Goal: Task Accomplishment & Management: Manage account settings

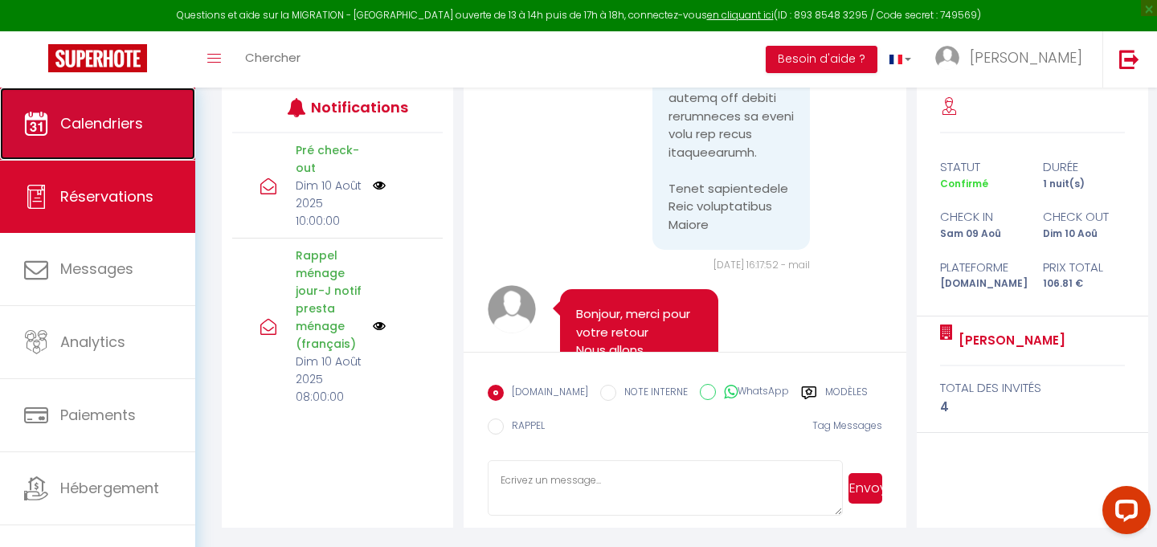
click at [67, 136] on link "Calendriers" at bounding box center [97, 124] width 195 height 72
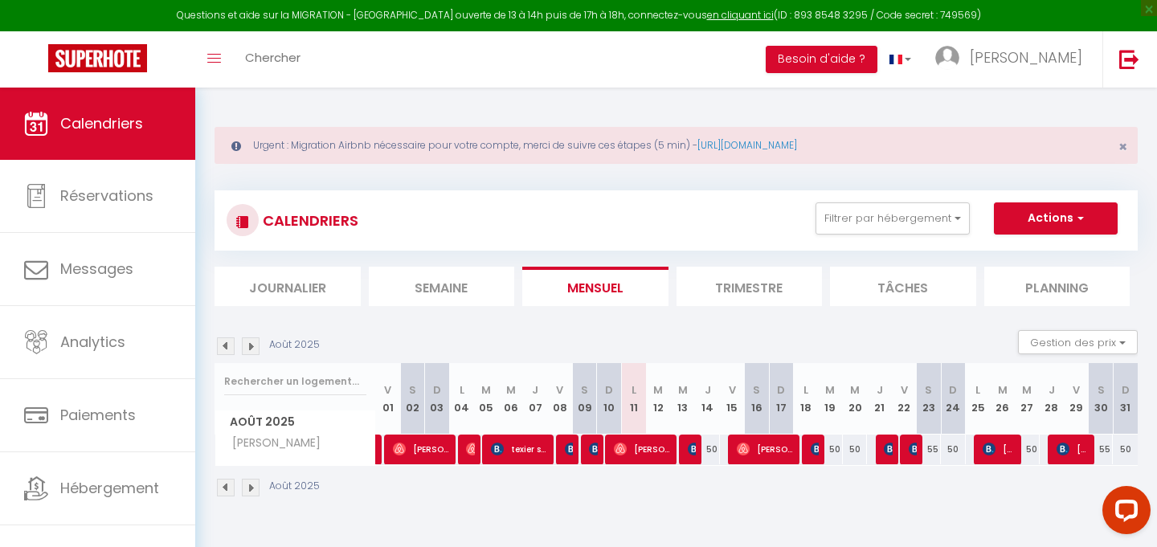
click at [639, 89] on div "Urgent : Migration Airbnb nécessaire pour votre compte, merci de suivre ces éta…" at bounding box center [676, 310] width 962 height 445
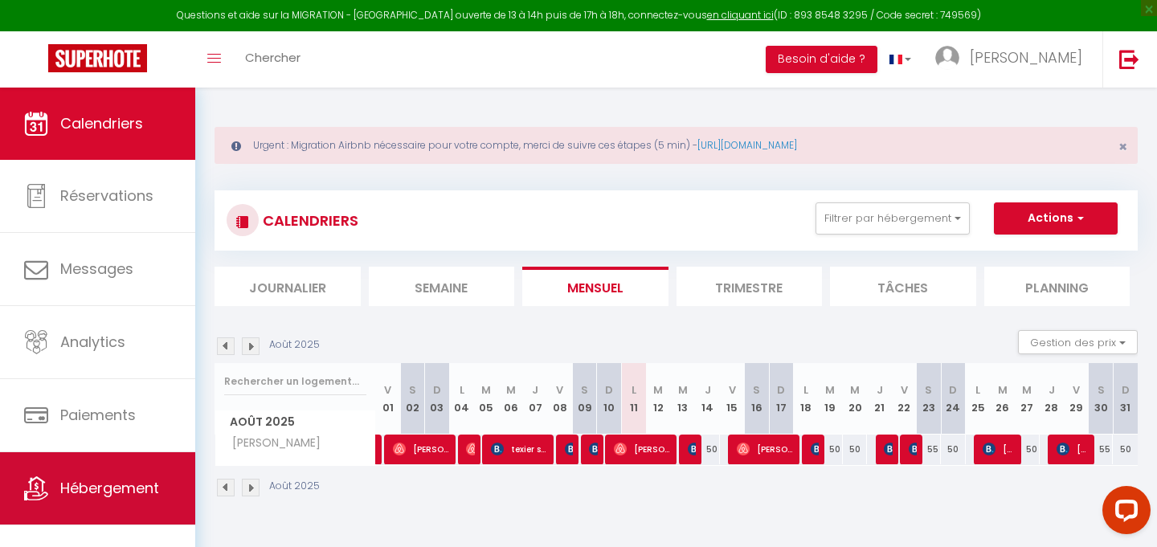
scroll to position [17, 0]
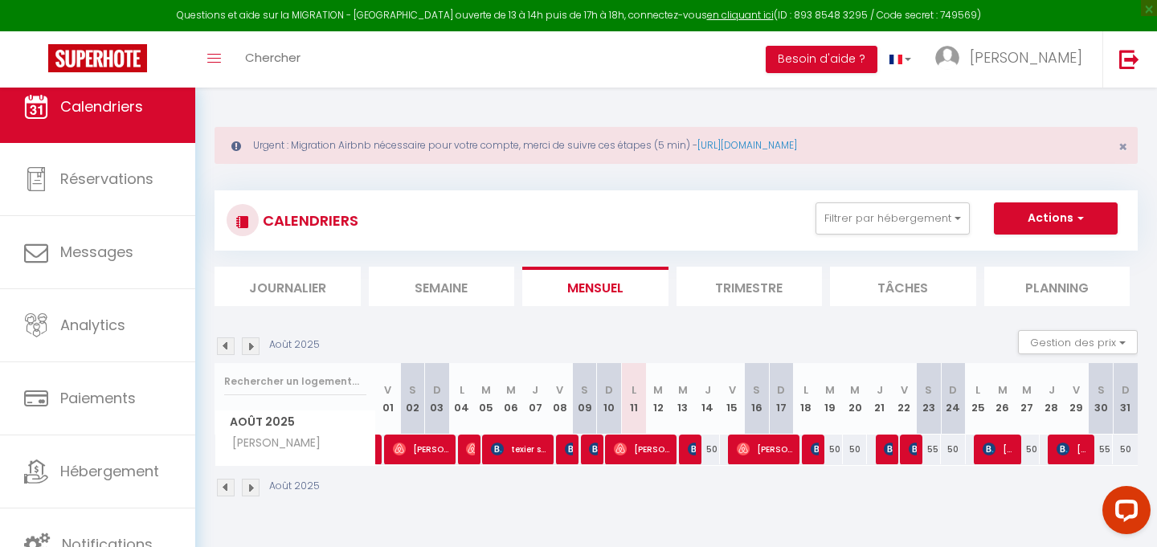
click at [585, 67] on div "Toggle menubar Chercher BUTTON Besoin d'aide ? [PERSON_NAME] Paramètres Équipe" at bounding box center [631, 59] width 1029 height 56
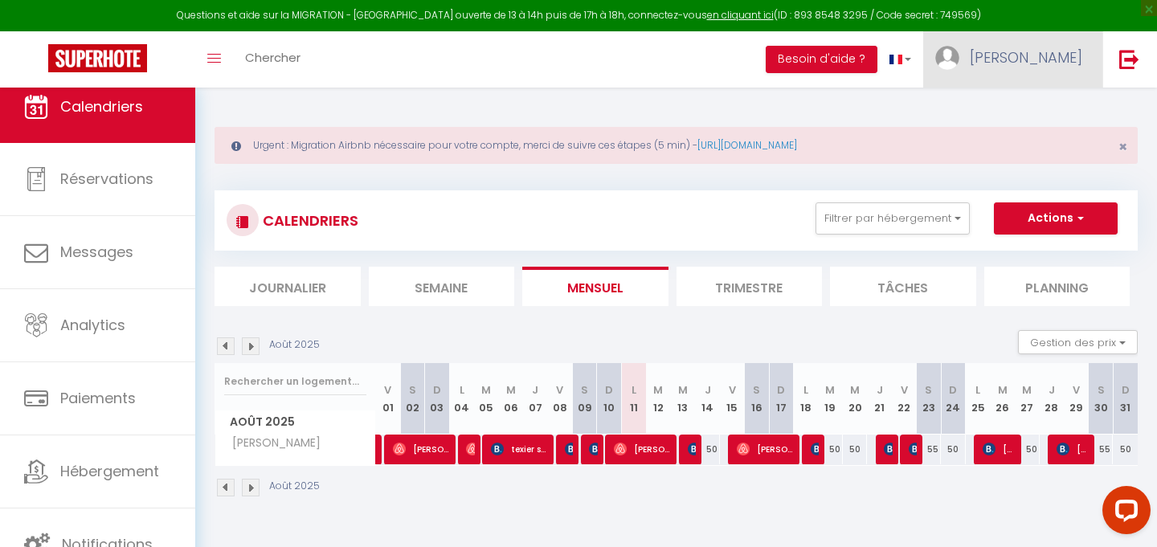
click at [1053, 67] on link "[PERSON_NAME]" at bounding box center [1012, 59] width 179 height 56
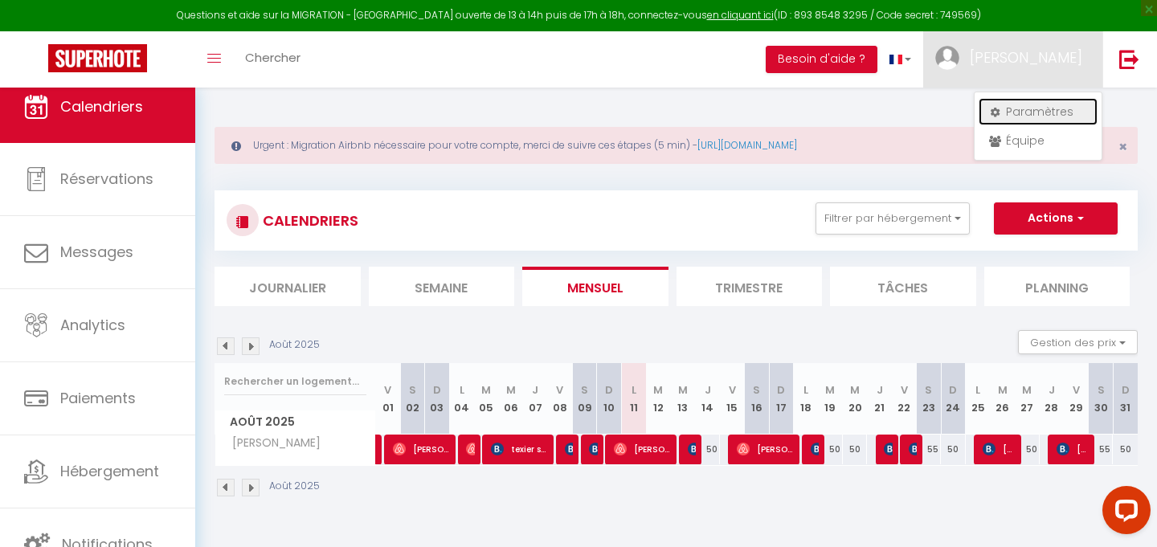
click at [1031, 119] on link "Paramètres" at bounding box center [1038, 111] width 119 height 27
select select "fr"
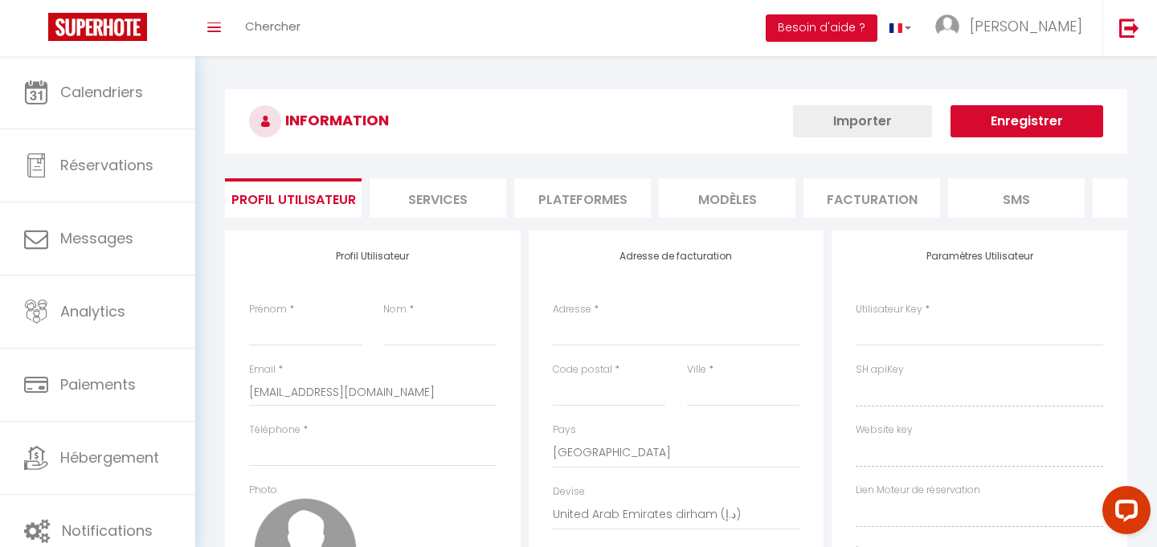
type input "[PERSON_NAME]"
type input "Santerre"
type input "0601731284"
type input "[STREET_ADDRESS]"
type input "28000"
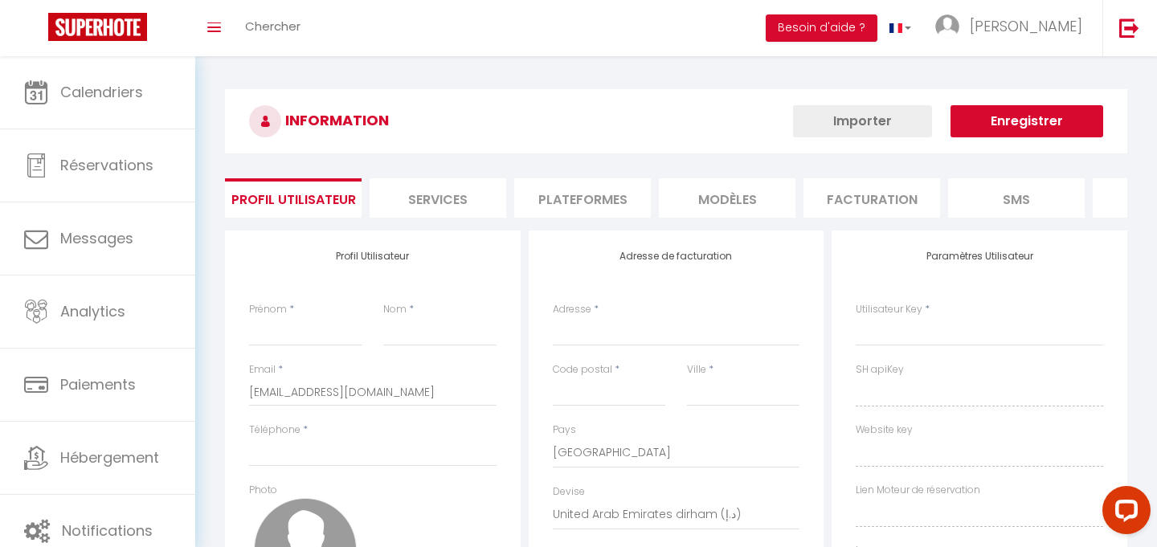
type input "[GEOGRAPHIC_DATA]"
select select "28"
type input "aofQTnGkqzLZAZ3dVNcNfNEFL"
type input "2bFSNBto9bnUaTvarohCE1iGC"
type input "[URL][DOMAIN_NAME]"
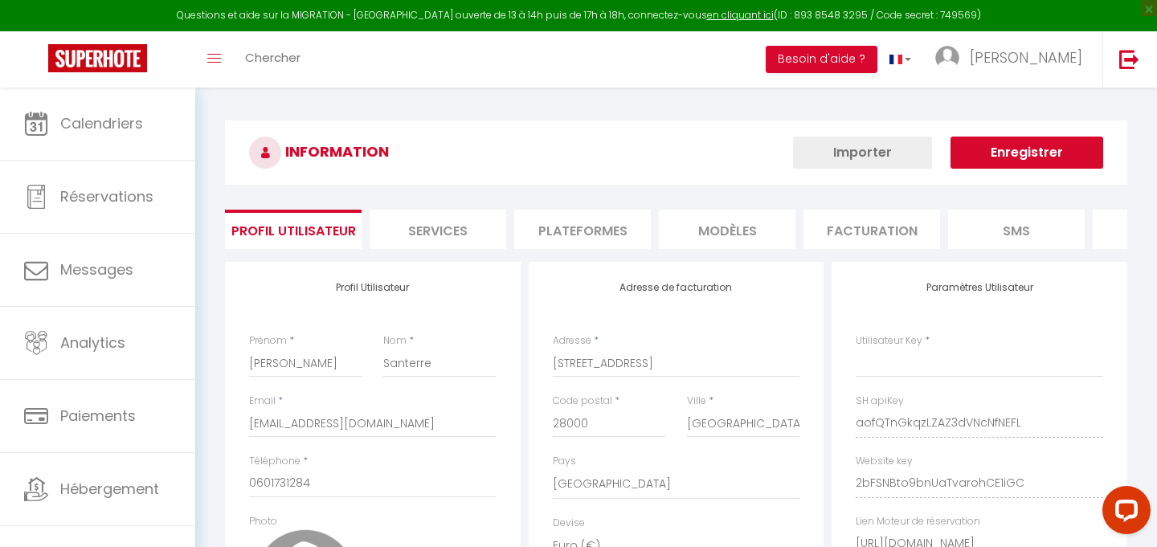
type input "aofQTnGkqzLZAZ3dVNcNfNEFL"
type input "2bFSNBto9bnUaTvarohCE1iGC"
type input "[URL][DOMAIN_NAME]"
select select "fr"
click at [537, 249] on div "INFORMATION Enregistrer Profil Utilisateur Services Plateformes MODÈLES Factura…" at bounding box center [676, 475] width 902 height 708
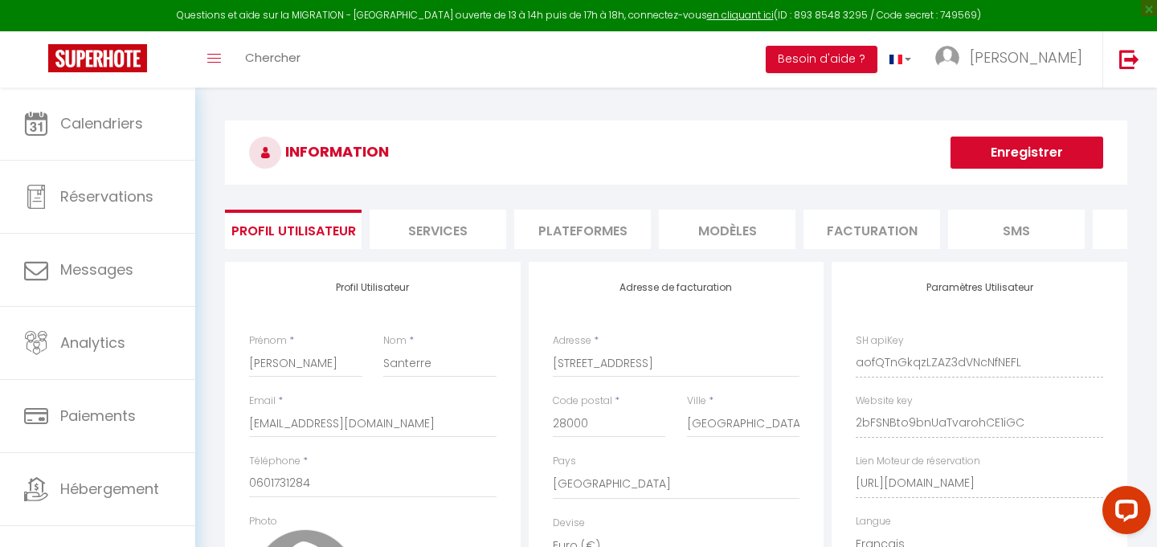
click at [569, 230] on li "Plateformes" at bounding box center [582, 229] width 137 height 39
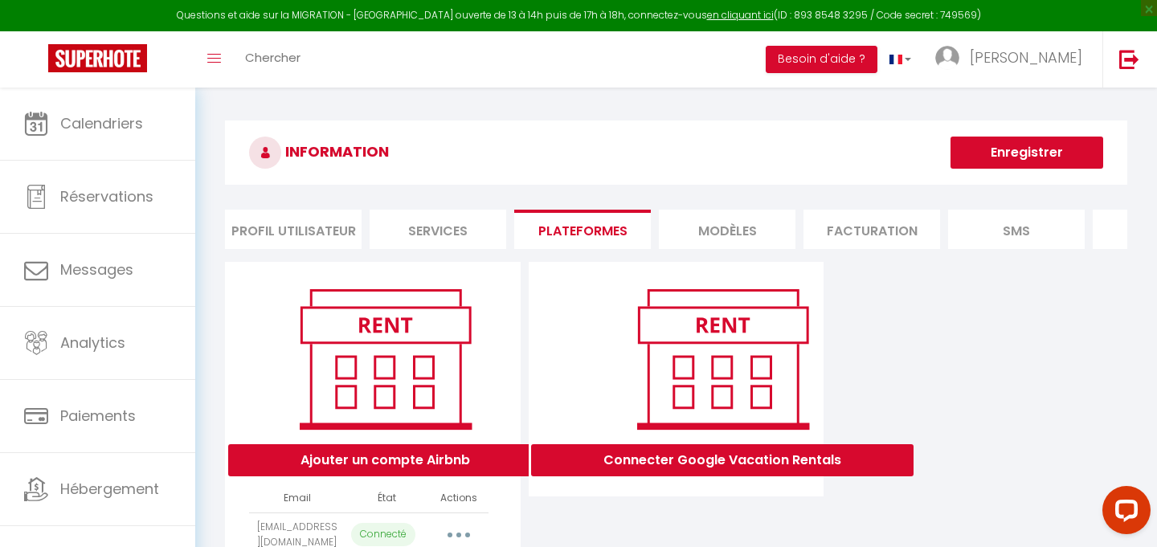
scroll to position [130, 0]
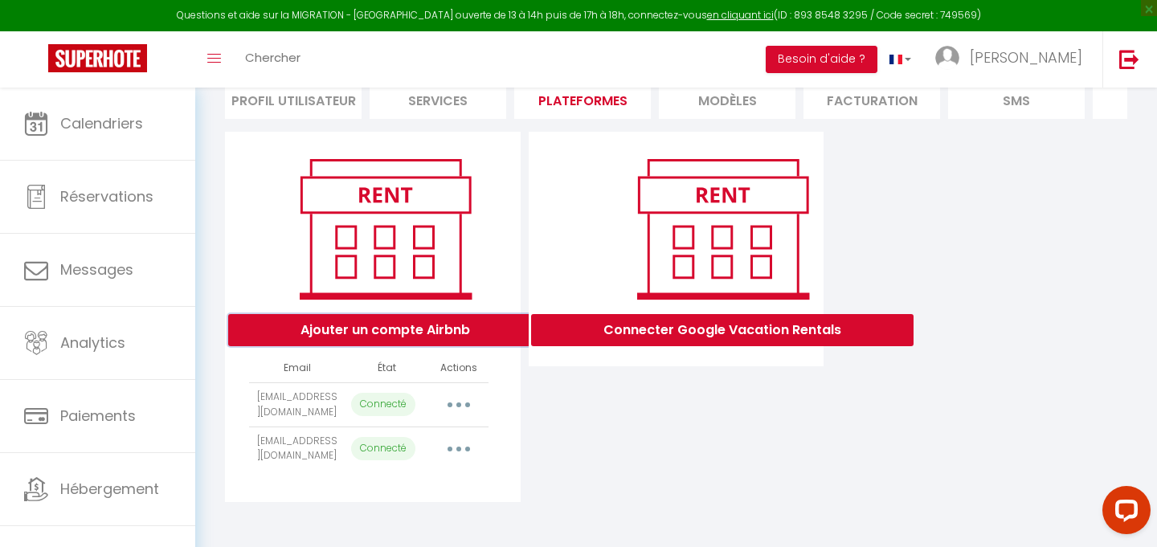
click at [438, 326] on button "Ajouter un compte Airbnb" at bounding box center [385, 330] width 314 height 32
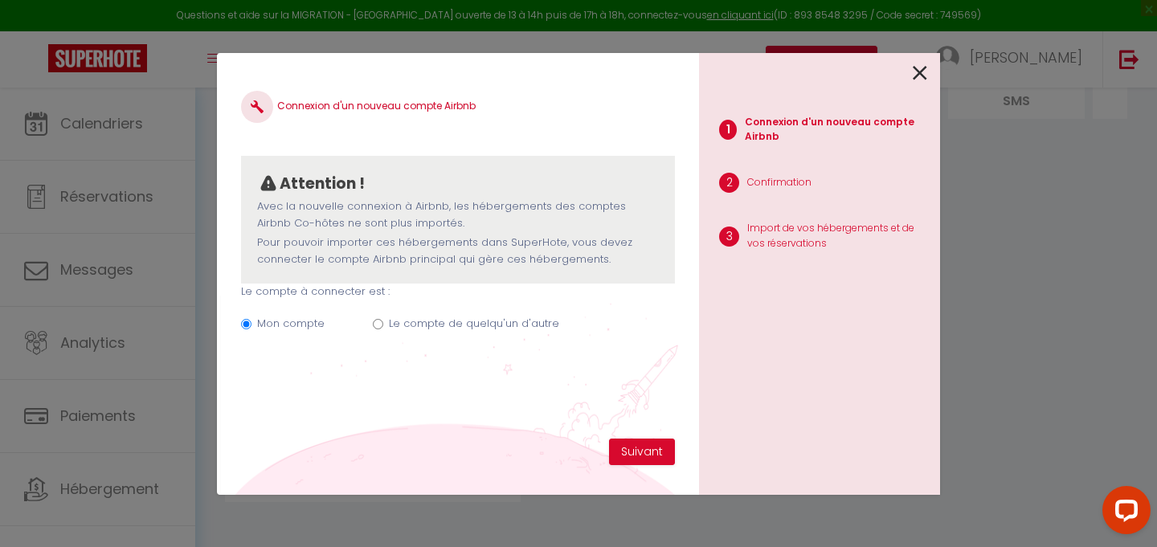
click at [456, 327] on label "Le compte de quelqu'un d'autre" at bounding box center [474, 324] width 170 height 16
click at [383, 327] on input "Le compte de quelqu'un d'autre" at bounding box center [378, 324] width 10 height 10
radio input "true"
radio input "false"
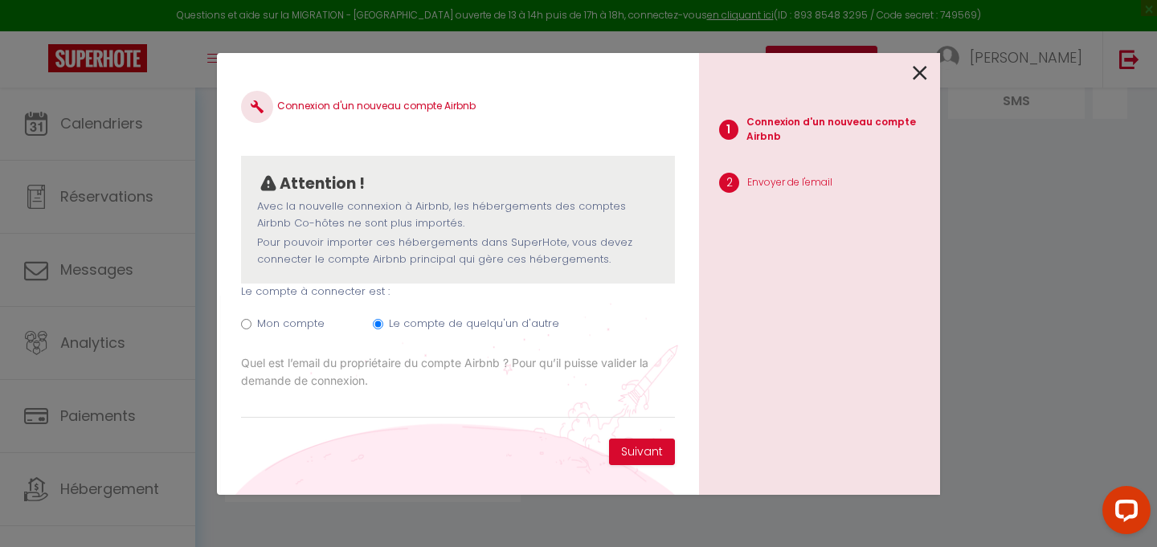
click at [483, 382] on label "Quel est l’email du propriétaire du compte Airbnb ? Pour qu’il puisse valider l…" at bounding box center [458, 371] width 434 height 35
click at [0, 0] on input "Email connexion Airbnb" at bounding box center [0, 0] width 0 height 0
click at [472, 403] on input "Email connexion Airbnb" at bounding box center [458, 404] width 434 height 29
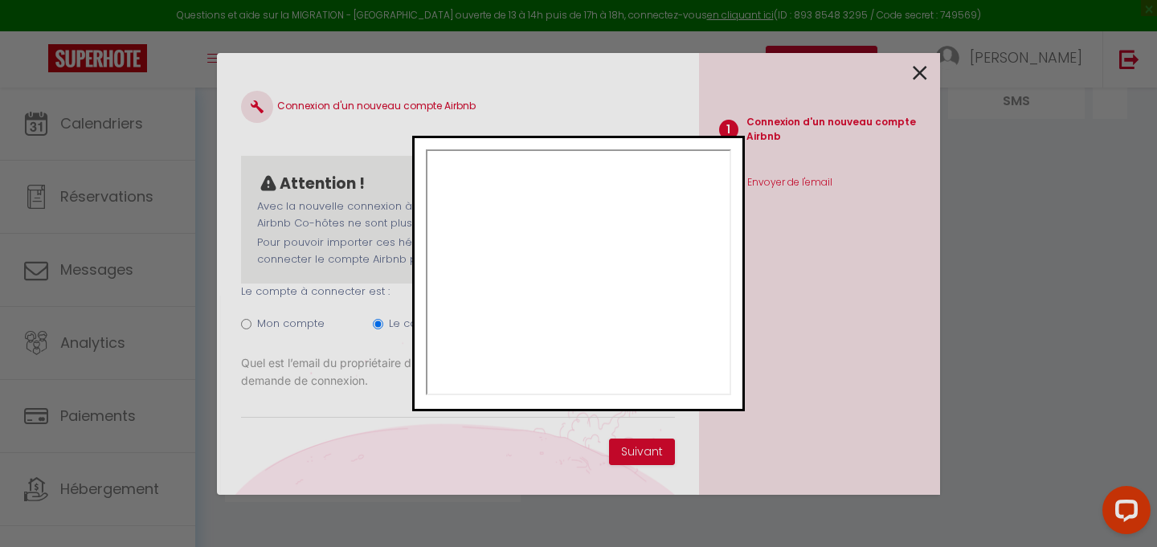
click at [423, 402] on dialog "dashlane alert" at bounding box center [578, 274] width 333 height 276
type input "[EMAIL_ADDRESS][DOMAIN_NAME]"
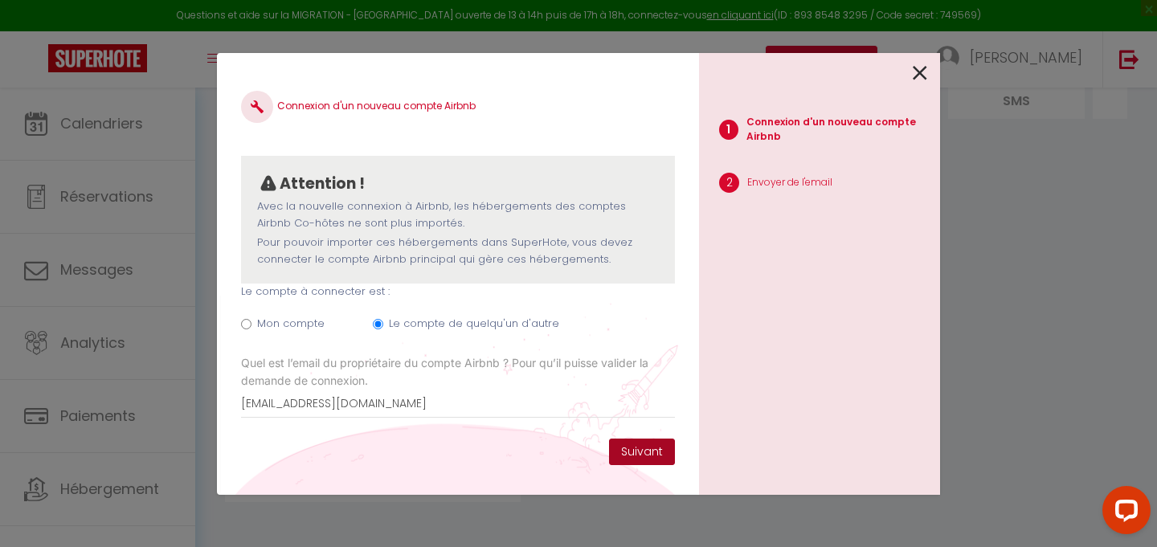
click at [648, 456] on button "Suivant" at bounding box center [642, 452] width 66 height 27
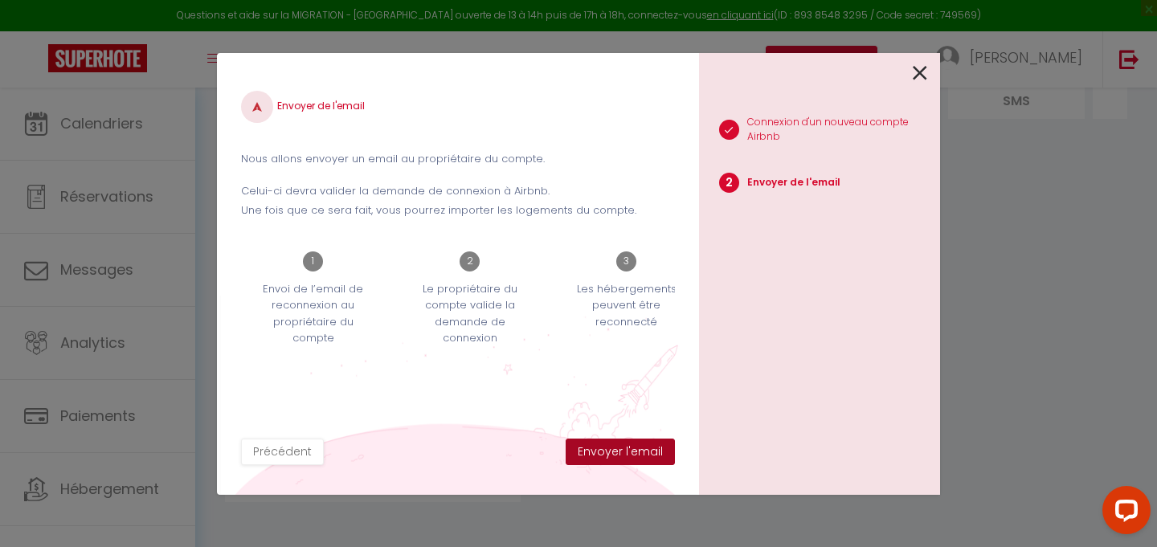
click at [648, 453] on button "Envoyer l'email" at bounding box center [620, 452] width 109 height 27
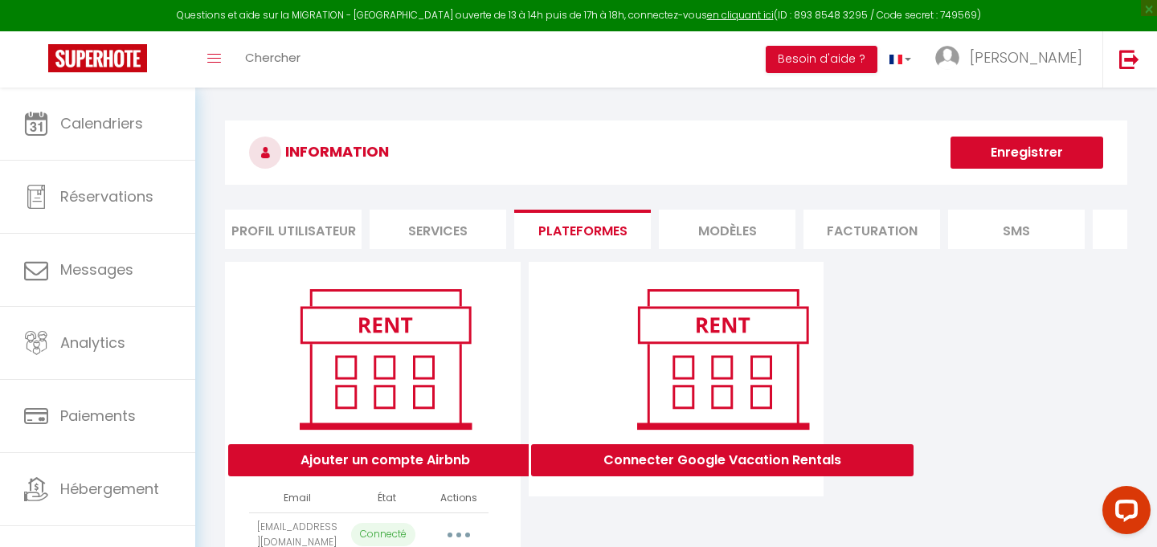
scroll to position [190, 0]
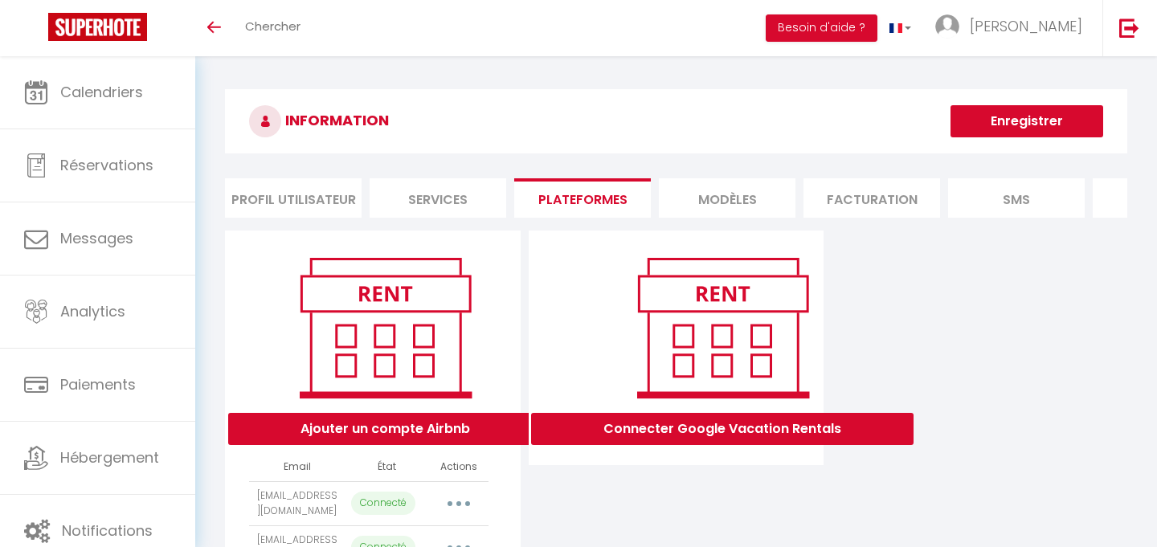
click at [1032, 117] on button "Enregistrer" at bounding box center [1027, 121] width 153 height 32
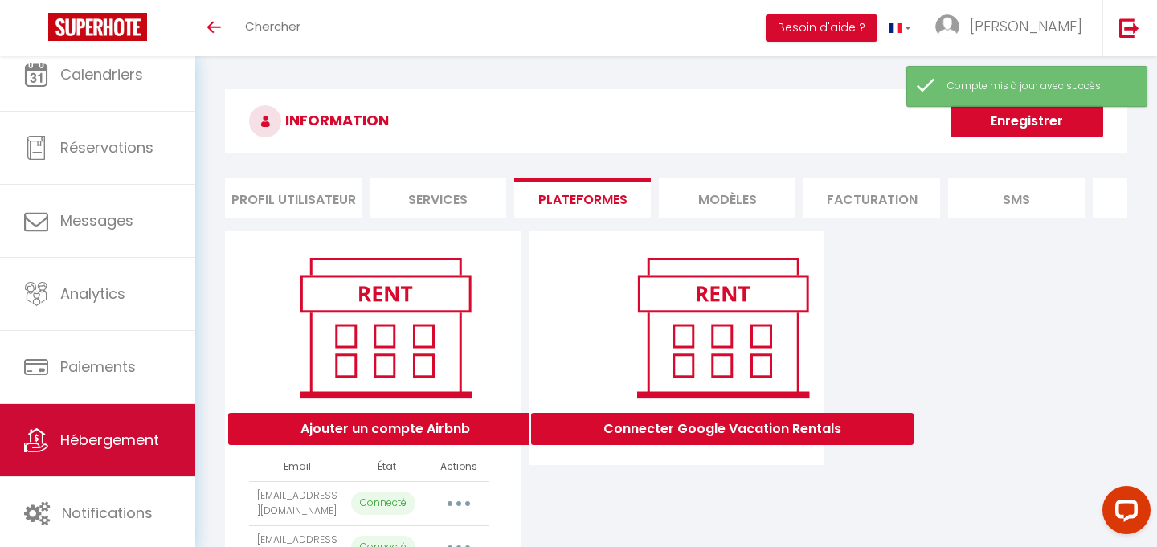
click at [98, 449] on span "Hébergement" at bounding box center [109, 440] width 99 height 20
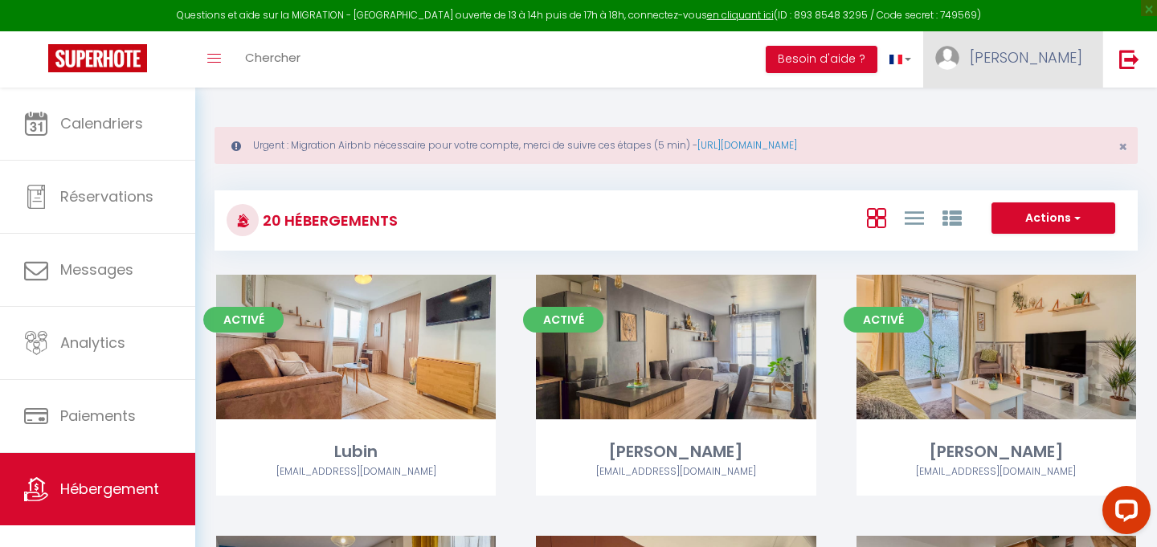
click at [1032, 72] on link "[PERSON_NAME]" at bounding box center [1012, 59] width 179 height 56
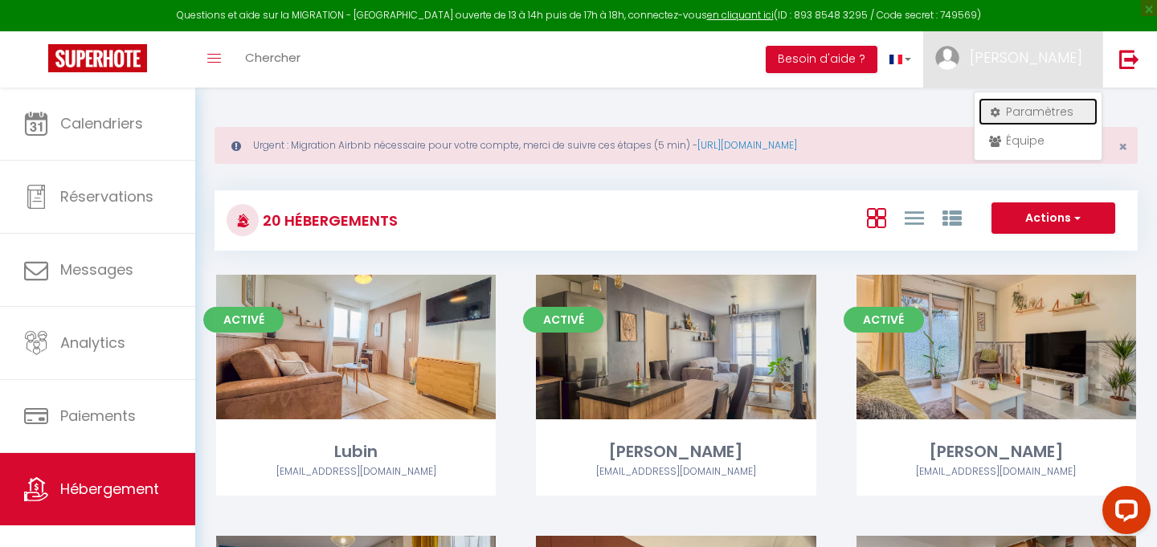
click at [1016, 108] on link "Paramètres" at bounding box center [1038, 111] width 119 height 27
select select "28"
select select "fr"
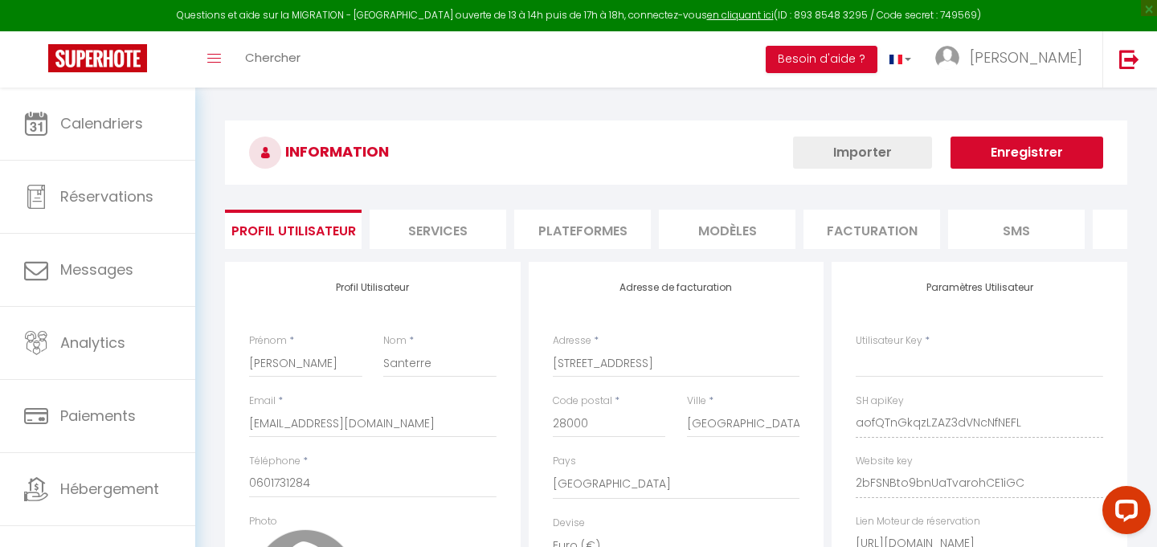
type input "aofQTnGkqzLZAZ3dVNcNfNEFL"
type input "2bFSNBto9bnUaTvarohCE1iGC"
type input "[URL][DOMAIN_NAME]"
select select "fr"
click at [607, 210] on li "Plateformes" at bounding box center [582, 229] width 137 height 39
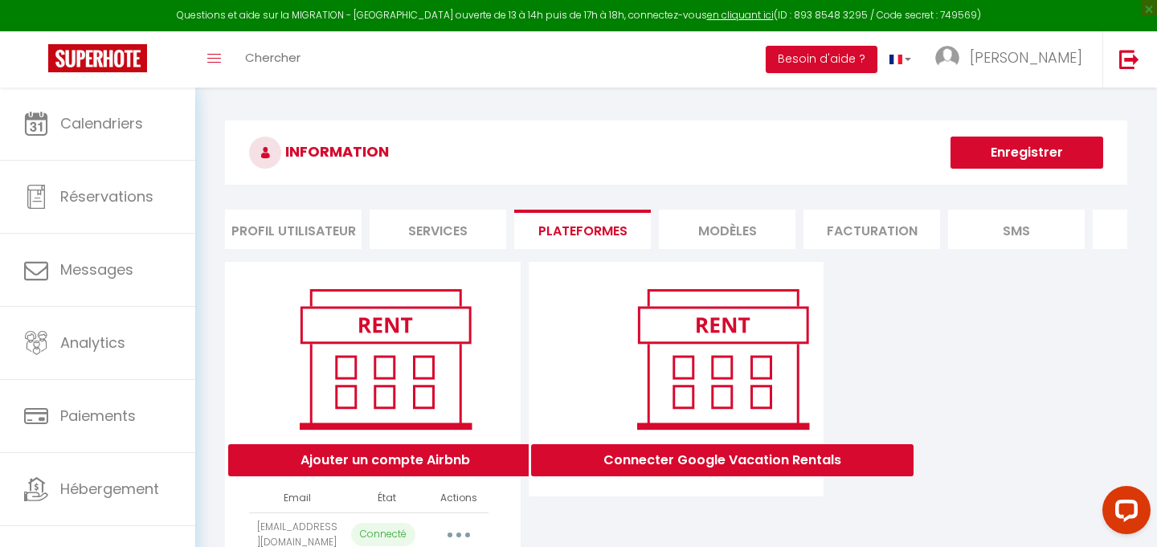
scroll to position [190, 0]
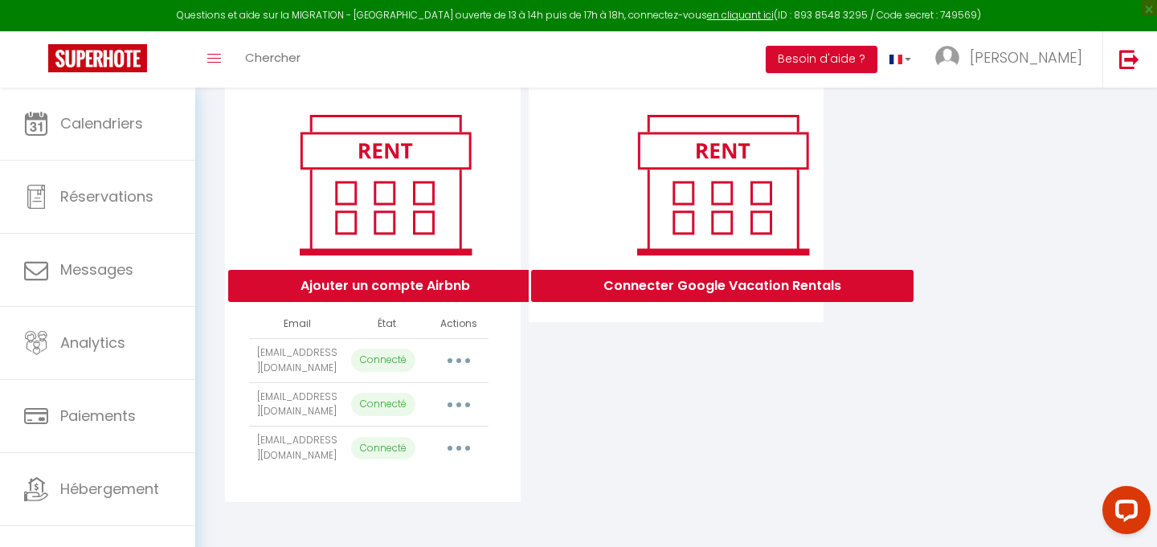
click at [452, 444] on button "button" at bounding box center [458, 449] width 45 height 26
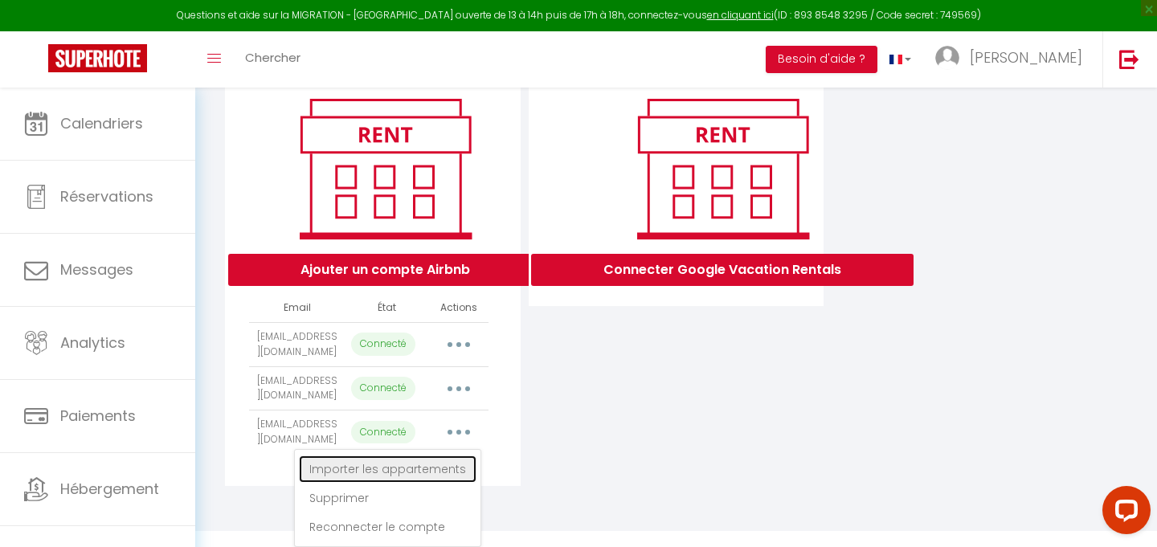
click at [461, 469] on link "Importer les appartements" at bounding box center [388, 469] width 178 height 27
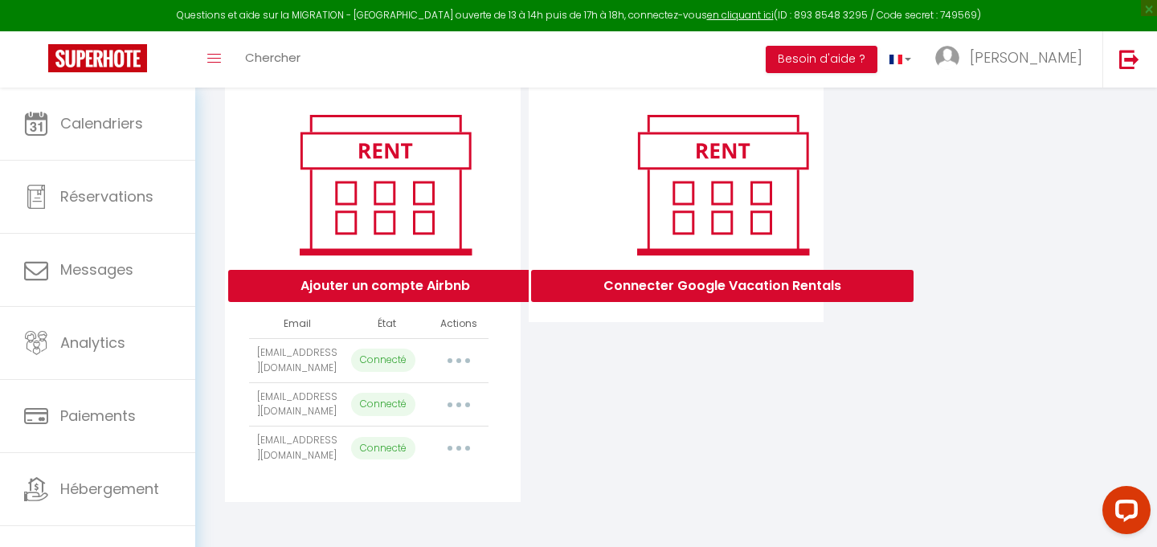
select select
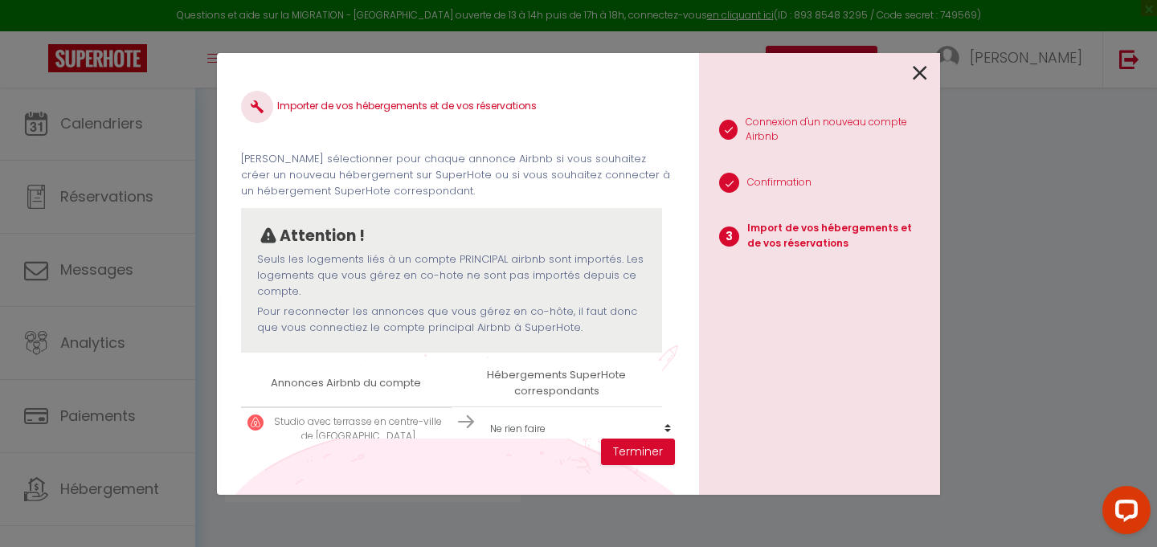
scroll to position [25, 0]
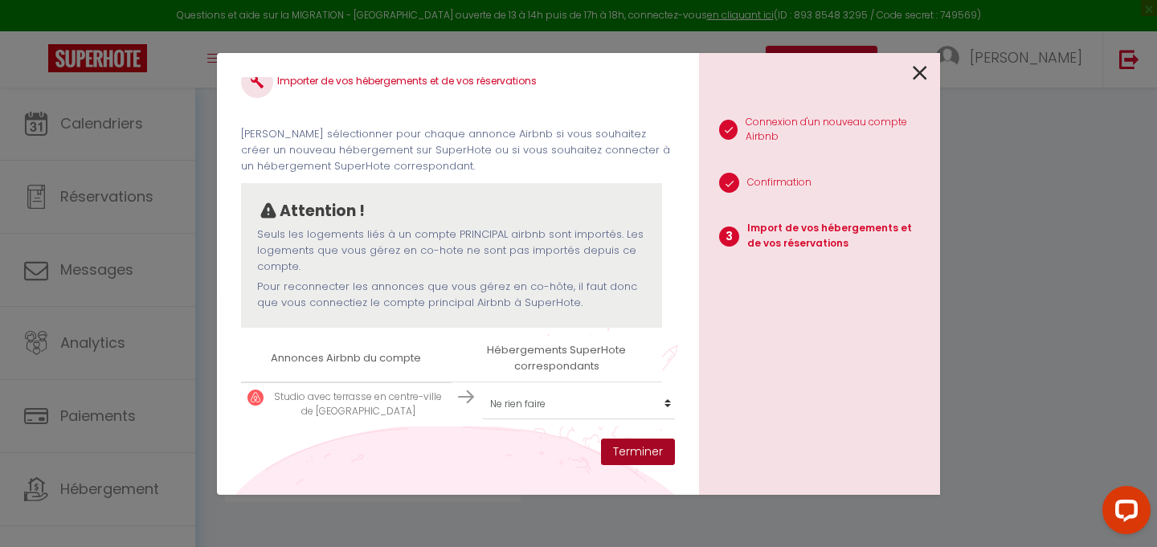
click at [640, 456] on button "Terminer" at bounding box center [638, 452] width 74 height 27
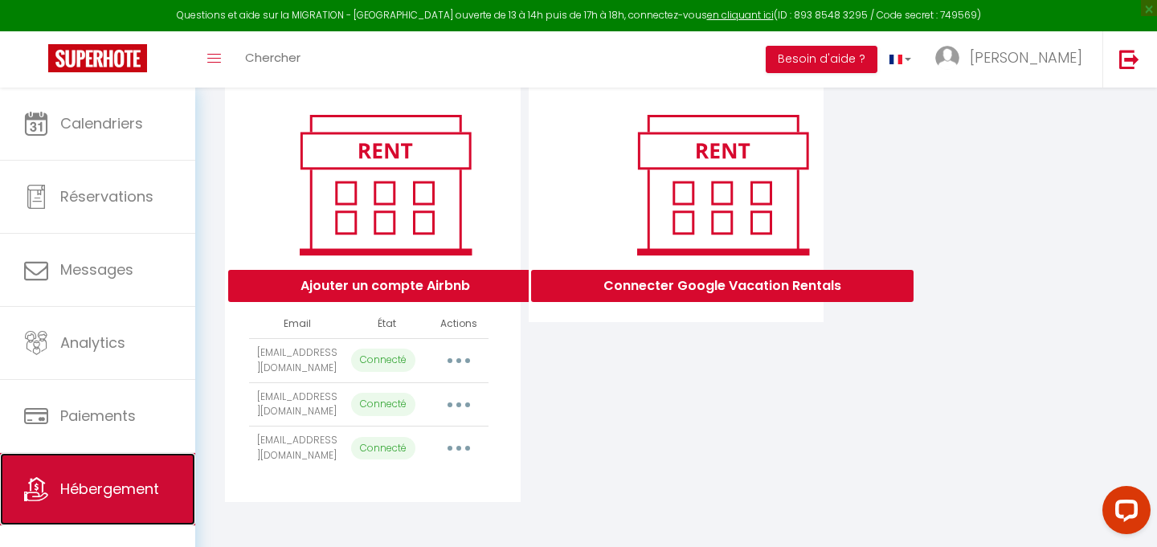
click at [92, 483] on span "Hébergement" at bounding box center [109, 489] width 99 height 20
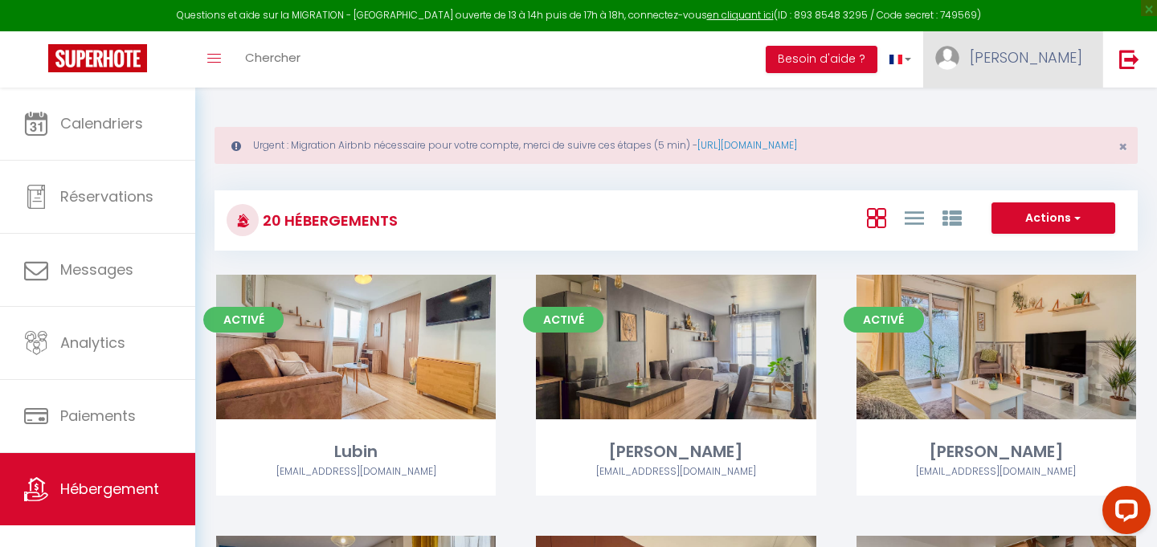
click at [1041, 69] on link "[PERSON_NAME]" at bounding box center [1012, 59] width 179 height 56
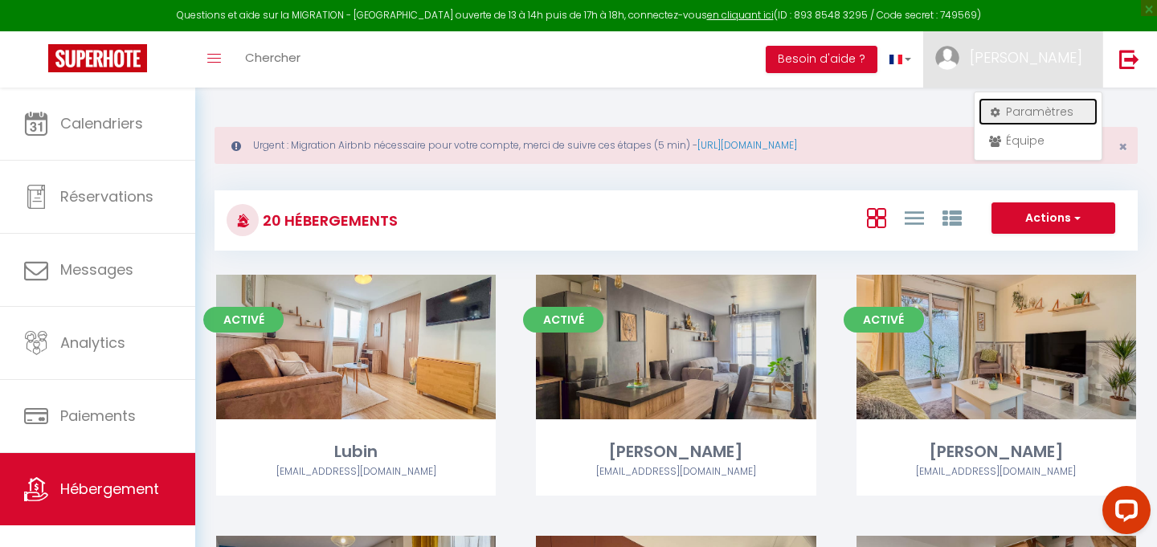
click at [1011, 112] on link "Paramètres" at bounding box center [1038, 111] width 119 height 27
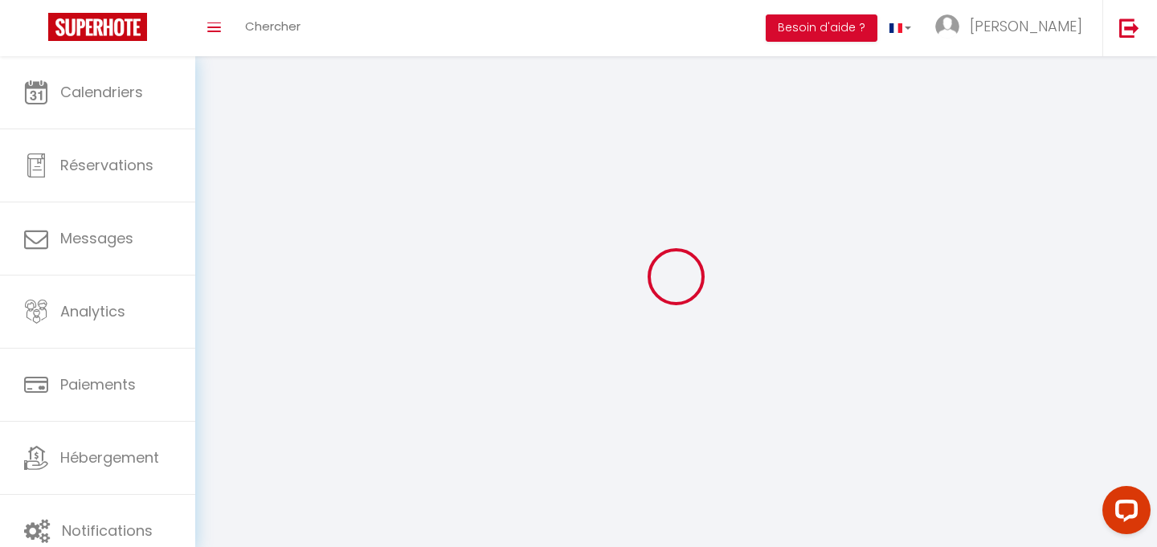
type input "[PERSON_NAME]"
type input "Santerre"
type input "0601731284"
type input "[STREET_ADDRESS]"
type input "28000"
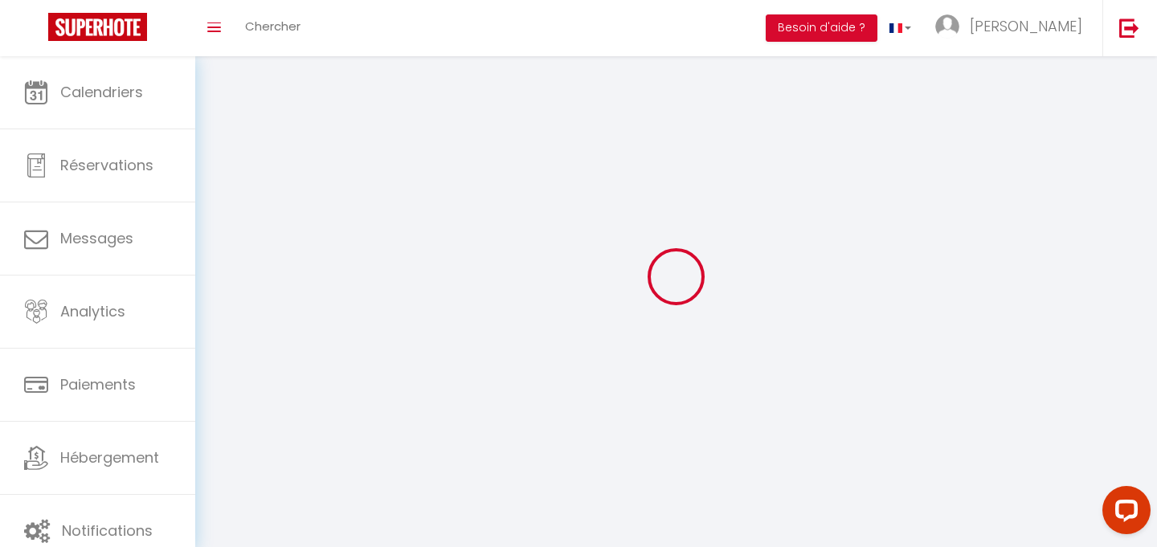
type input "[GEOGRAPHIC_DATA]"
type input "aofQTnGkqzLZAZ3dVNcNfNEFL"
type input "2bFSNBto9bnUaTvarohCE1iGC"
type input "[URL][DOMAIN_NAME]"
select select "28"
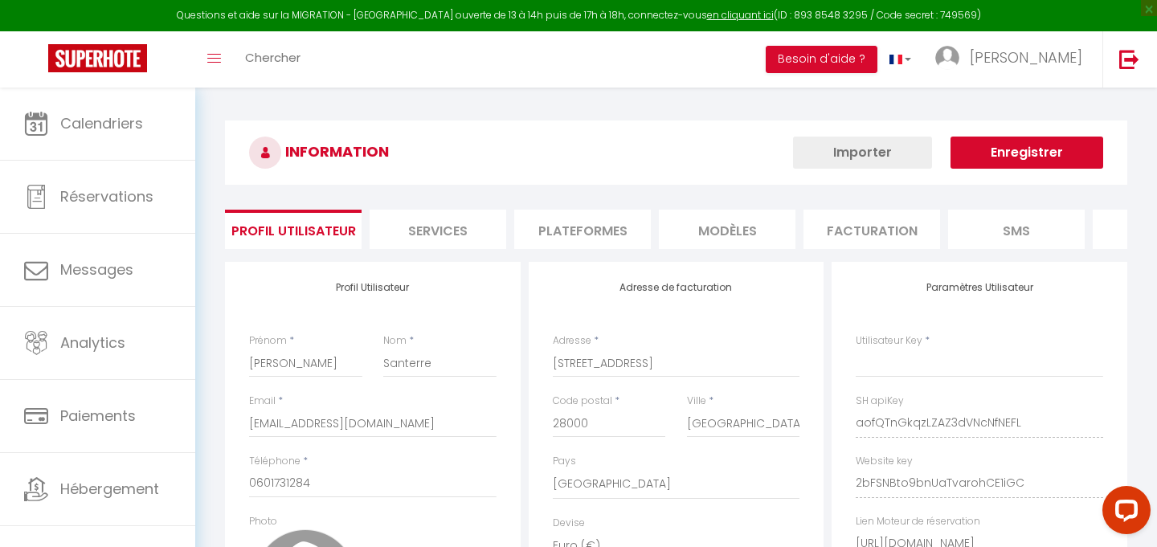
type input "aofQTnGkqzLZAZ3dVNcNfNEFL"
type input "2bFSNBto9bnUaTvarohCE1iGC"
type input "[URL][DOMAIN_NAME]"
select select "fr"
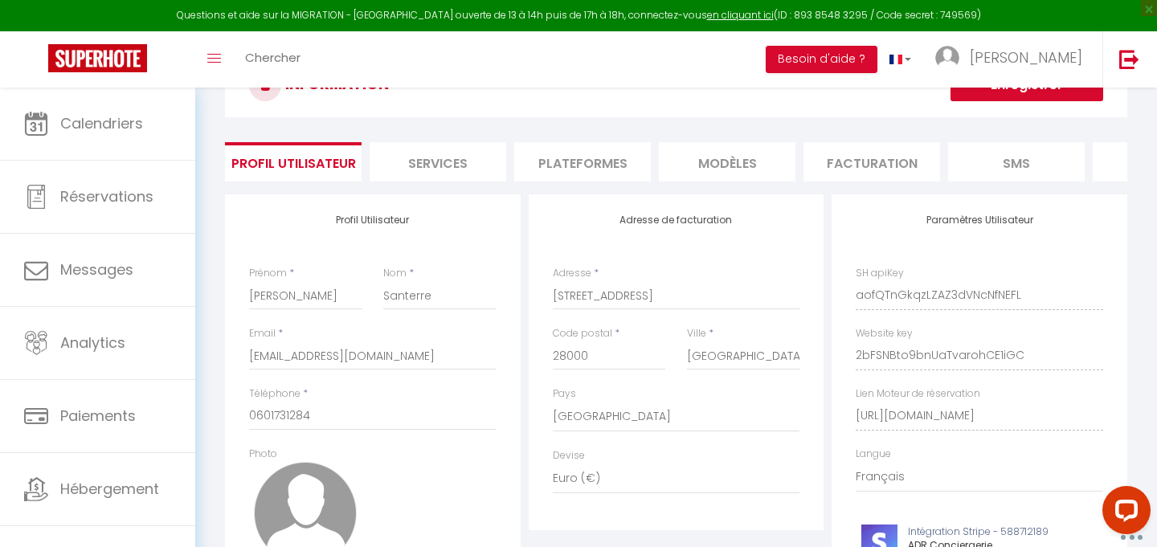
scroll to position [66, 0]
click at [585, 157] on li "Plateformes" at bounding box center [582, 163] width 137 height 39
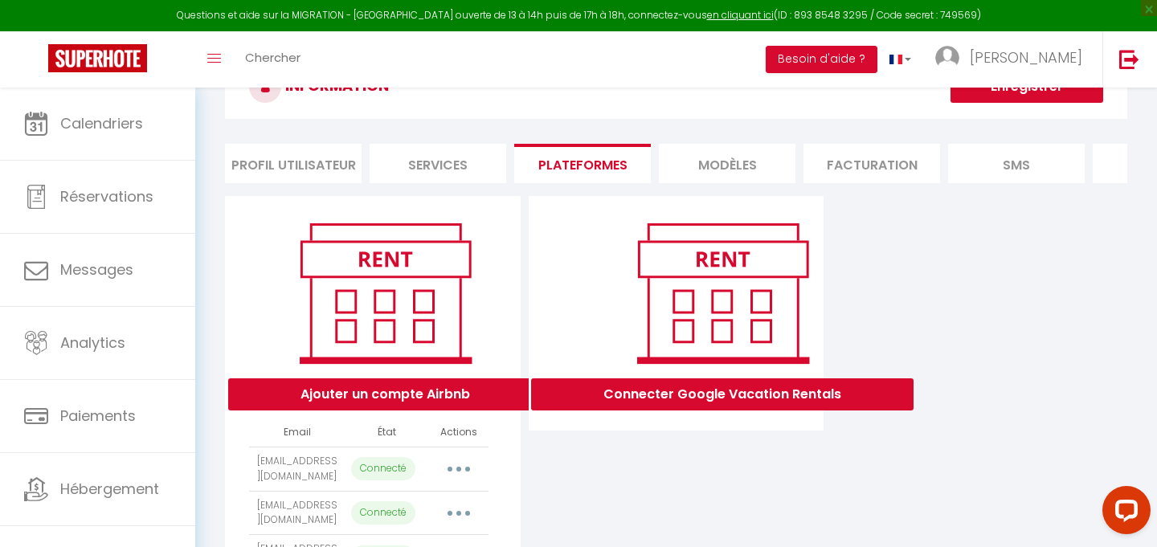
scroll to position [190, 0]
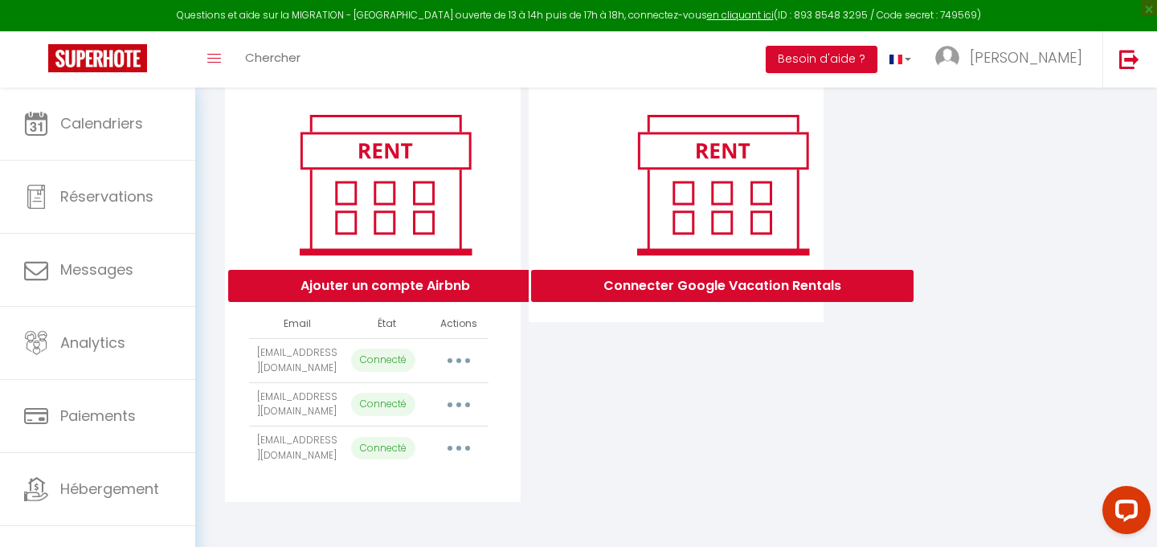
click at [461, 392] on button "button" at bounding box center [458, 405] width 45 height 26
click at [575, 418] on div "Connecter Google Vacation Rentals" at bounding box center [677, 295] width 304 height 415
click at [460, 446] on icon "button" at bounding box center [458, 448] width 5 height 5
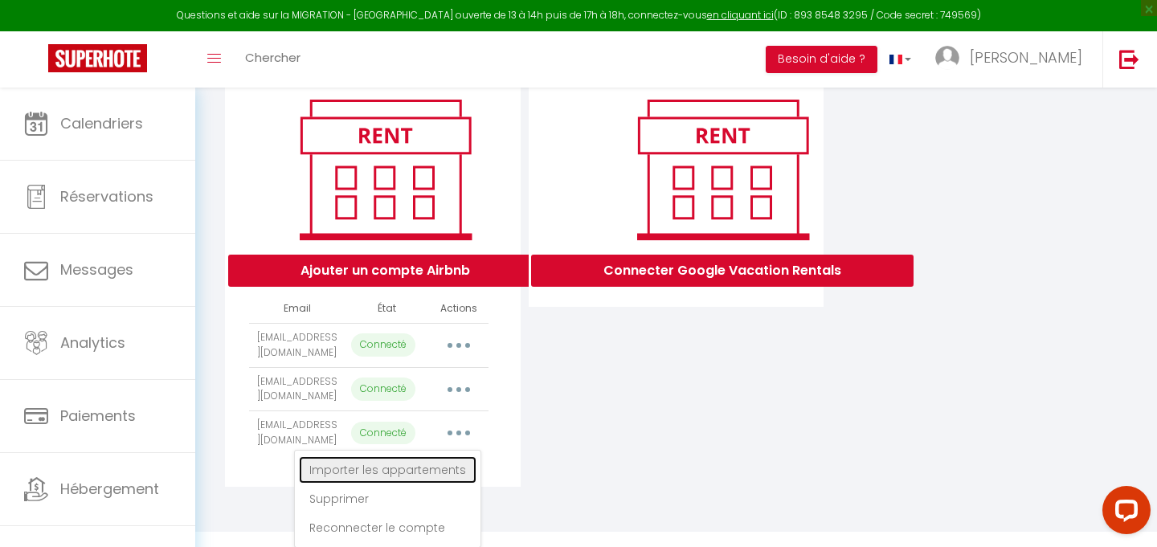
click at [433, 481] on link "Importer les appartements" at bounding box center [388, 469] width 178 height 27
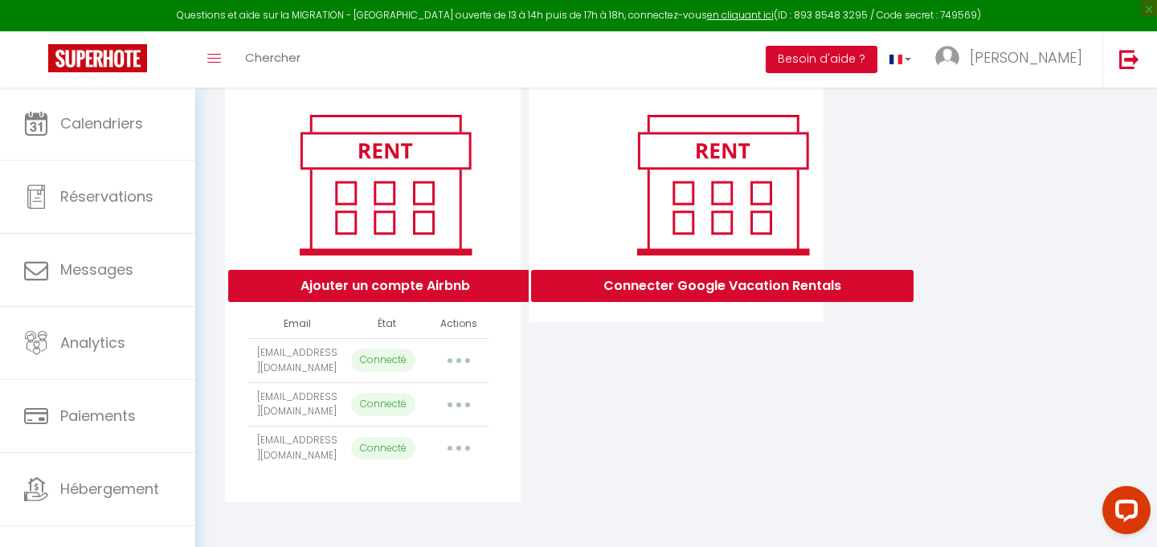
select select
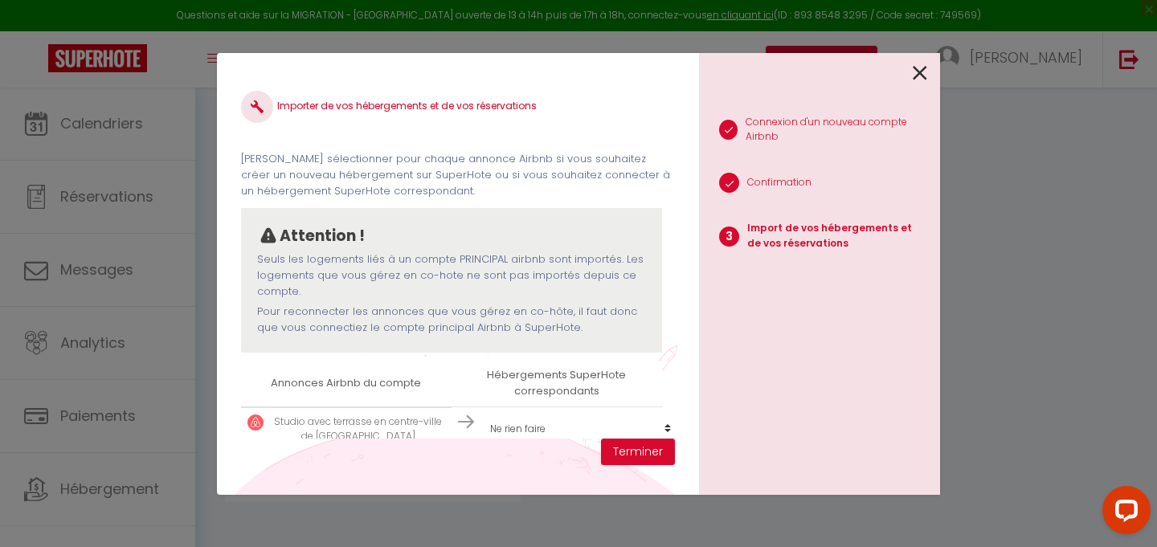
scroll to position [25, 0]
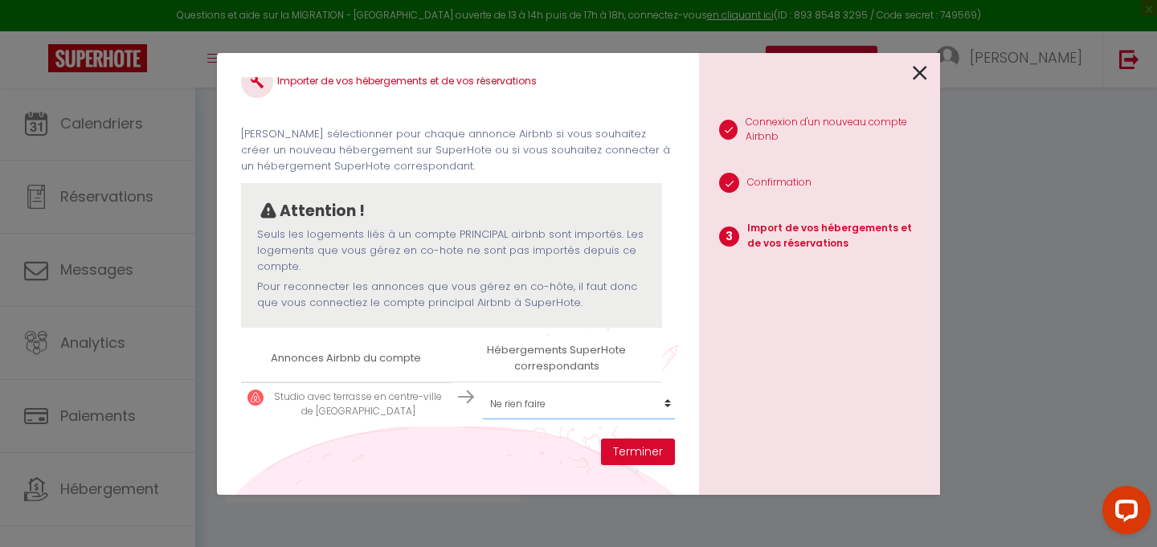
click at [534, 406] on select "Créer un nouveau hébergement Ne rien faire Lubin Valentin Vanessa T3 rue Jean L…" at bounding box center [581, 404] width 198 height 31
click at [921, 71] on icon at bounding box center [920, 73] width 14 height 24
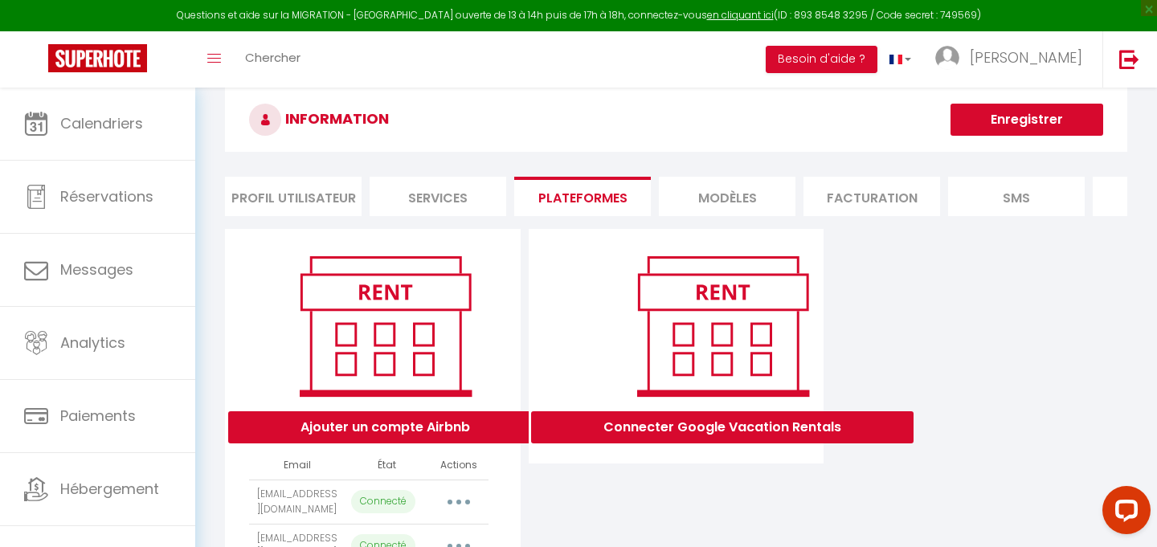
scroll to position [0, 0]
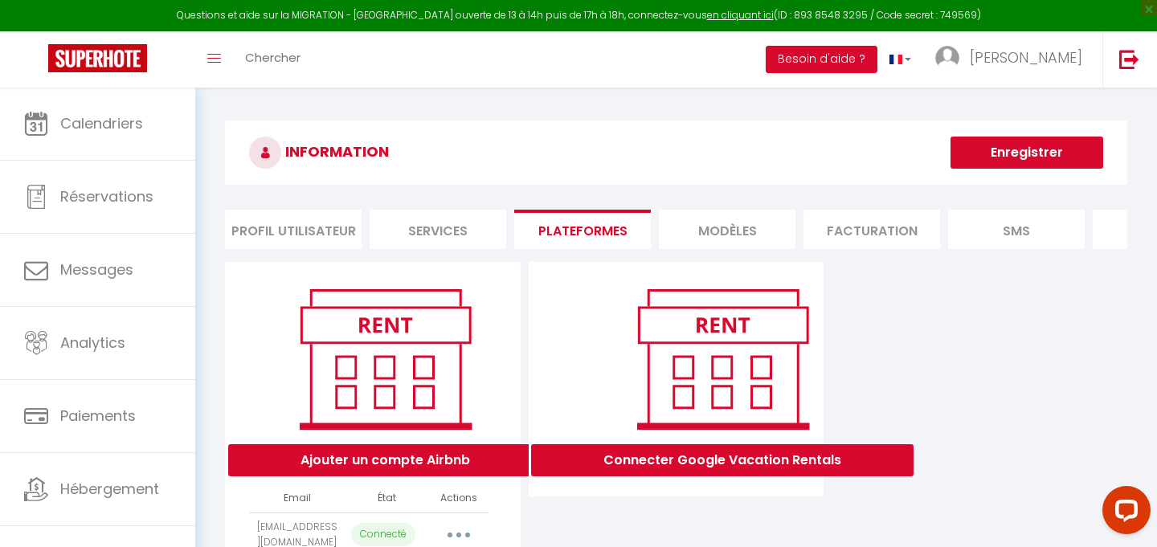
click at [527, 149] on h3 "INFORMATION" at bounding box center [676, 153] width 902 height 64
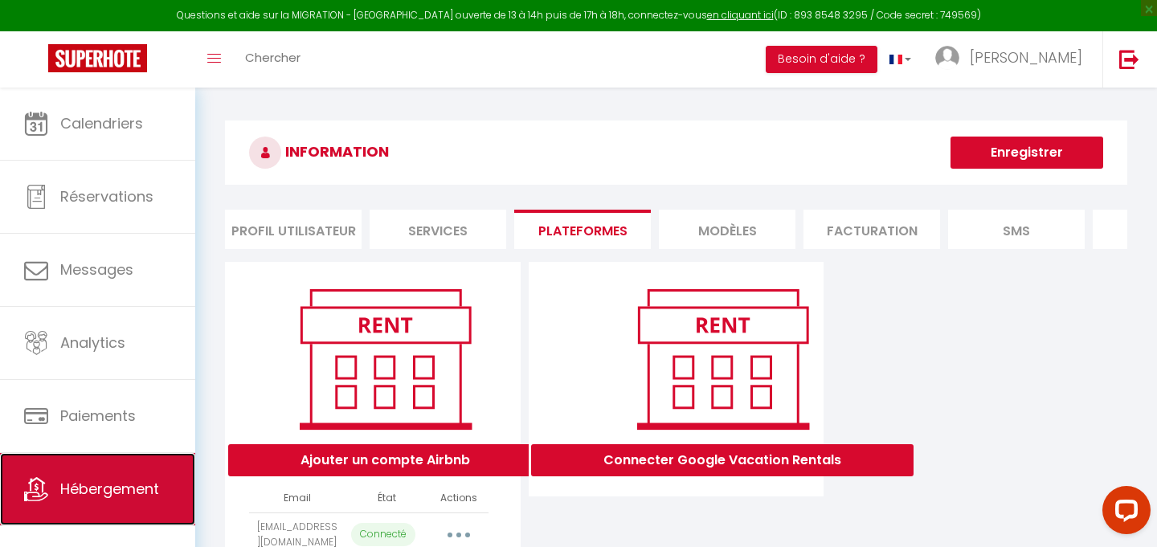
click at [188, 495] on link "Hébergement" at bounding box center [97, 489] width 195 height 72
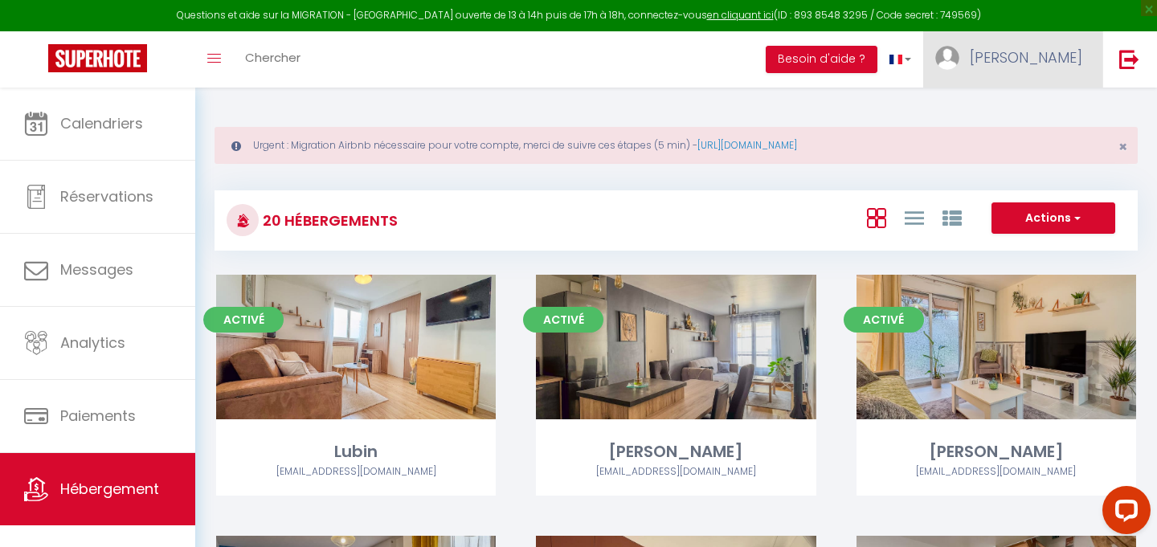
click at [1059, 56] on span "[PERSON_NAME]" at bounding box center [1026, 57] width 112 height 20
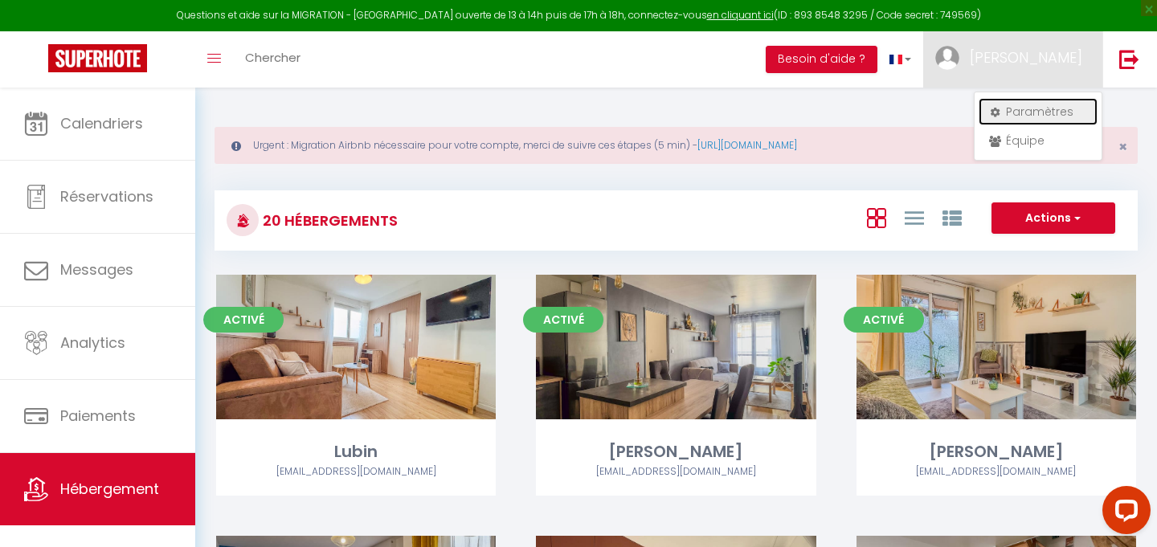
click at [994, 104] on link "Paramètres" at bounding box center [1038, 111] width 119 height 27
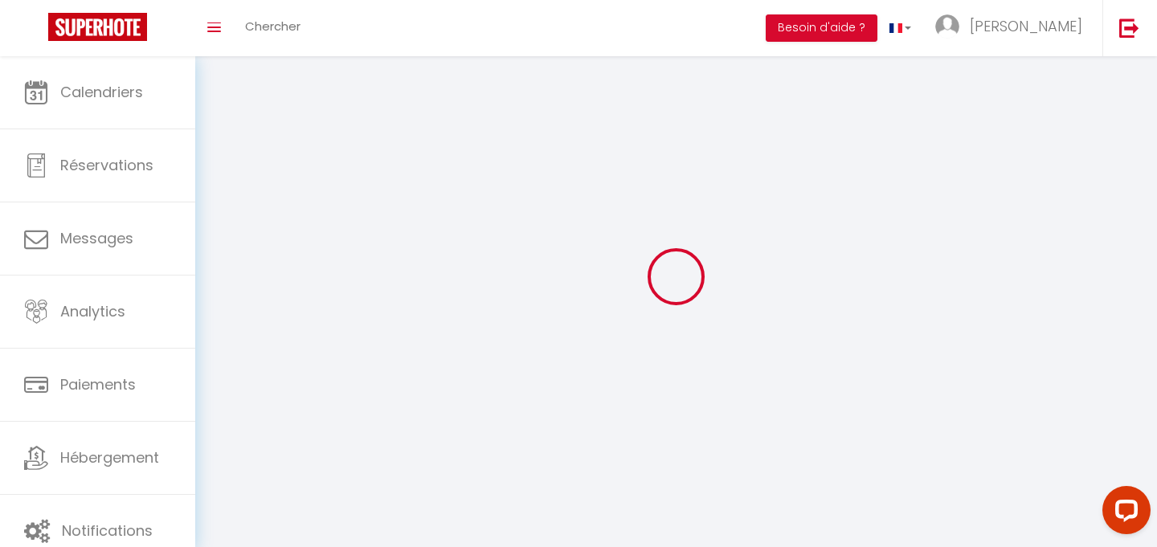
type input "[PERSON_NAME]"
type input "Santerre"
type input "0601731284"
type input "[STREET_ADDRESS]"
type input "28000"
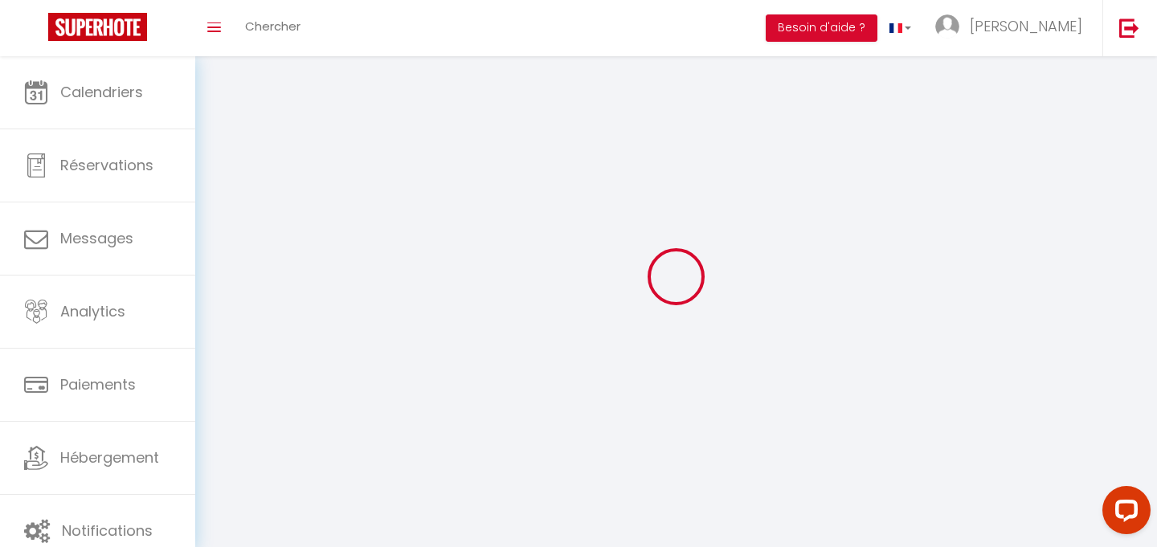
type input "[GEOGRAPHIC_DATA]"
type input "aofQTnGkqzLZAZ3dVNcNfNEFL"
type input "2bFSNBto9bnUaTvarohCE1iGC"
select select "28"
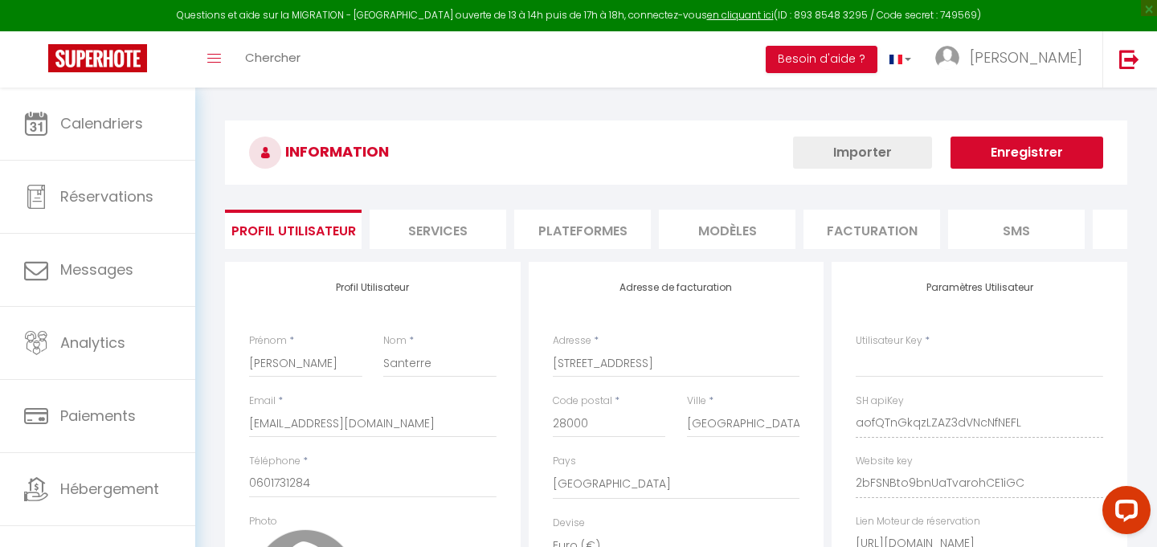
type input "aofQTnGkqzLZAZ3dVNcNfNEFL"
type input "2bFSNBto9bnUaTvarohCE1iGC"
type input "[URL][DOMAIN_NAME]"
select select "fr"
click at [580, 221] on li "Plateformes" at bounding box center [582, 229] width 137 height 39
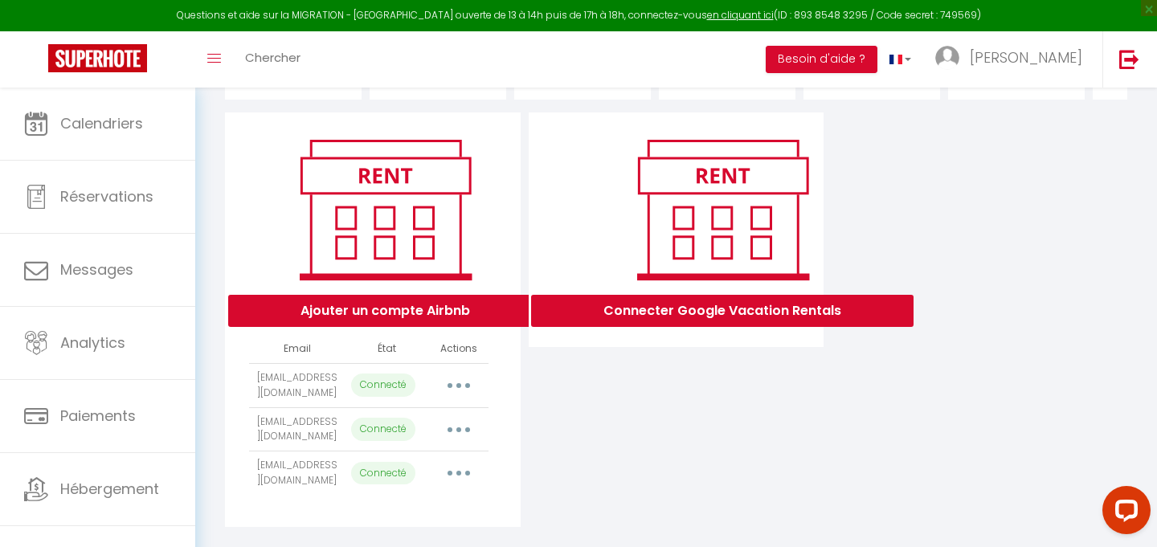
scroll to position [150, 0]
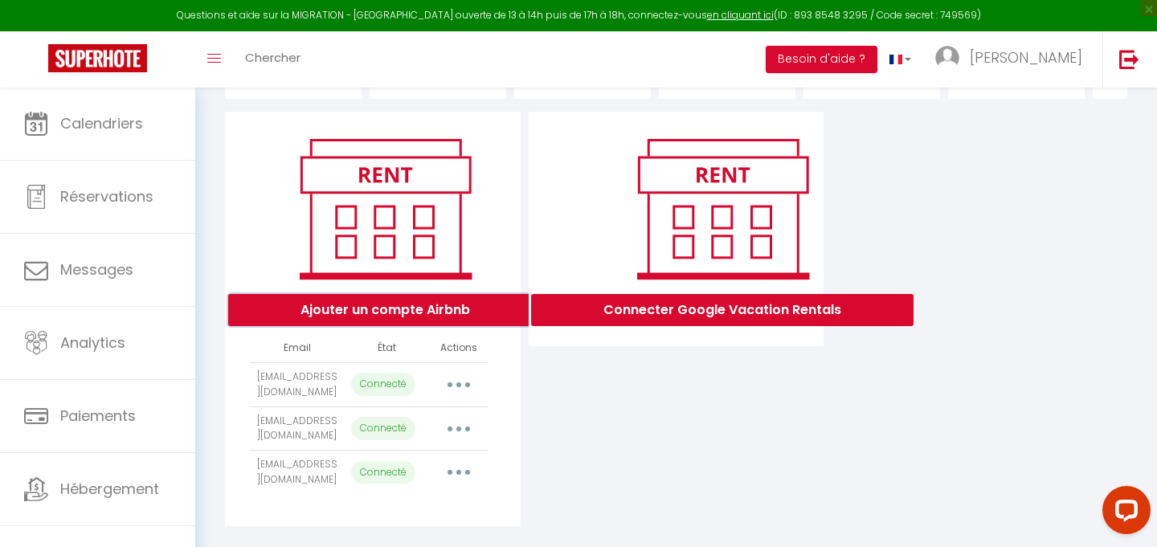
click at [464, 302] on button "Ajouter un compte Airbnb" at bounding box center [385, 310] width 314 height 32
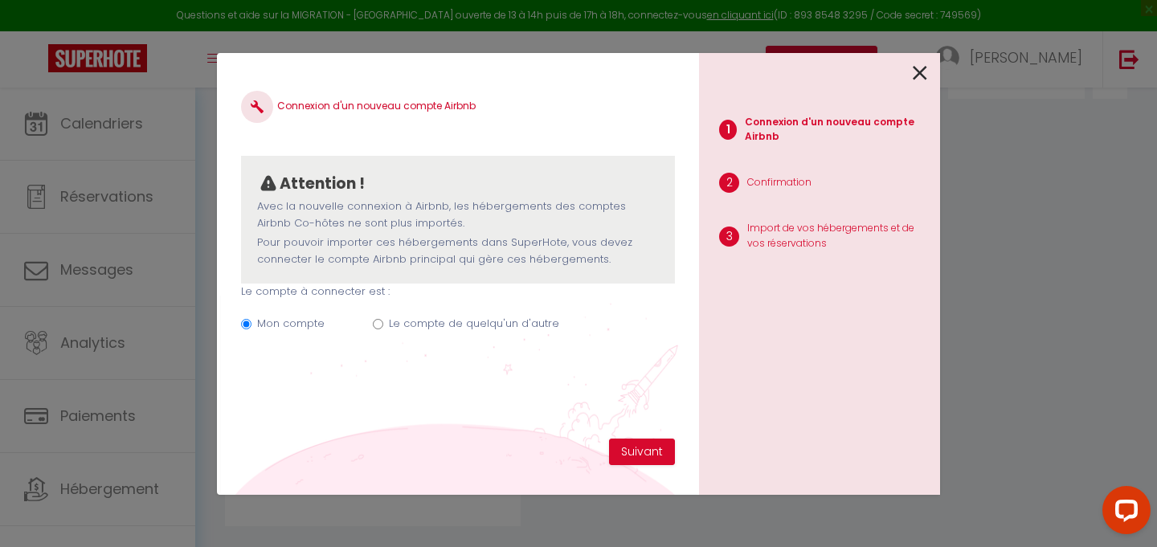
click at [919, 73] on icon at bounding box center [920, 73] width 14 height 24
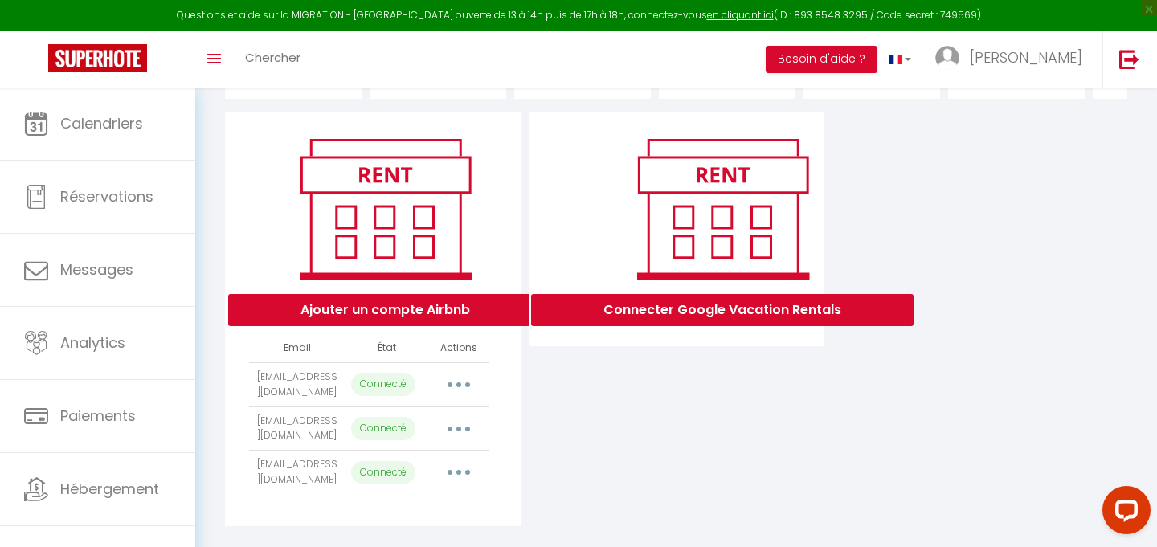
click at [457, 386] on icon "button" at bounding box center [458, 384] width 5 height 5
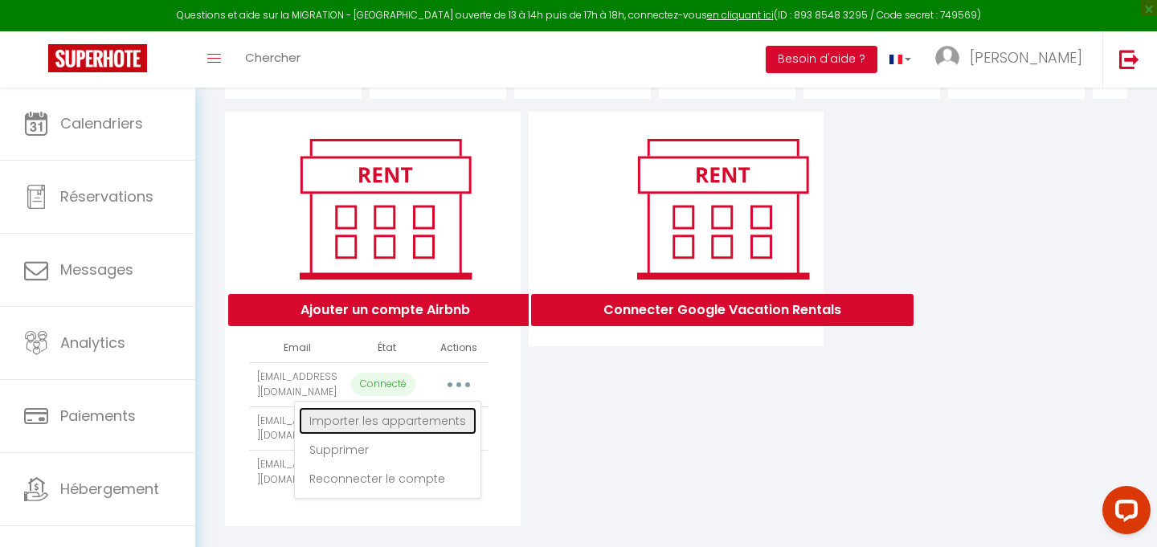
click at [439, 418] on link "Importer les appartements" at bounding box center [388, 420] width 178 height 27
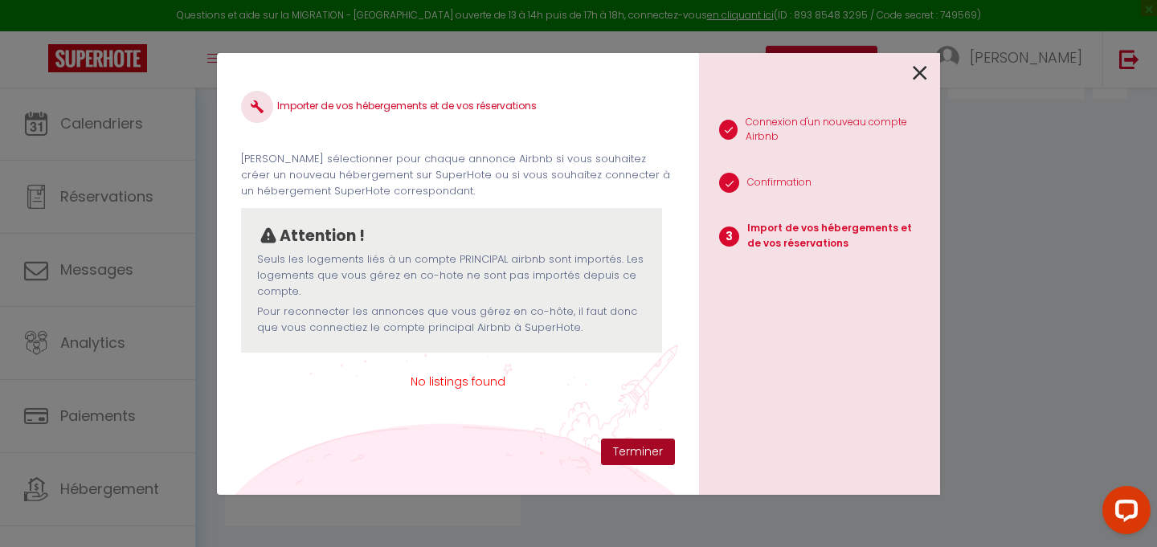
click at [644, 448] on button "Terminer" at bounding box center [638, 452] width 74 height 27
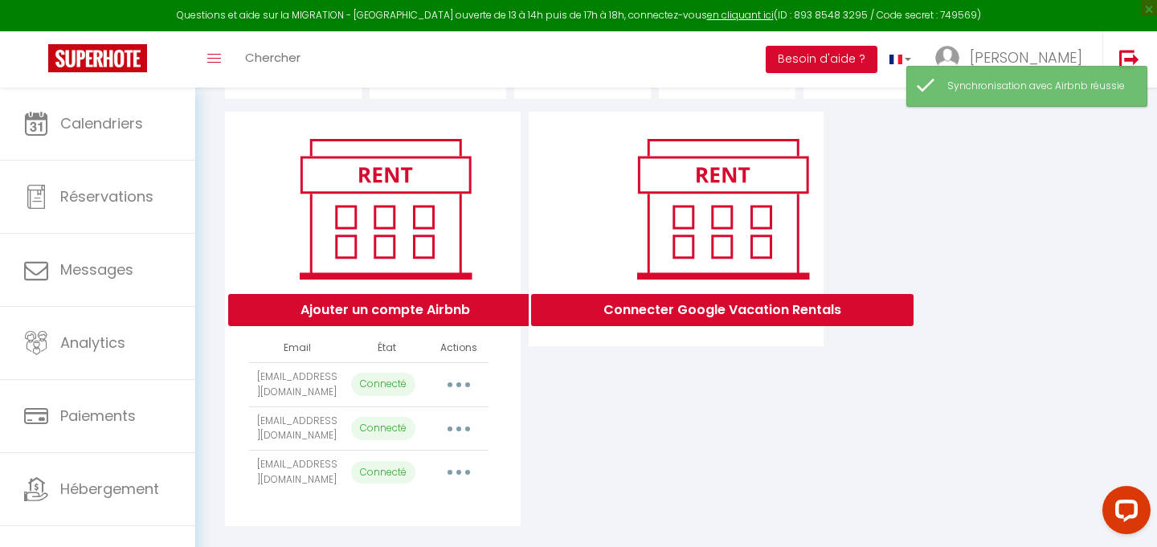
click at [461, 384] on button "button" at bounding box center [458, 385] width 45 height 26
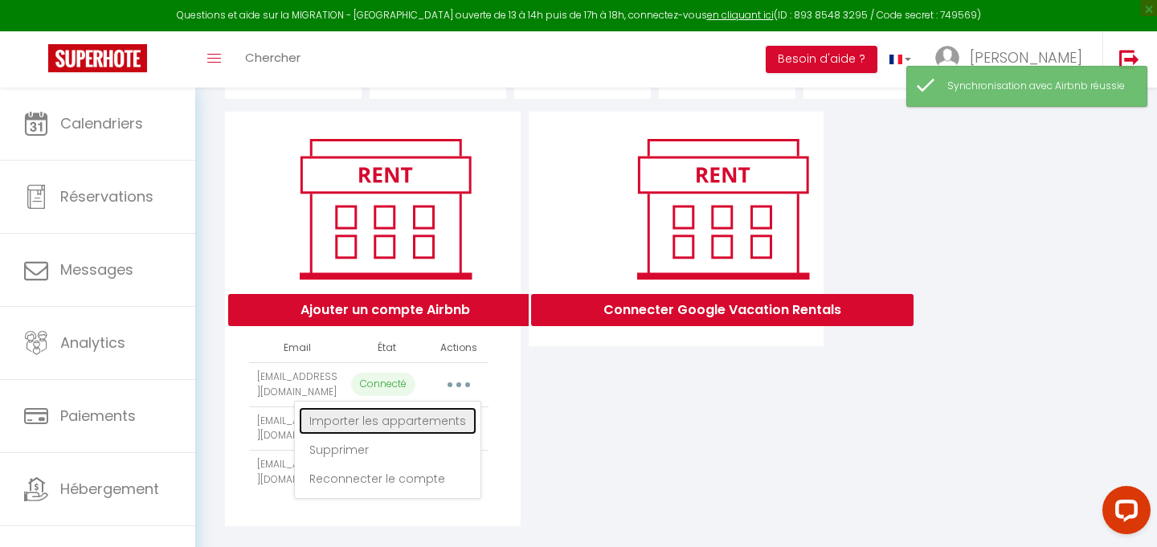
click at [444, 415] on link "Importer les appartements" at bounding box center [388, 420] width 178 height 27
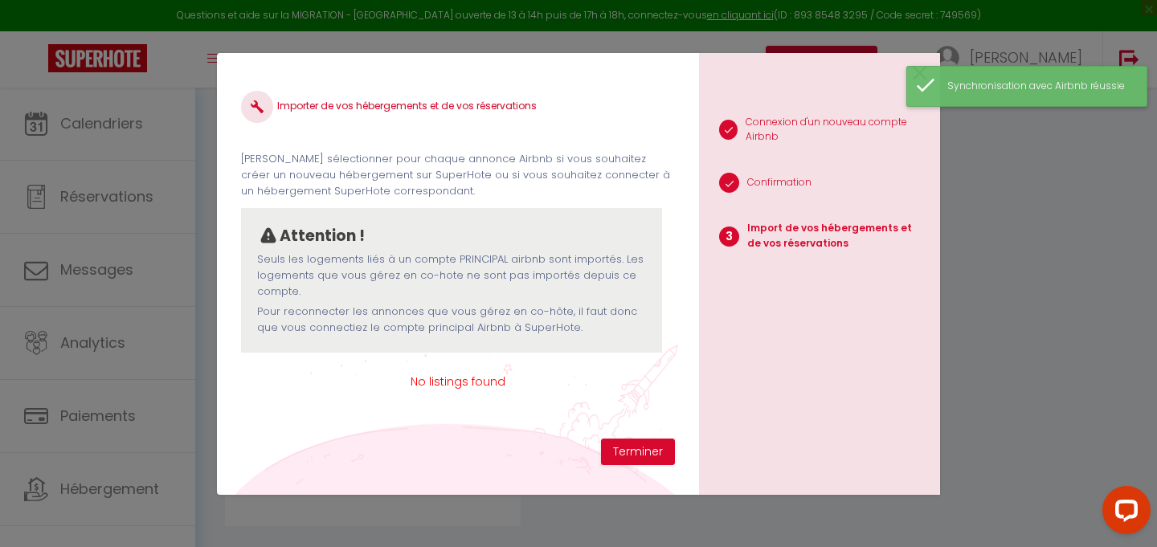
click at [914, 67] on div "Synchronisation avec Airbnb réussie" at bounding box center [1026, 86] width 241 height 41
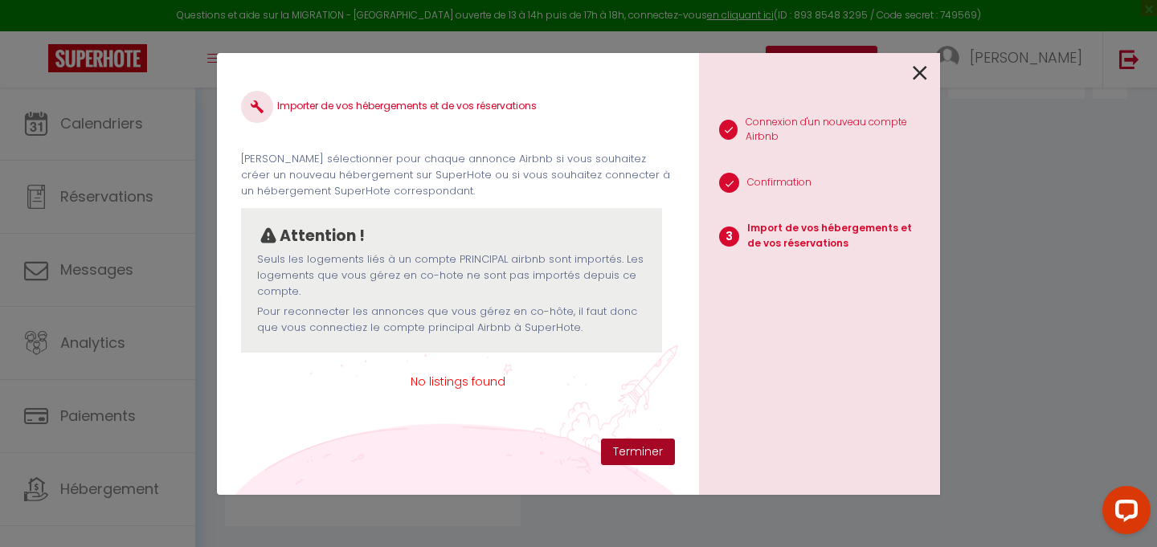
click at [632, 455] on button "Terminer" at bounding box center [638, 452] width 74 height 27
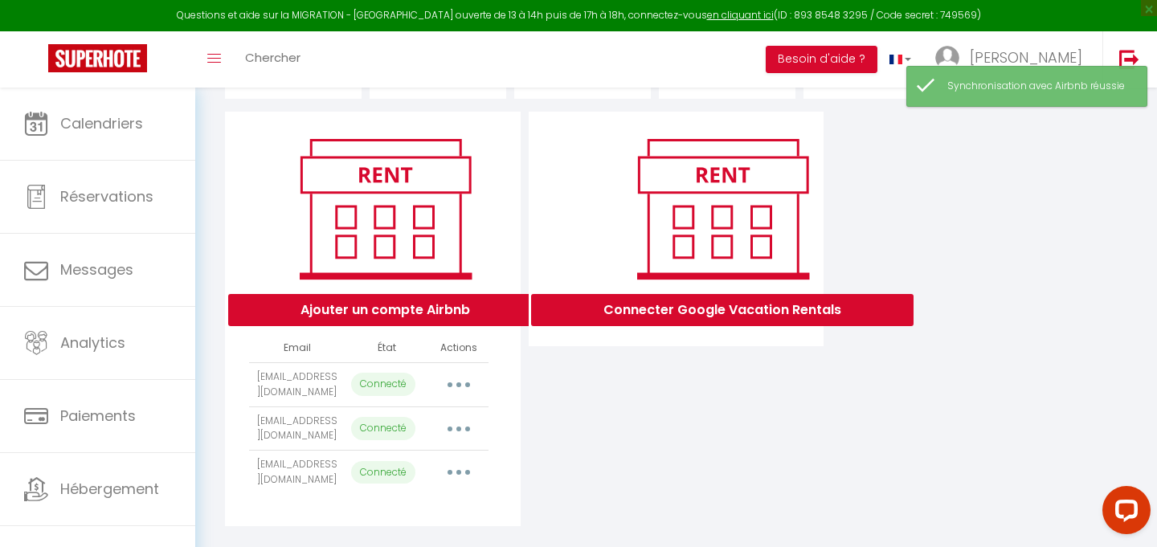
click at [450, 480] on button "button" at bounding box center [458, 473] width 45 height 26
click at [435, 511] on link "Importer les appartements" at bounding box center [388, 509] width 178 height 27
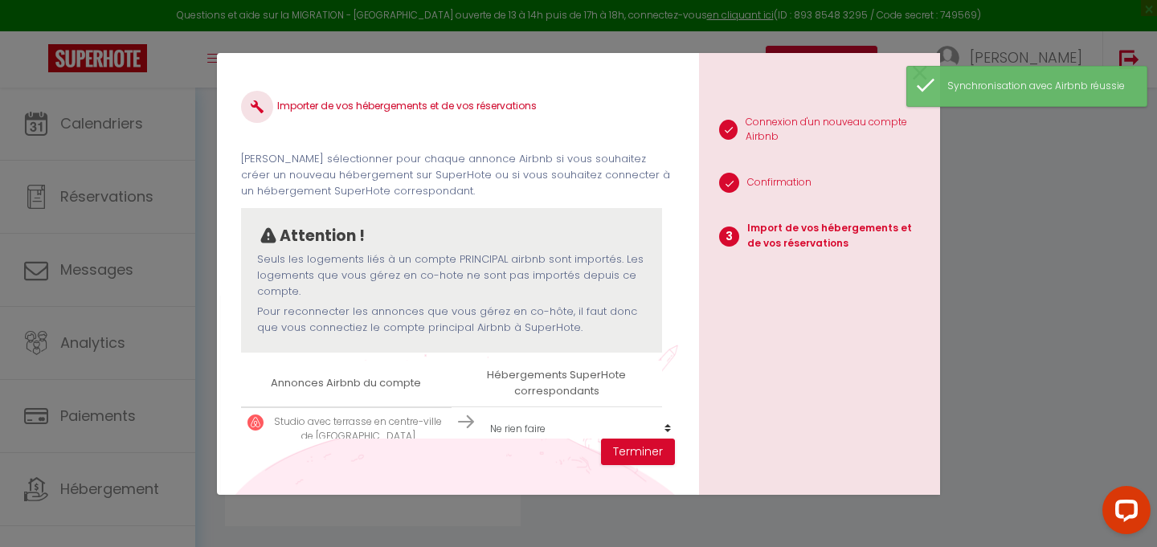
scroll to position [25, 0]
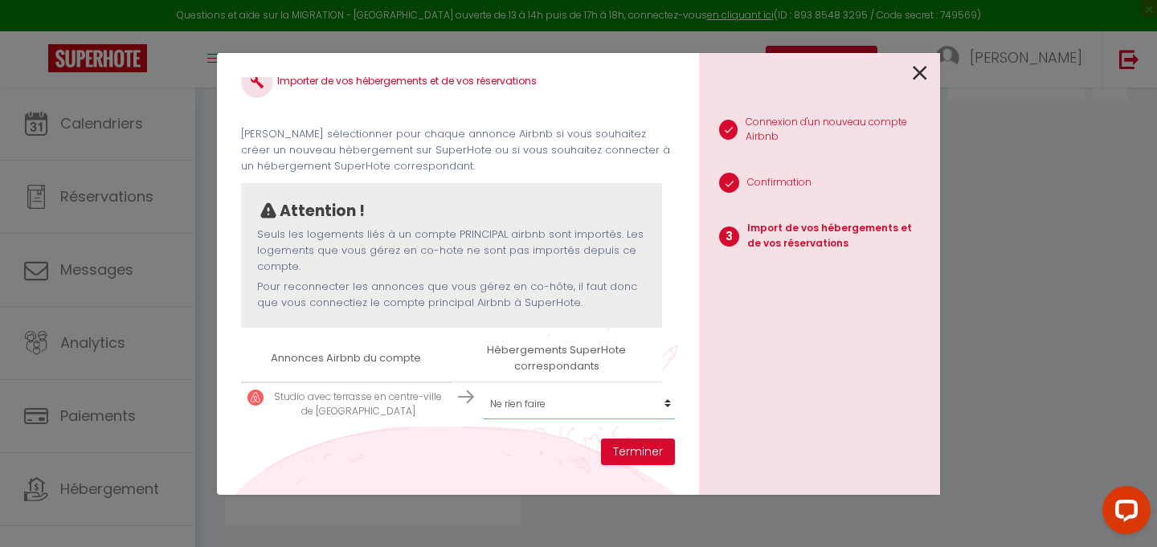
click at [617, 404] on select "Créer un nouveau hébergement Ne rien faire Lubin Valentin Vanessa T3 rue Jean L…" at bounding box center [581, 404] width 198 height 31
select select "create_new"
click at [644, 452] on button "Terminer" at bounding box center [638, 452] width 74 height 27
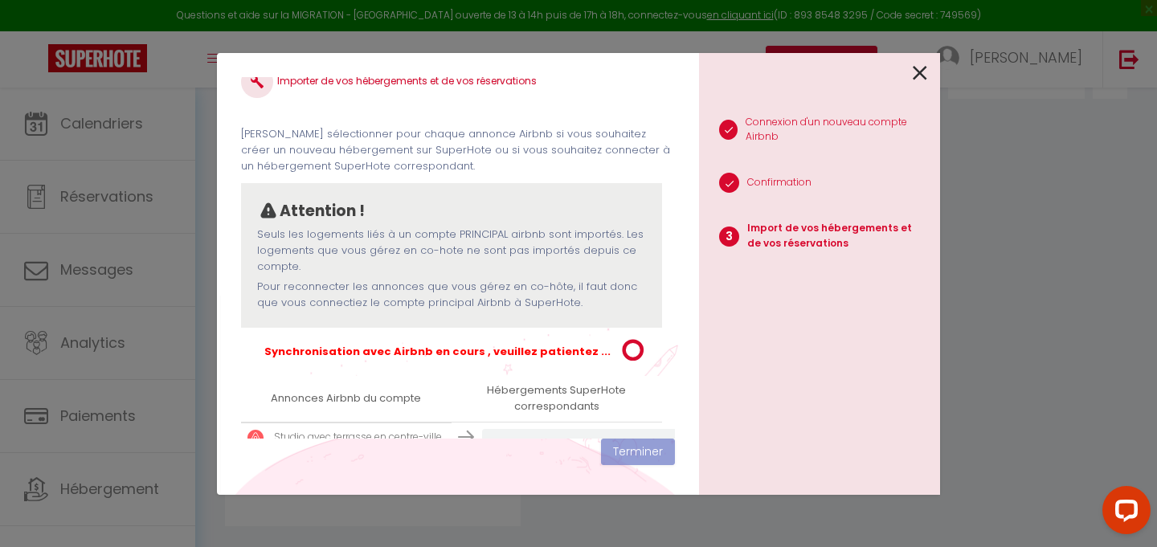
scroll to position [65, 0]
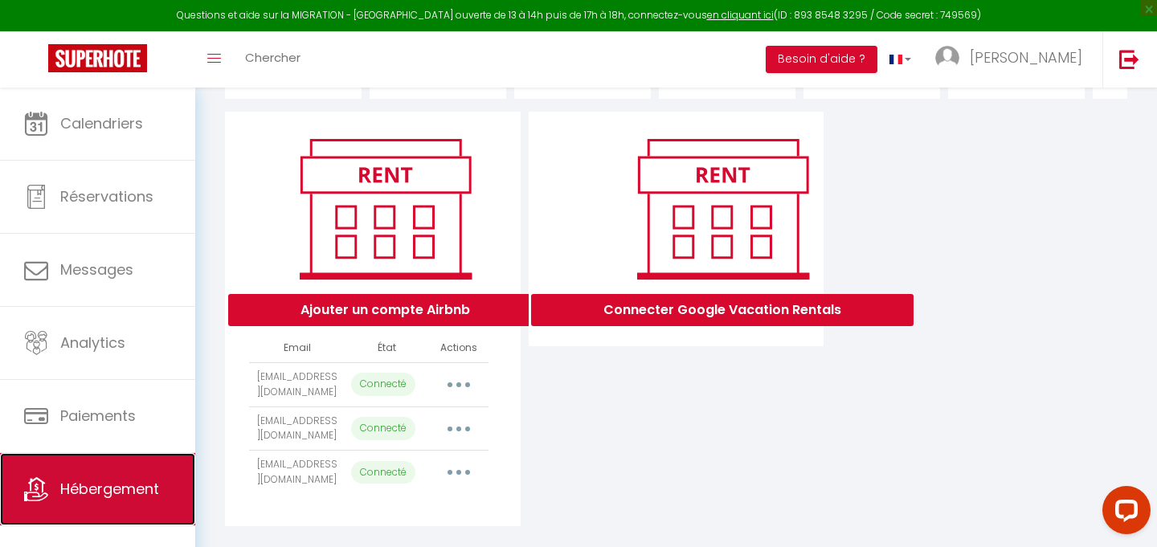
click at [143, 473] on link "Hébergement" at bounding box center [97, 489] width 195 height 72
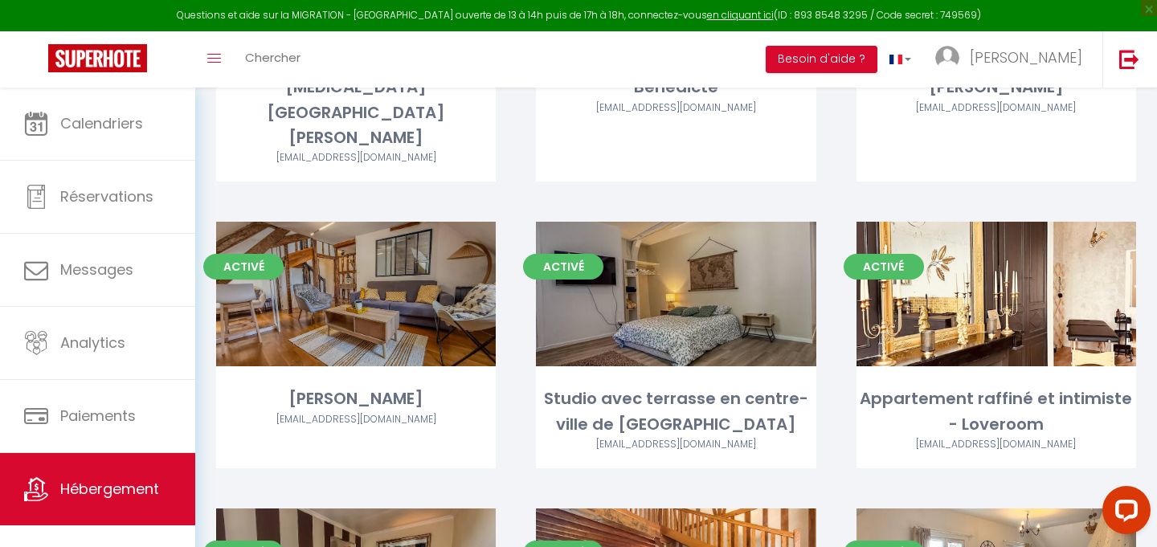
scroll to position [595, 0]
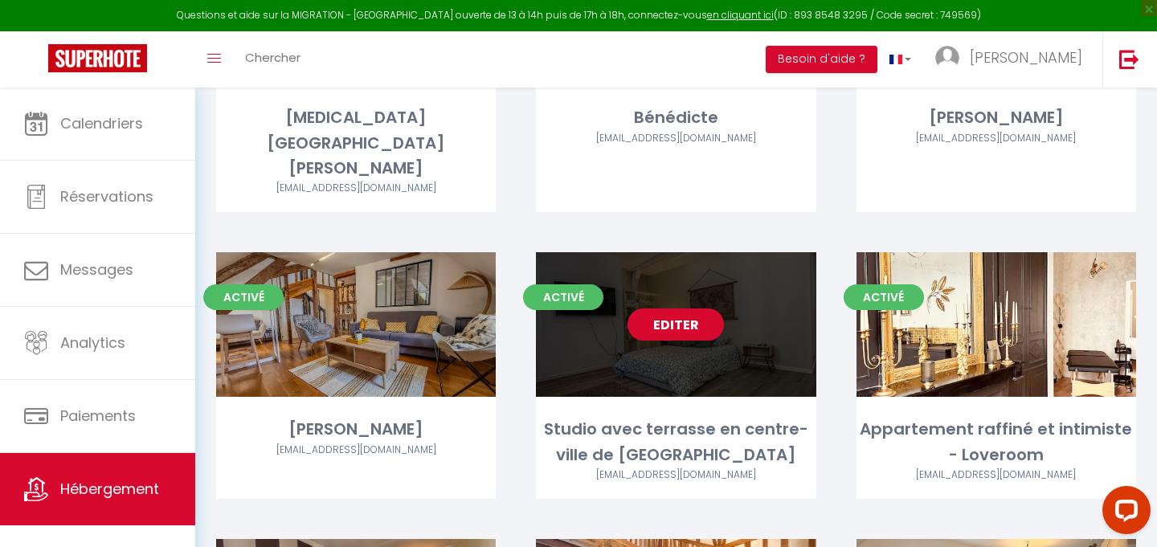
click at [680, 309] on link "Editer" at bounding box center [676, 325] width 96 height 32
select select "3"
select select "2"
select select "1"
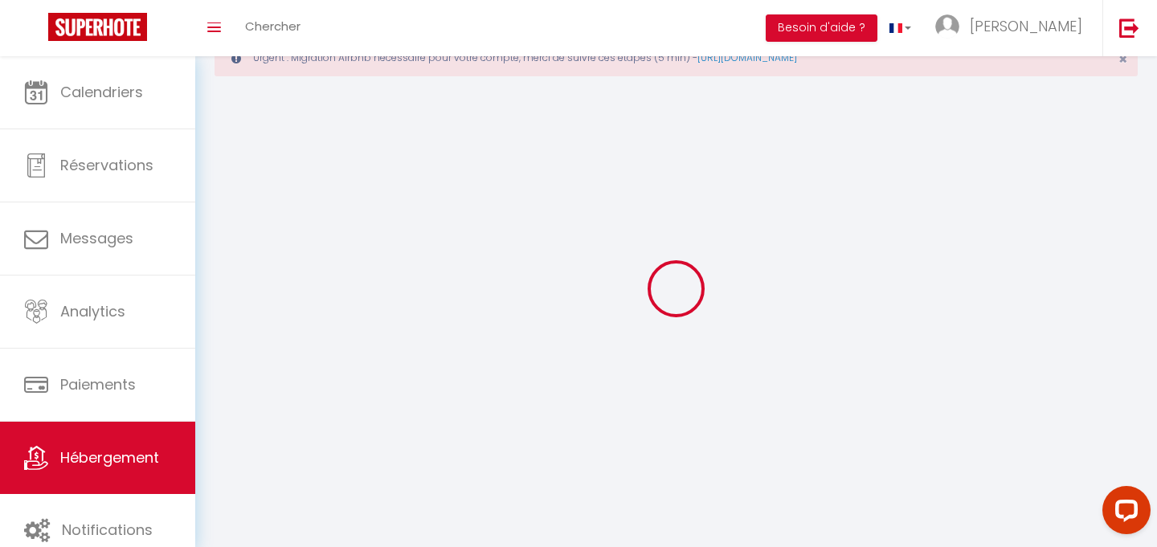
select select
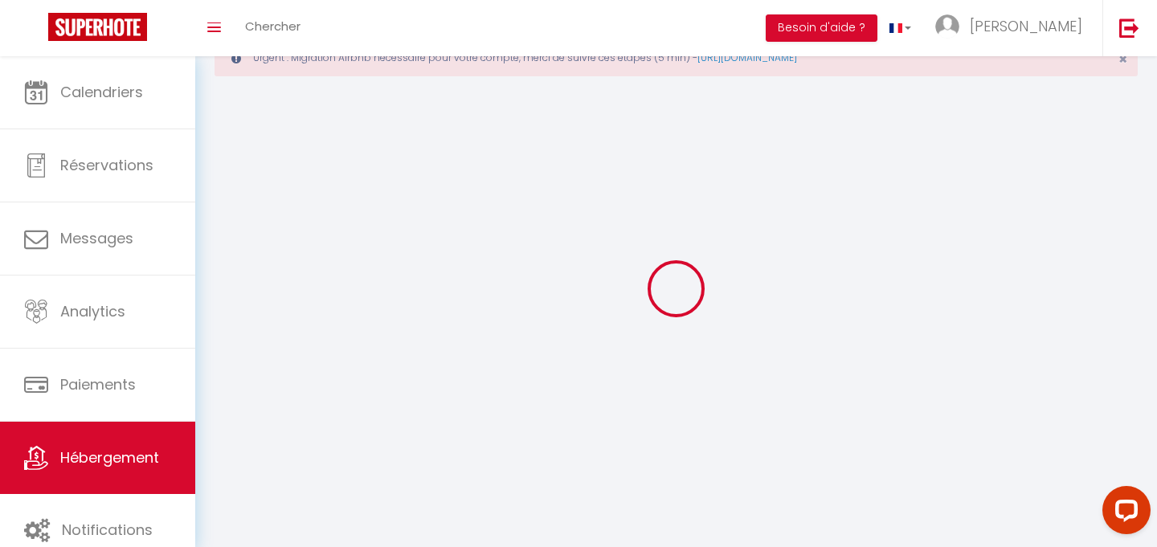
checkbox input "false"
select select
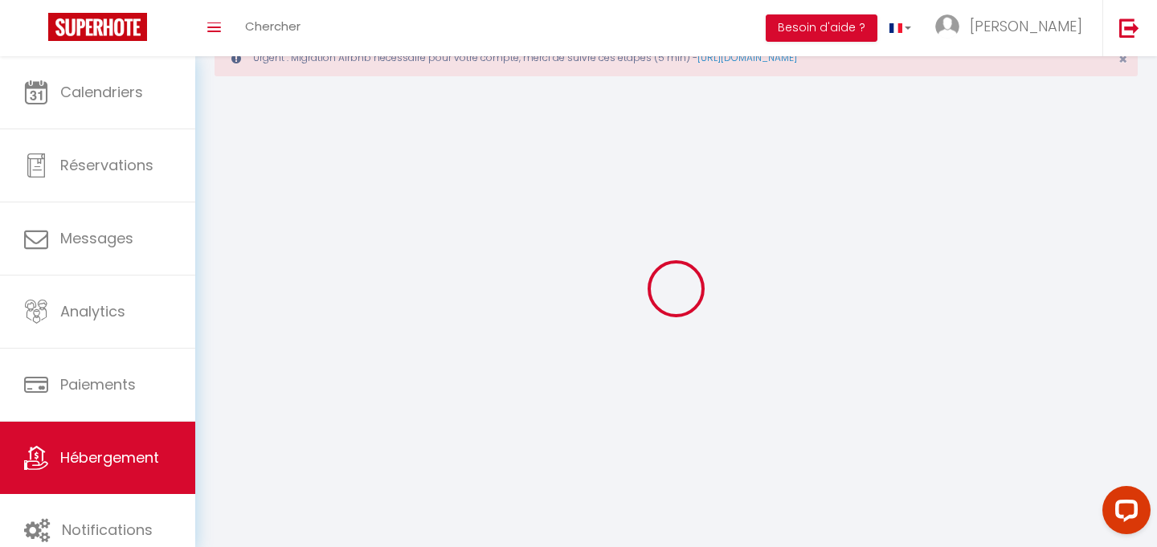
select select
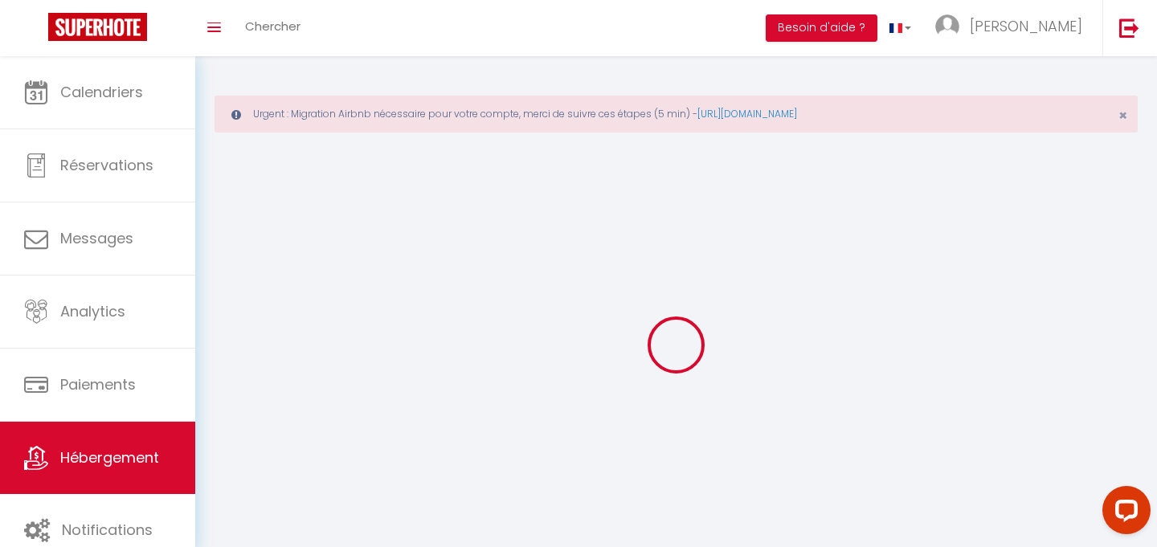
select select
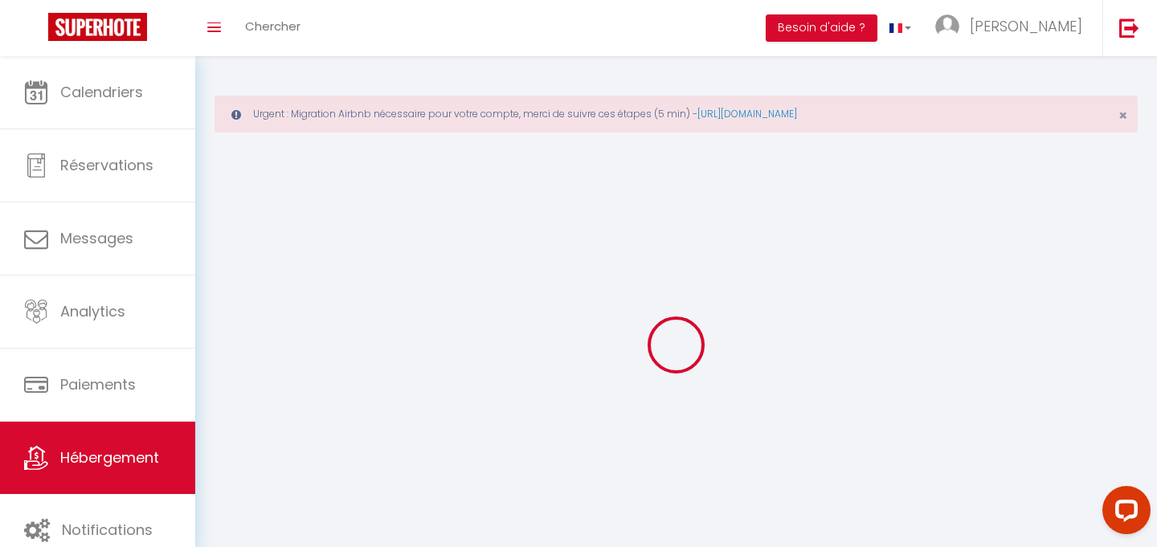
checkbox input "false"
select select
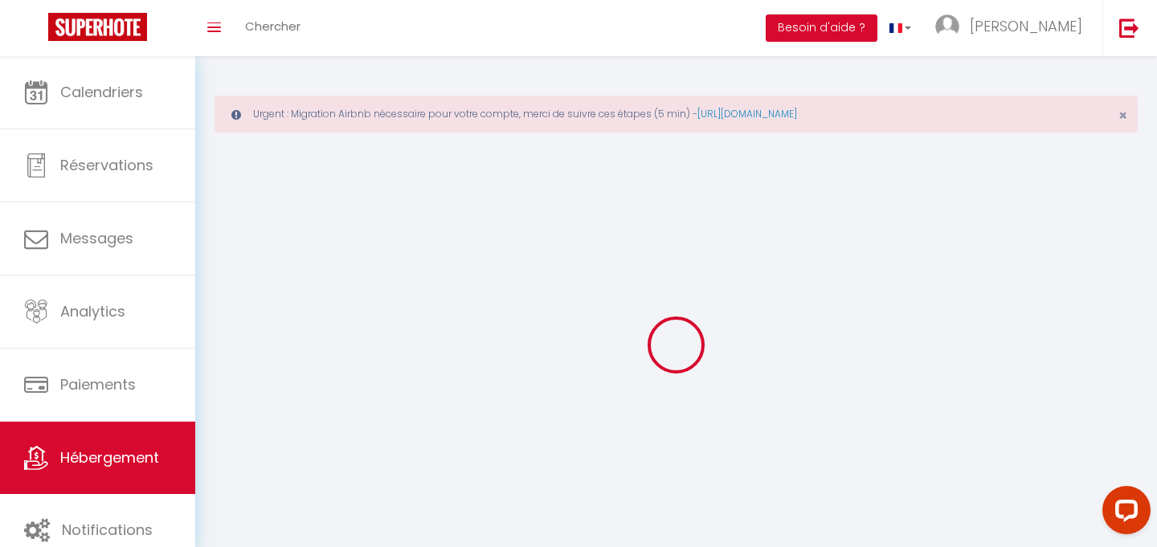
select select
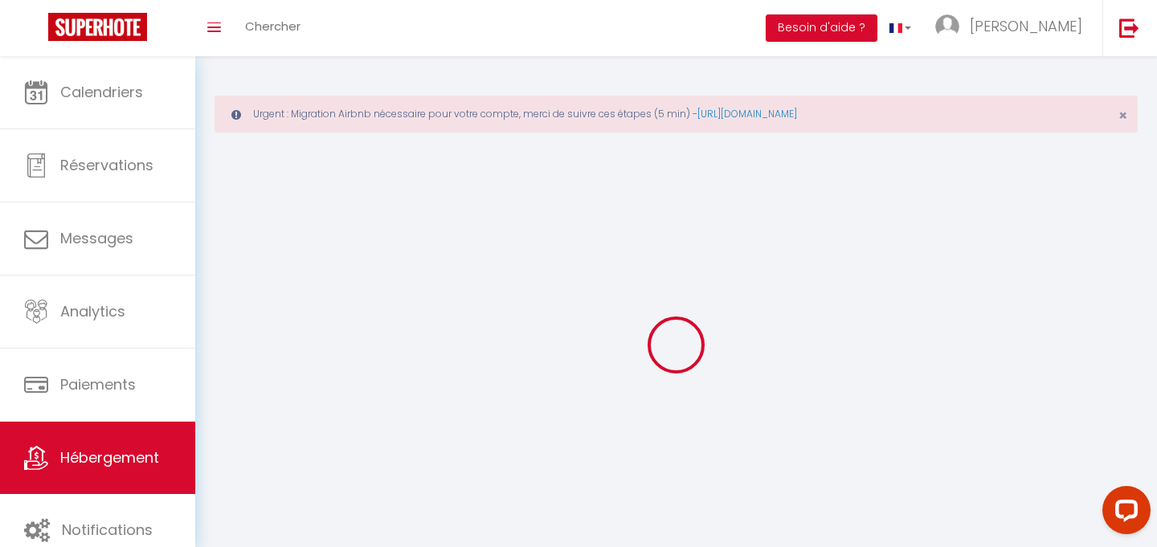
select select
checkbox input "false"
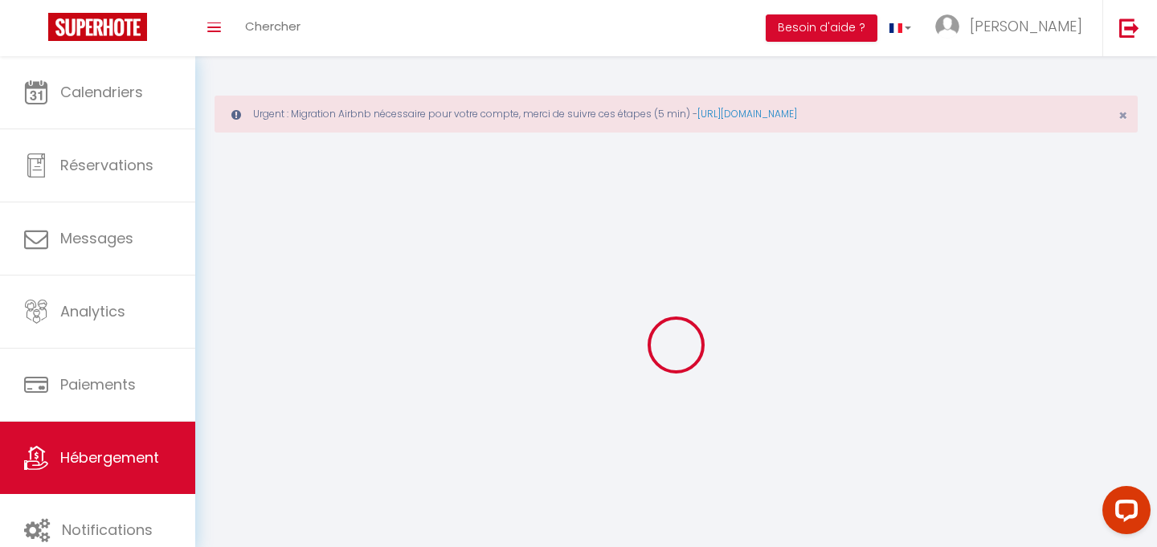
select select
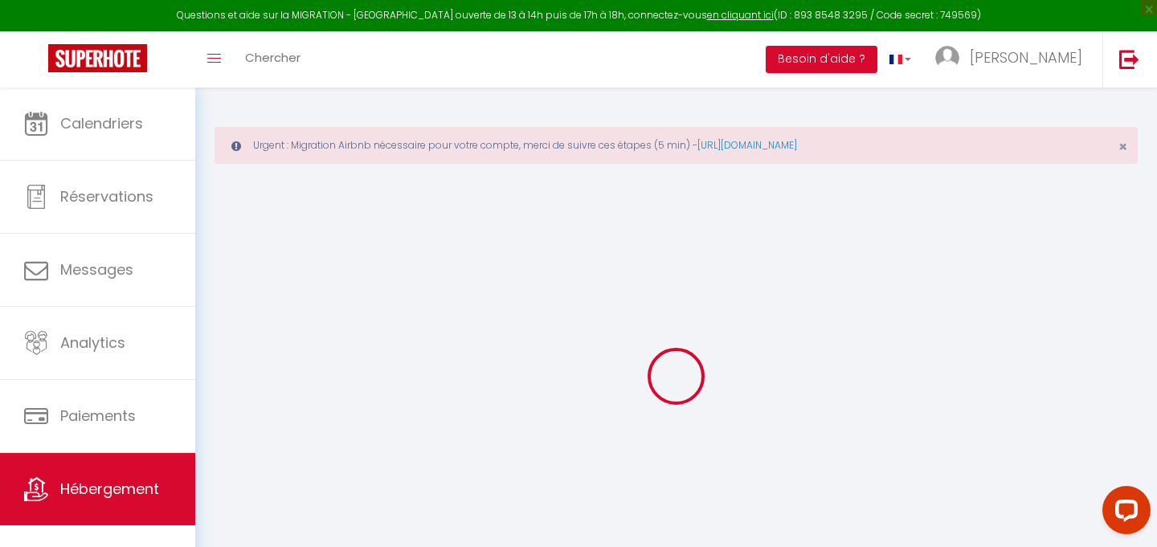
select select
checkbox input "false"
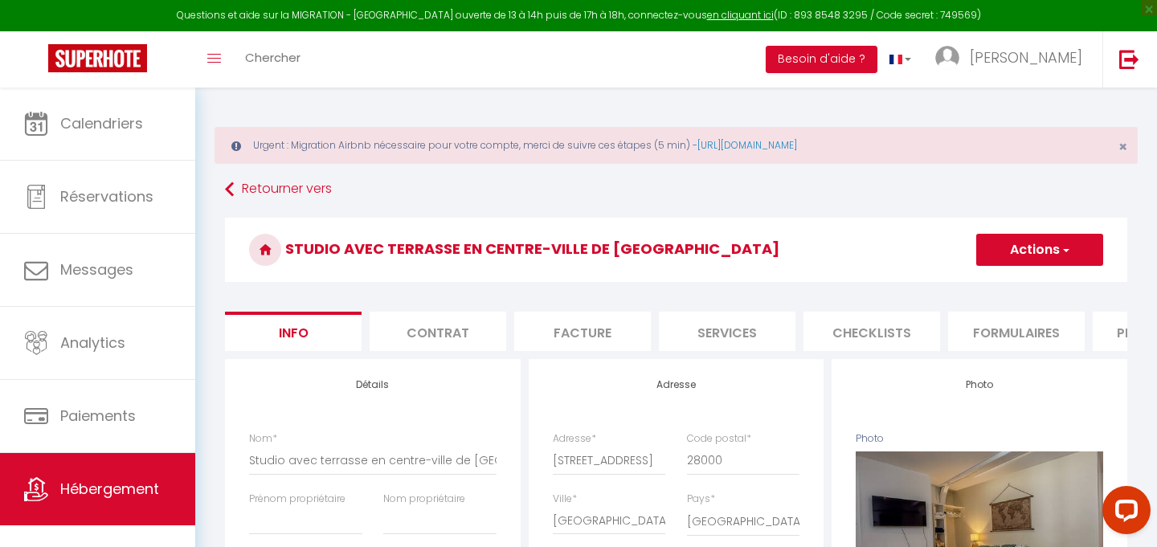
select select
checkbox input "false"
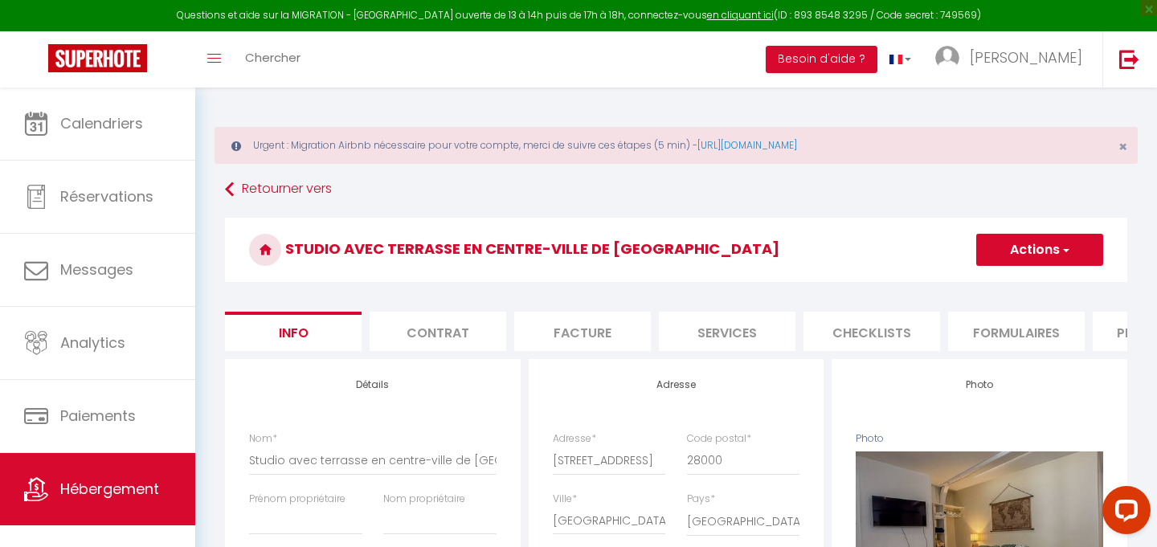
select select "10890-1485360158274692203"
click at [1123, 145] on span "×" at bounding box center [1123, 147] width 9 height 20
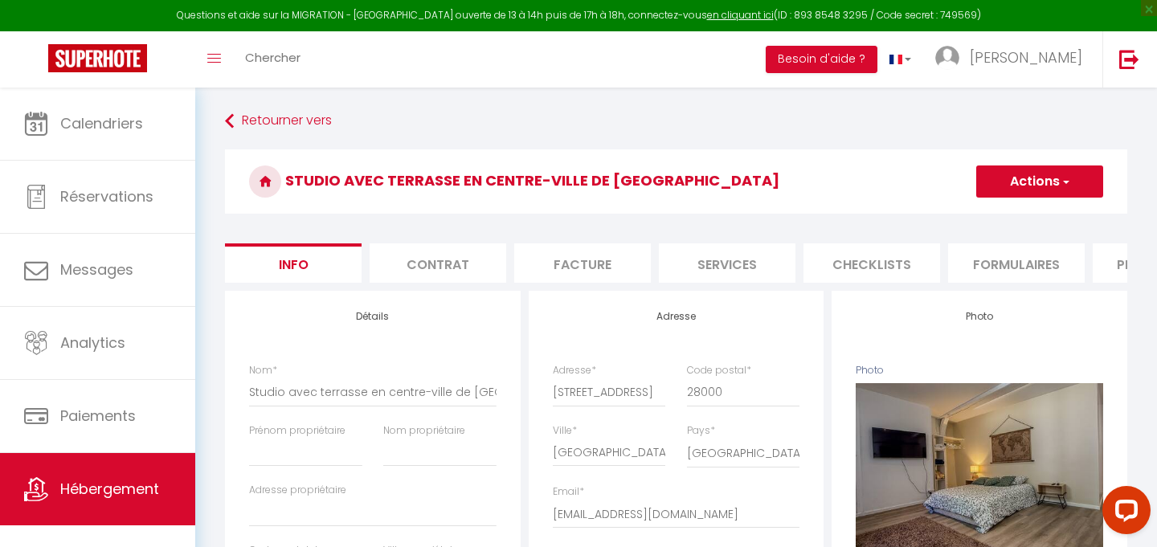
click at [1004, 260] on li "Formulaires" at bounding box center [1016, 262] width 137 height 39
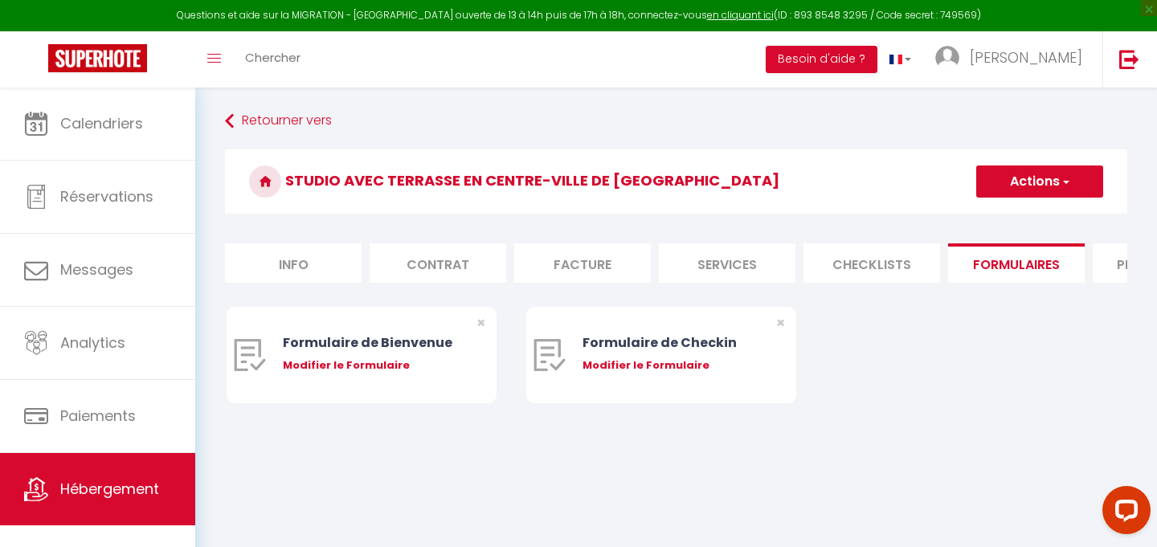
click at [589, 264] on li "Facture" at bounding box center [582, 262] width 137 height 39
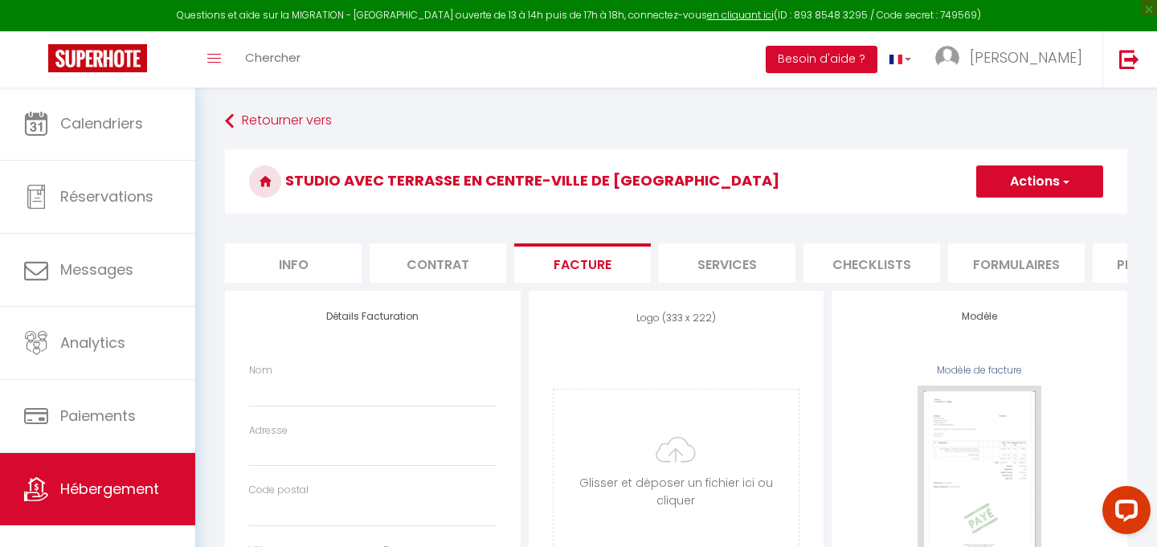
select select
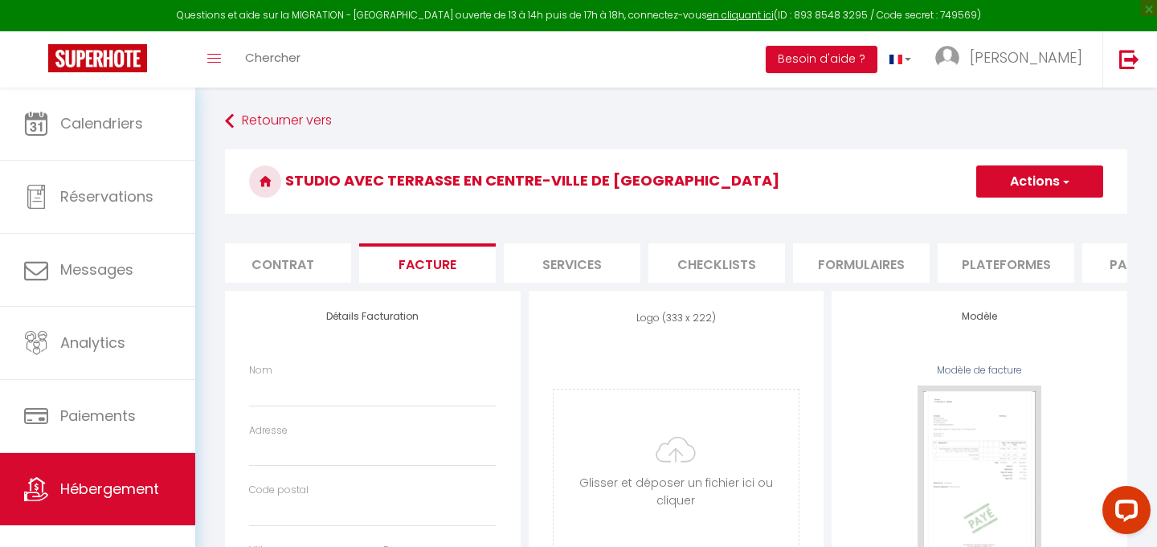
scroll to position [0, 160]
click at [995, 262] on li "Plateformes" at bounding box center [1001, 262] width 137 height 39
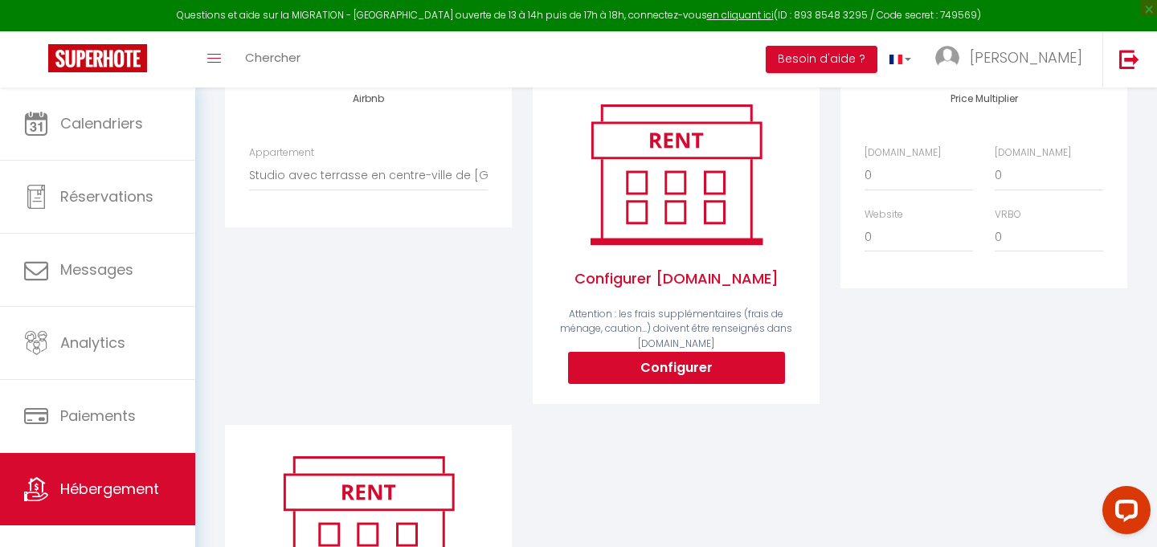
scroll to position [221, 0]
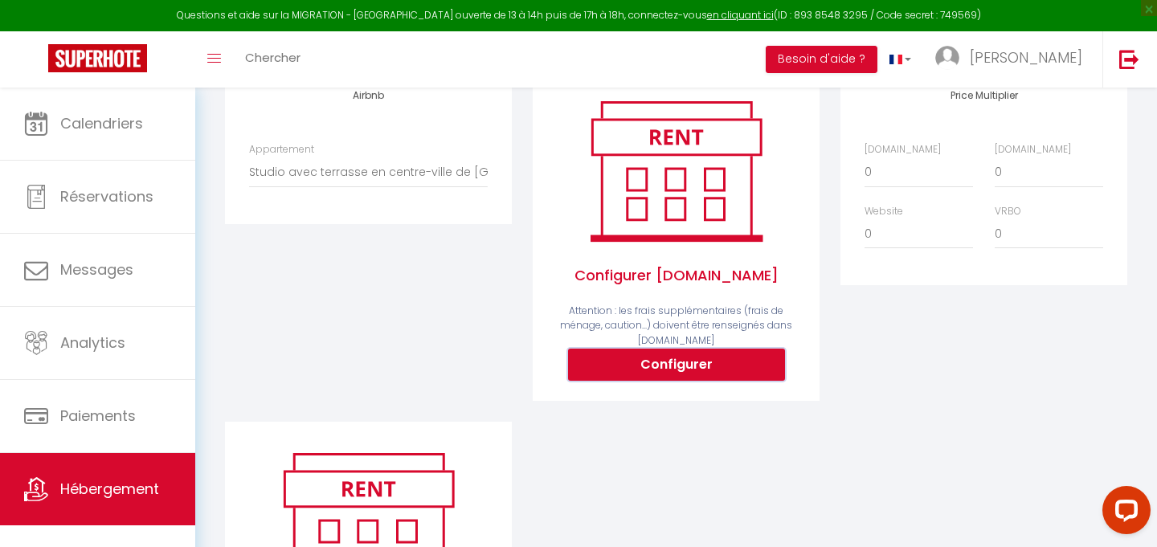
click at [687, 366] on button "Configurer" at bounding box center [676, 365] width 217 height 32
select select
type input "adeline-santerre-trmyiuww_property@reply.superhote.com"
type input "[EMAIL_ADDRESS][DOMAIN_NAME]"
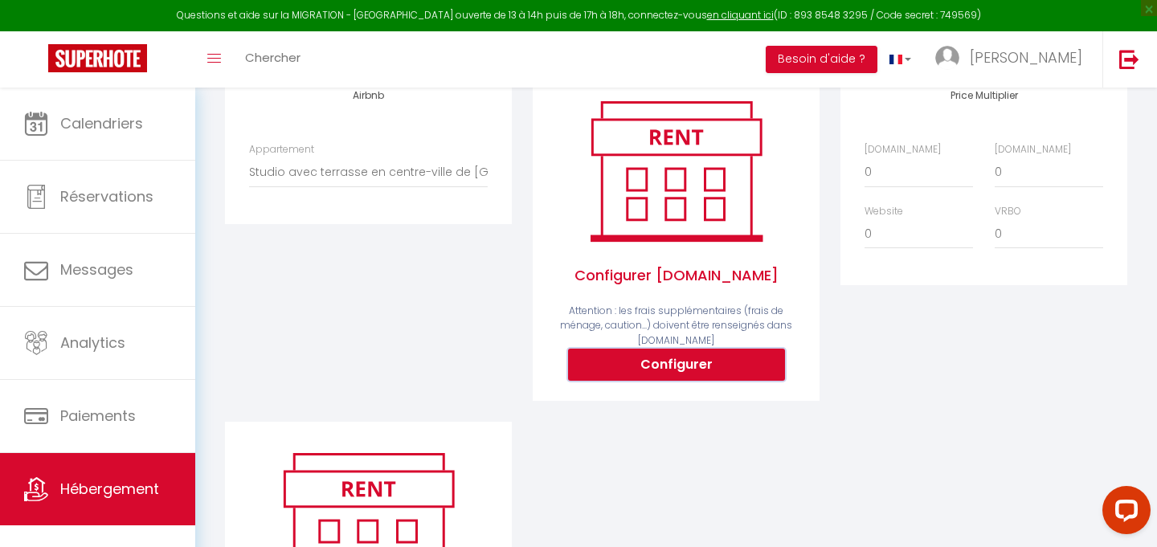
select select
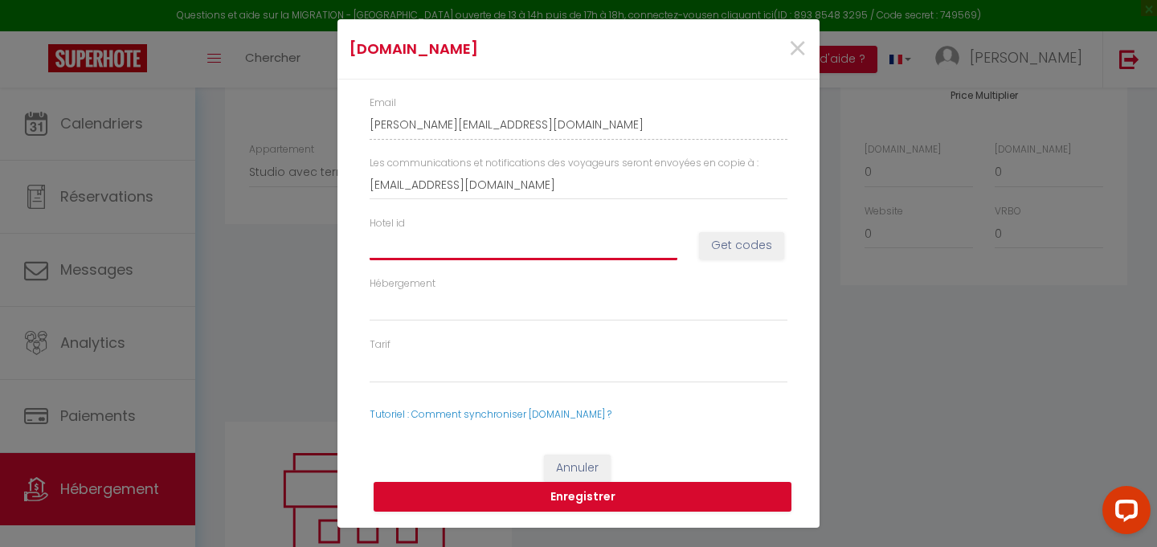
click at [419, 248] on input "Hotel id" at bounding box center [524, 245] width 308 height 29
paste input "14745854"
type input "14745854"
select select
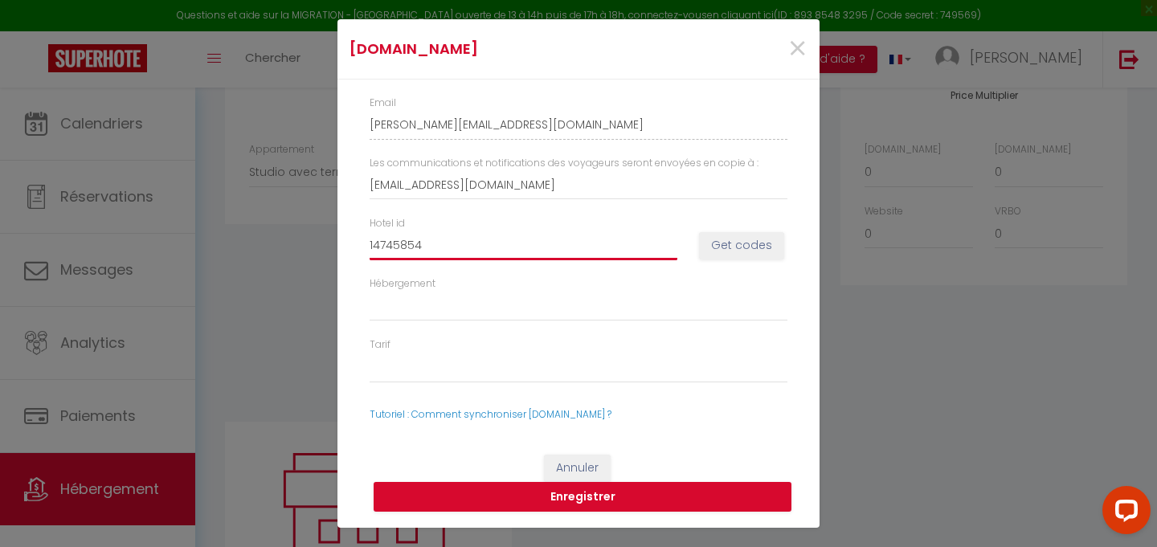
type input "14745854"
click at [754, 247] on button "Get codes" at bounding box center [741, 245] width 85 height 27
select select
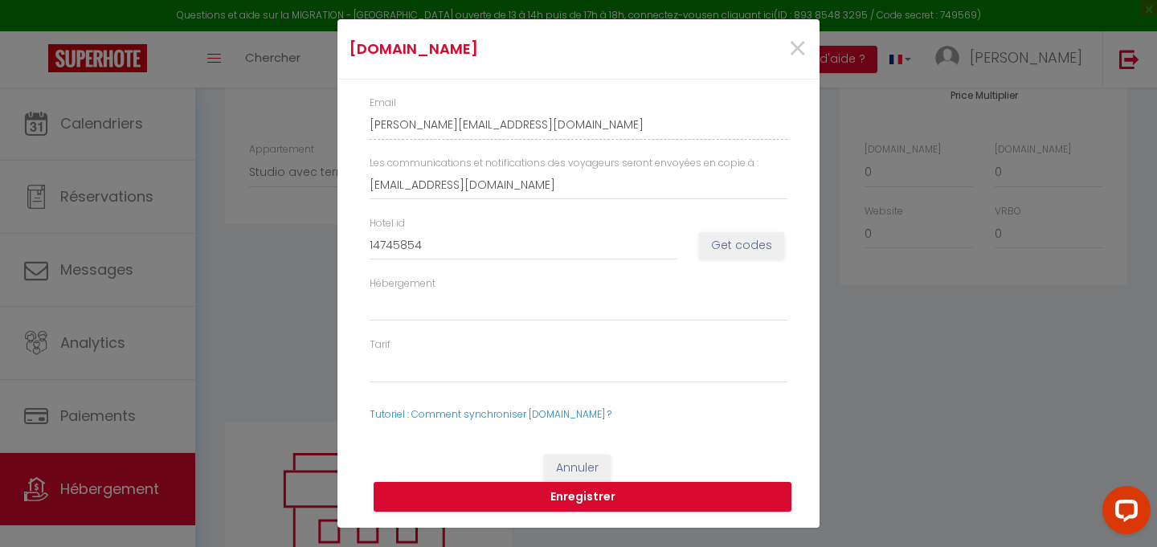
select select
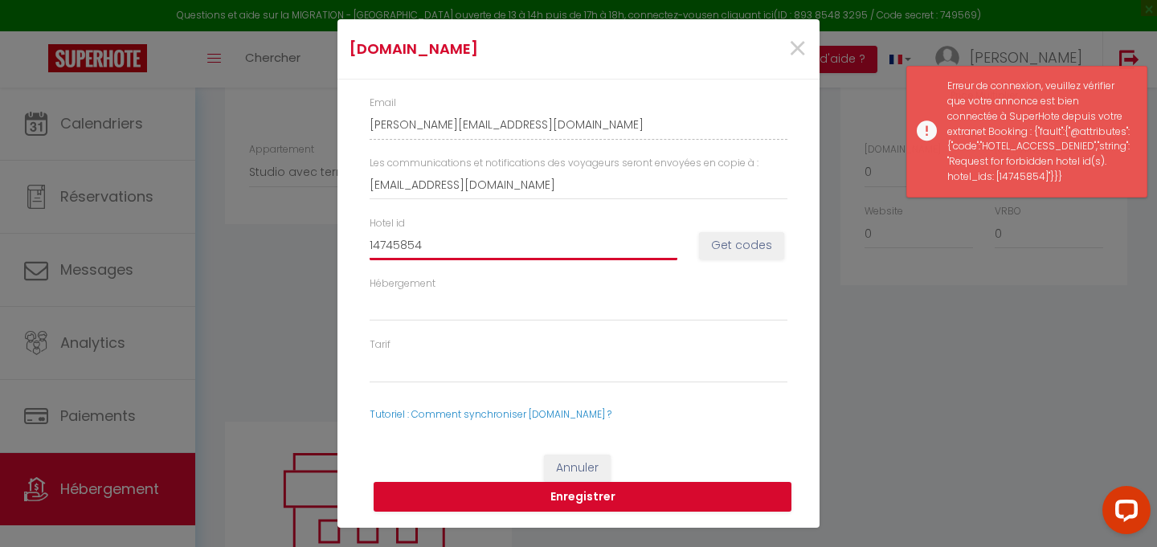
click at [535, 247] on input "14745854" at bounding box center [524, 245] width 308 height 29
click at [729, 242] on button "Get codes" at bounding box center [741, 245] width 85 height 27
select select
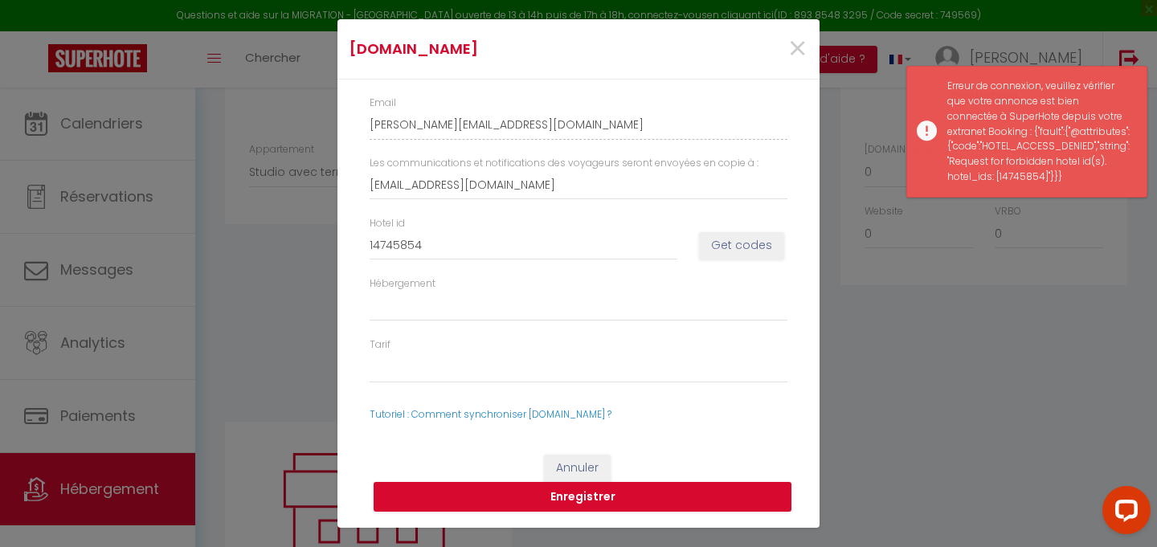
select select
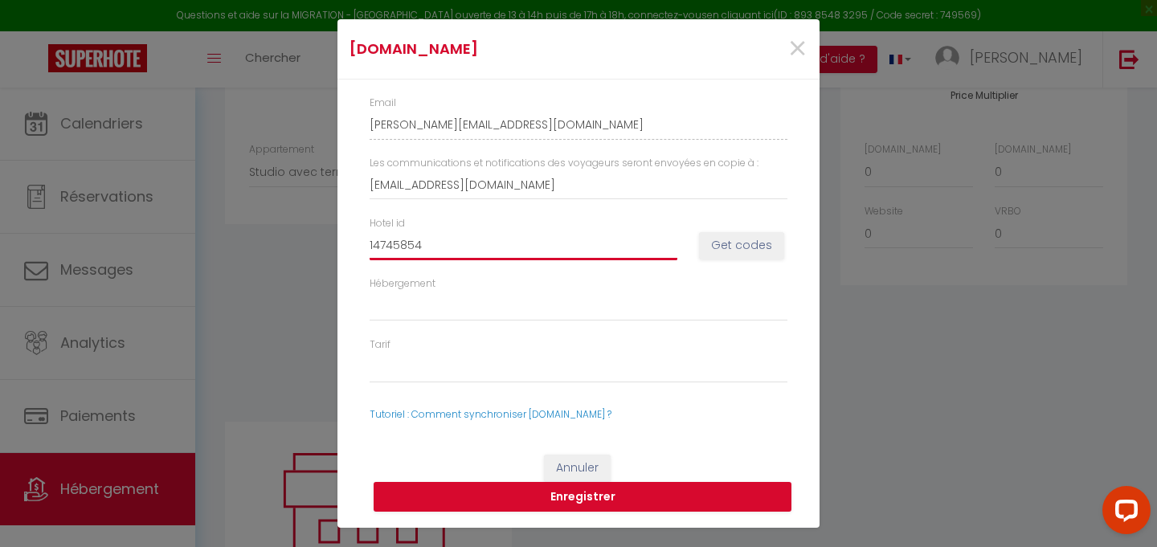
click at [481, 251] on input "14745854" at bounding box center [524, 245] width 308 height 29
click at [741, 244] on button "Get codes" at bounding box center [741, 245] width 85 height 27
select select
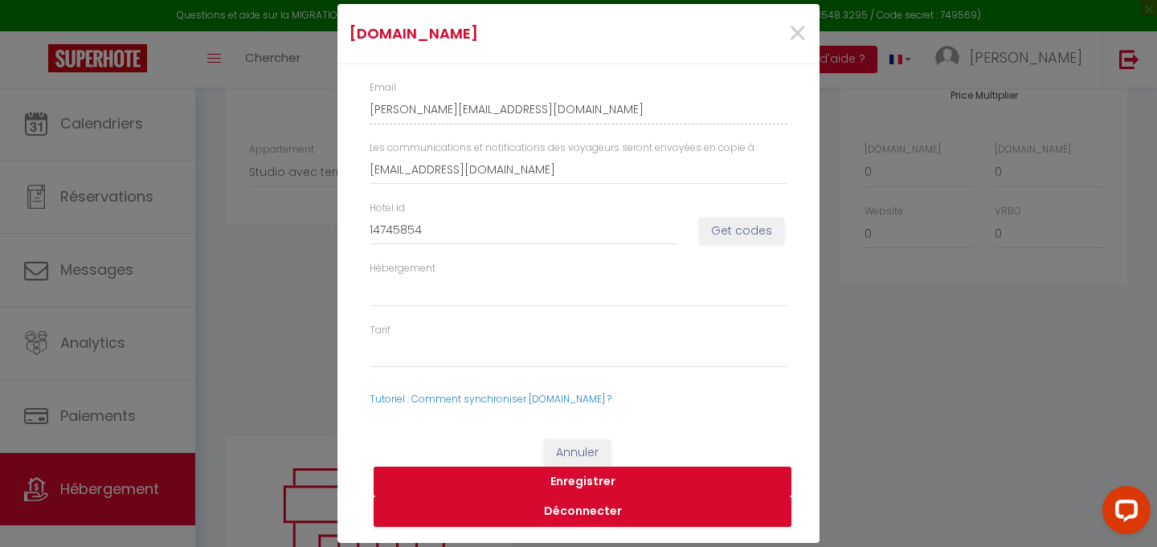
click at [566, 481] on button "Enregistrer" at bounding box center [583, 482] width 418 height 31
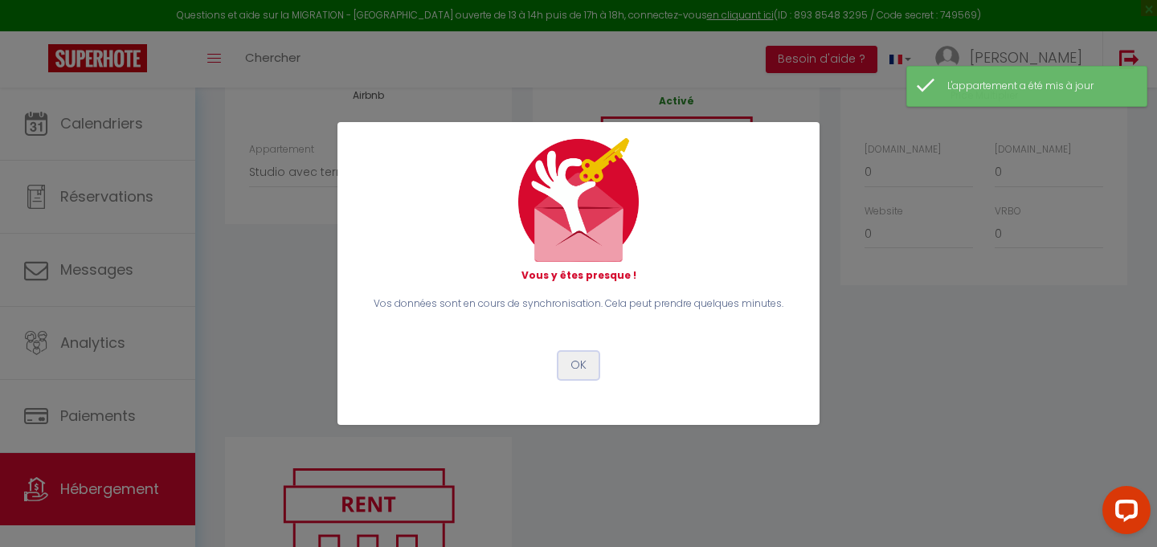
click at [577, 362] on button "OK" at bounding box center [578, 365] width 40 height 27
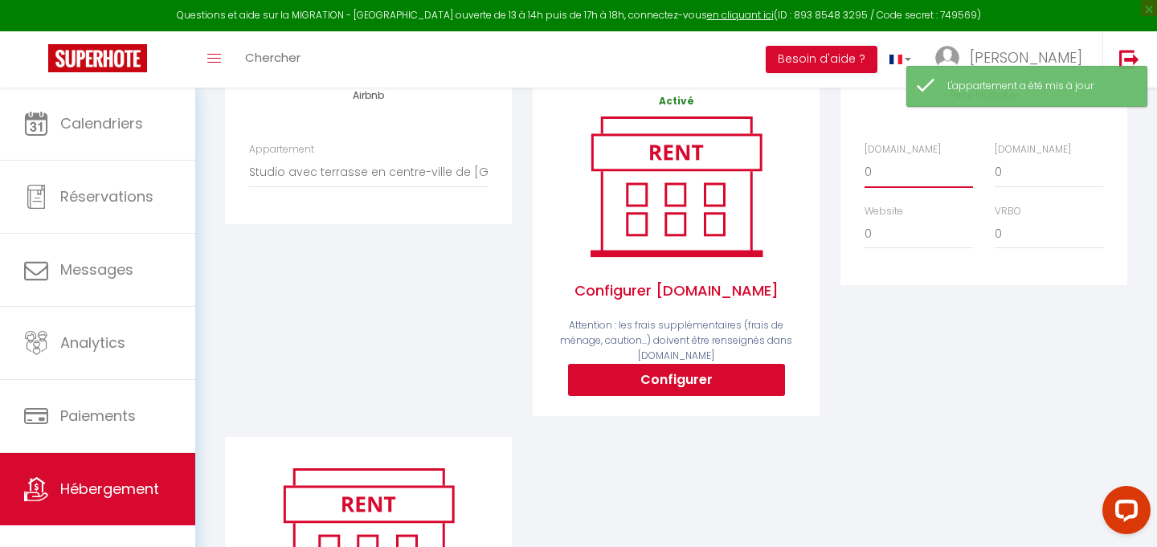
click at [889, 162] on select "0 + 1 % + 2 % + 3 % + 4 % + 5 % + 6 % + 7 % + 8 % + 9 %" at bounding box center [919, 172] width 108 height 31
select select "+ 5 %"
click at [1016, 173] on select "0 + 1 % + 2 % + 3 % + 4 % + 5 % + 6 % + 7 % + 8 % + 9 %" at bounding box center [1049, 172] width 108 height 31
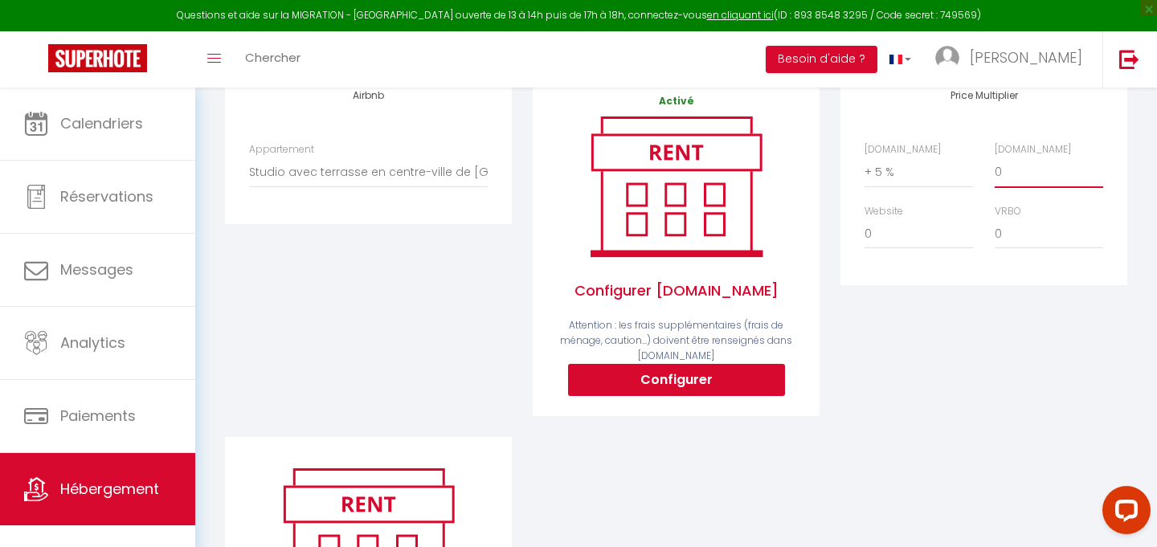
select select "+ 25 %"
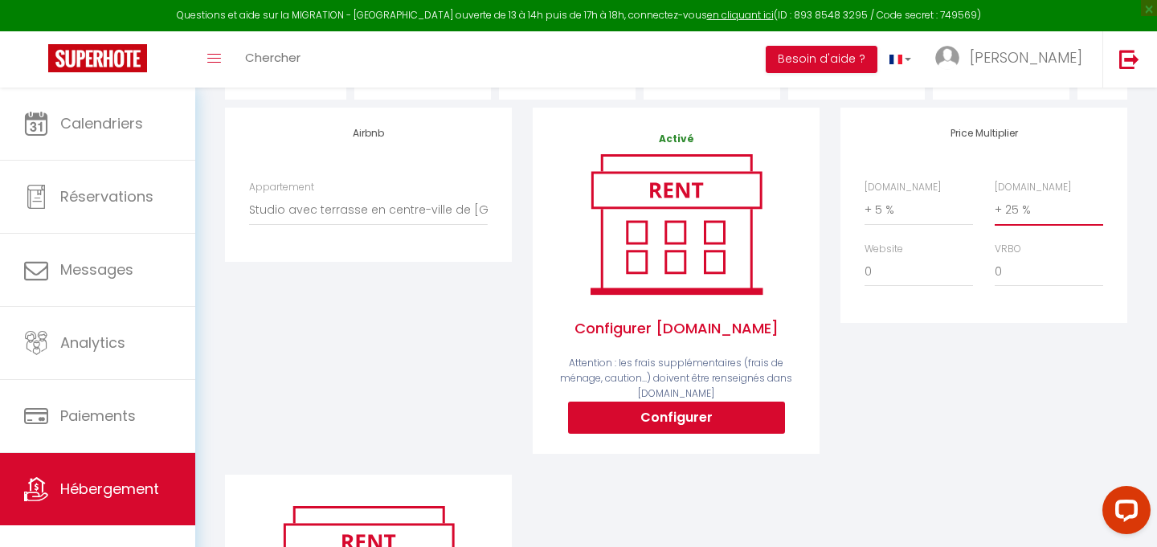
scroll to position [0, 0]
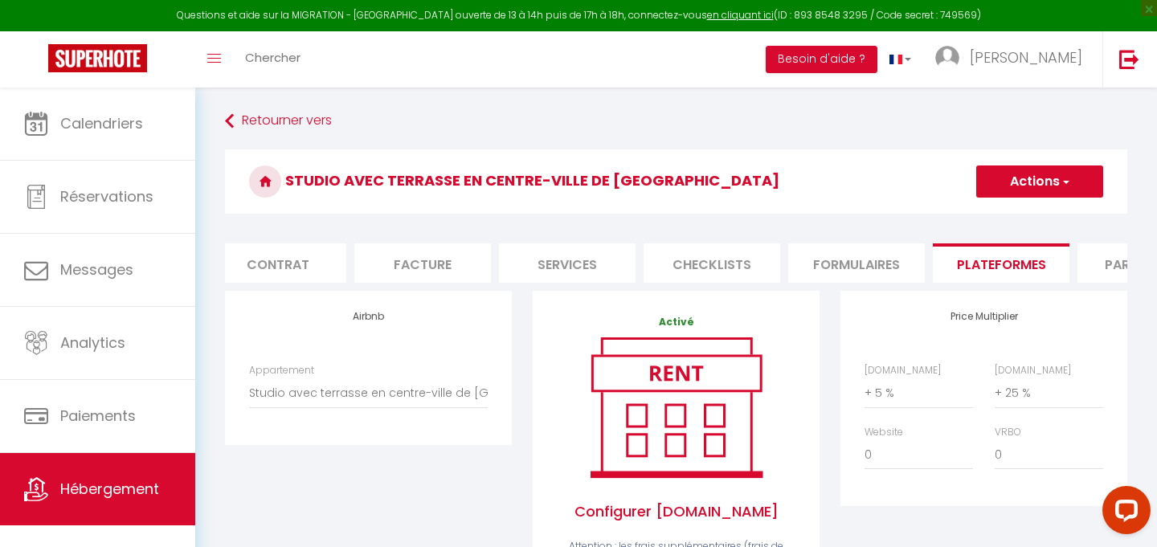
click at [1017, 180] on button "Actions" at bounding box center [1039, 182] width 127 height 32
click at [992, 215] on link "Enregistrer" at bounding box center [1039, 217] width 127 height 21
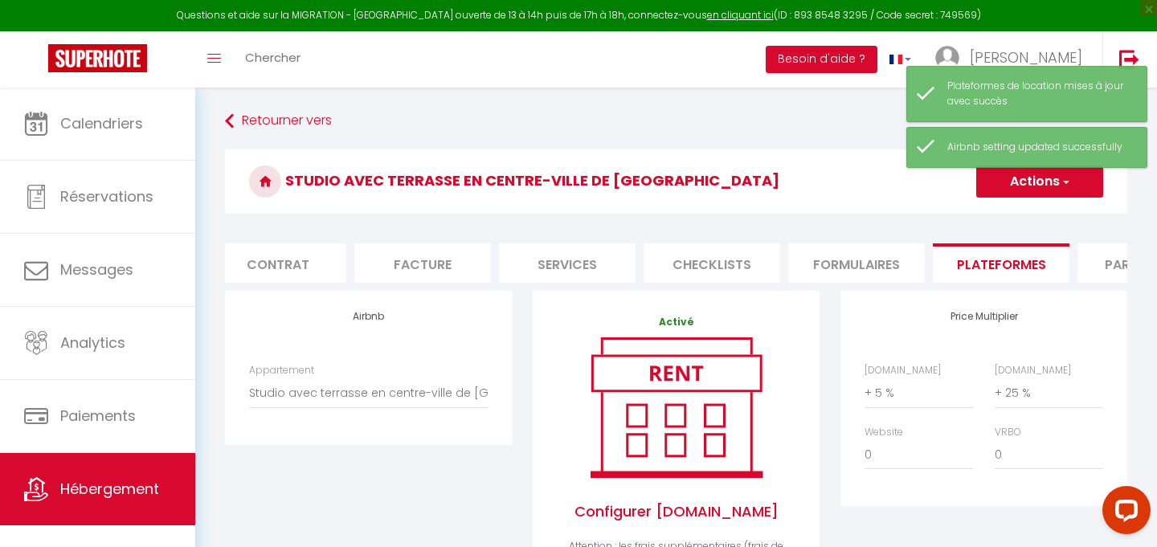
click at [277, 267] on li "Contrat" at bounding box center [278, 262] width 137 height 39
select select
checkbox input "false"
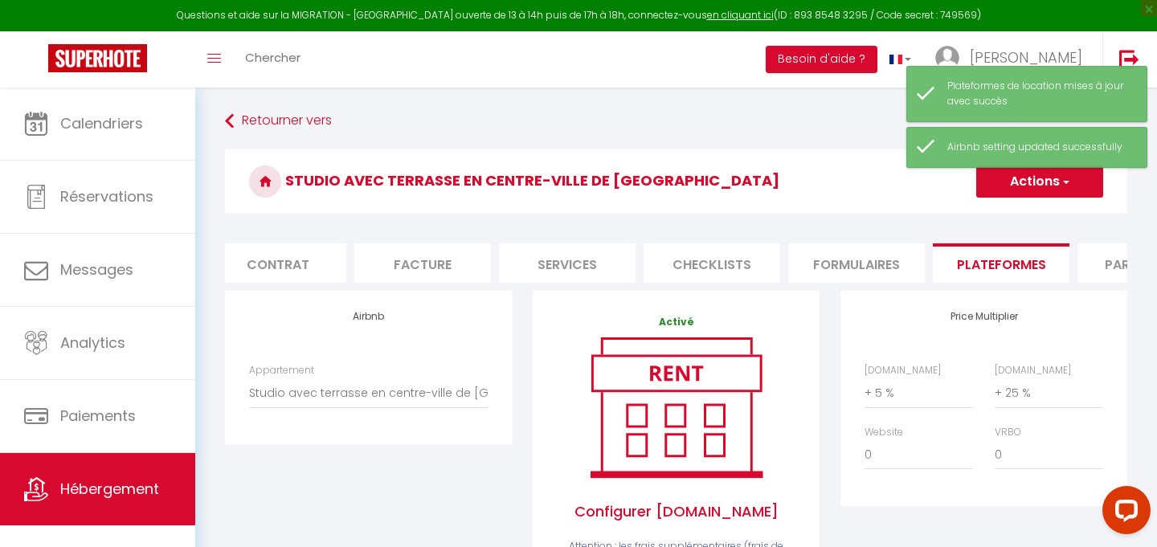
checkbox input "false"
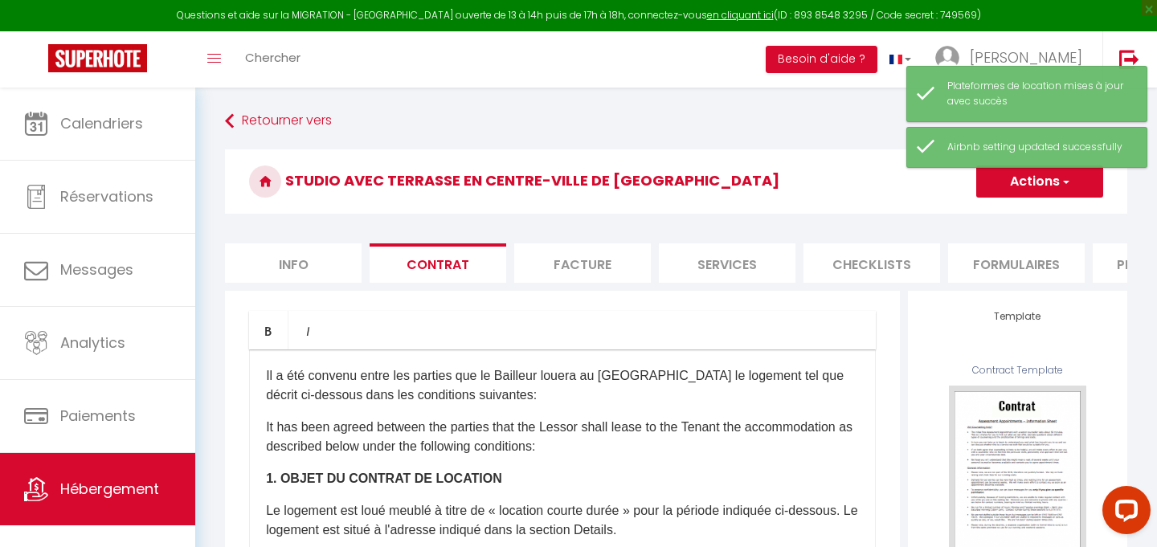
click at [283, 268] on li "Info" at bounding box center [293, 262] width 137 height 39
select select
checkbox input "false"
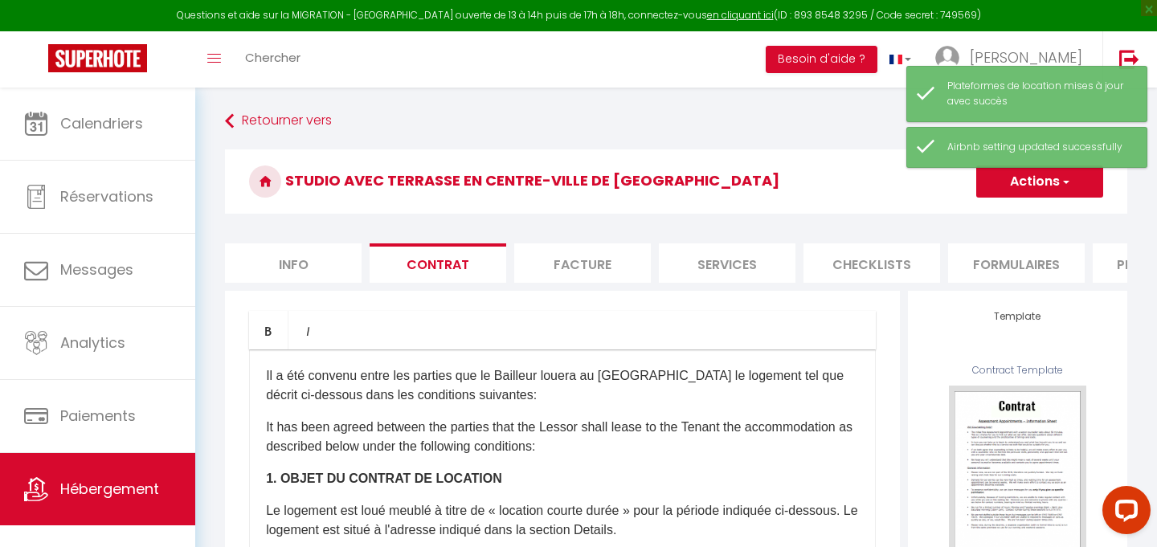
checkbox input "false"
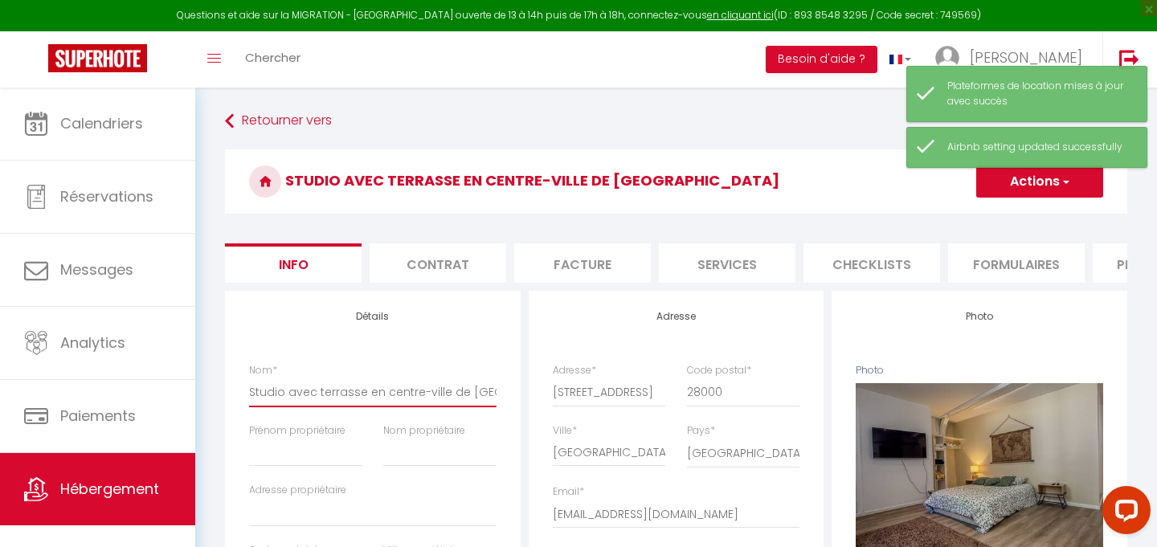
click at [317, 387] on input "Studio avec terrasse en centre-ville de Chartres" at bounding box center [372, 392] width 247 height 29
type input "M"
select select
checkbox input "false"
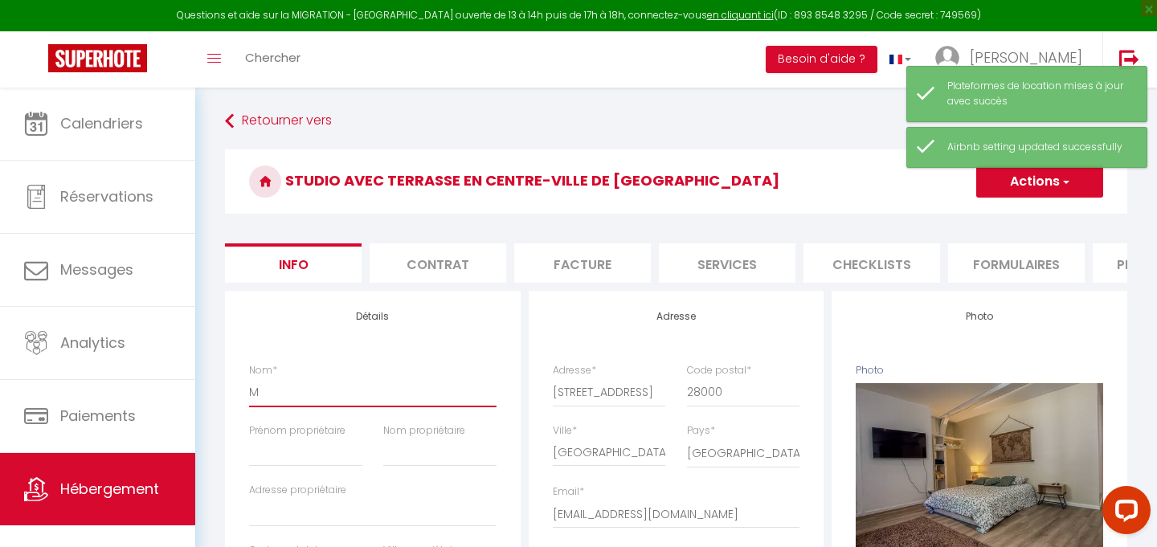
checkbox input "false"
type input "Ma"
select select
checkbox input "false"
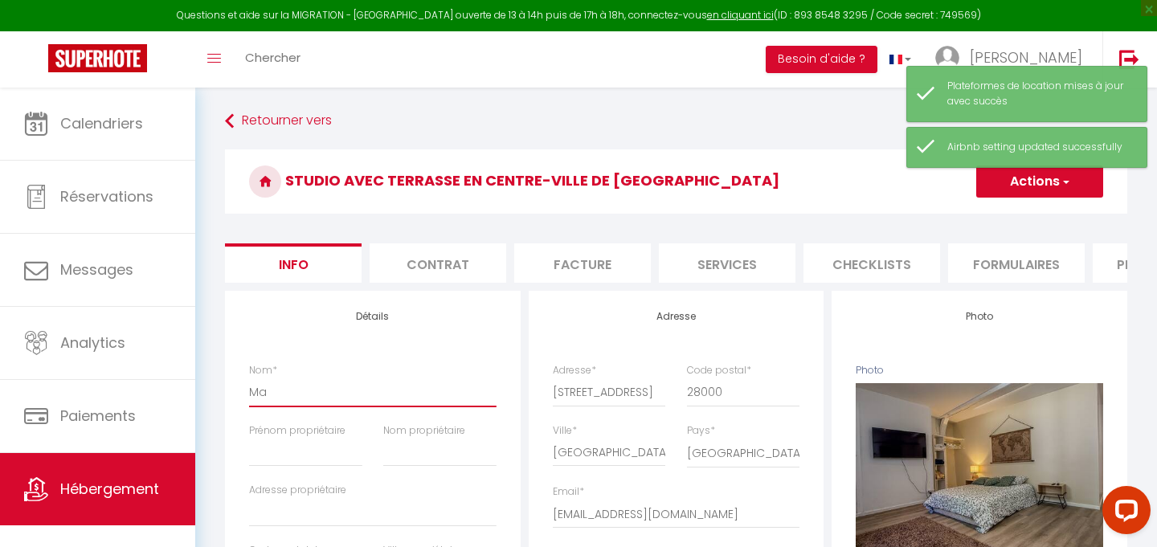
checkbox input "false"
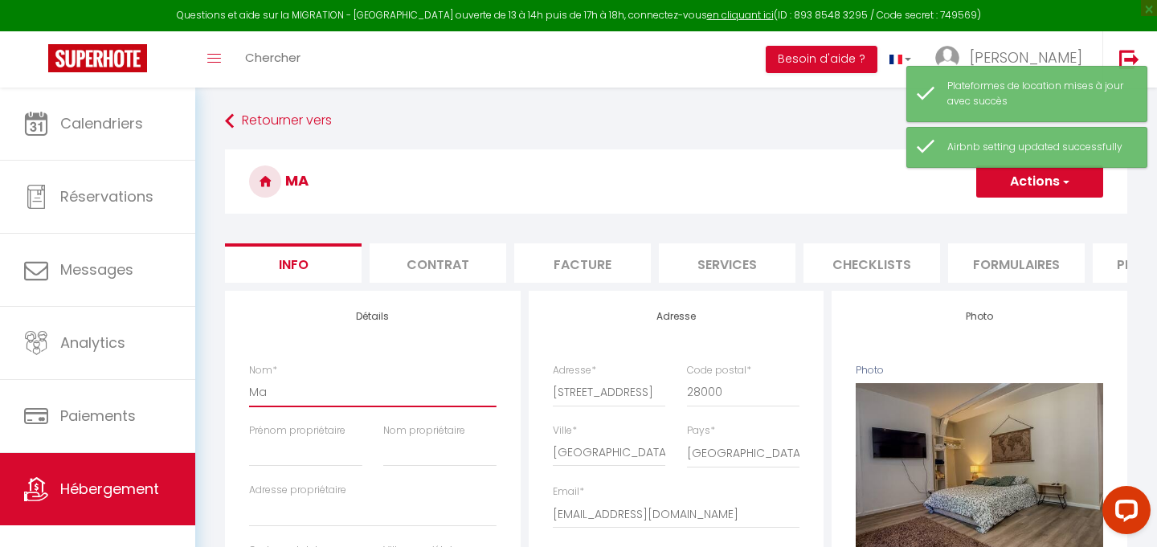
type input "Max"
select select
checkbox input "false"
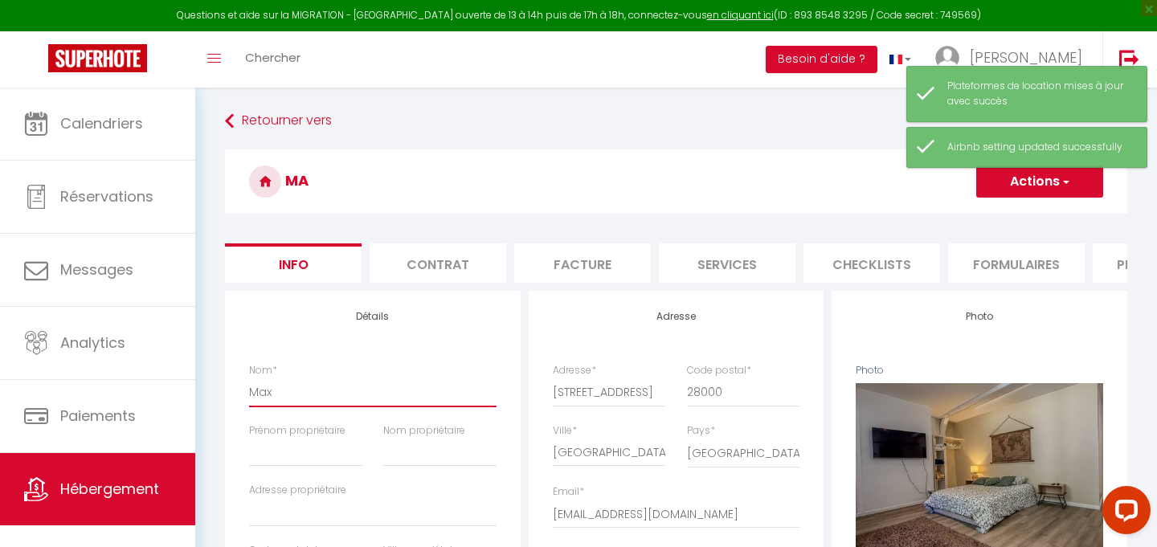
checkbox input "false"
type input "Maxi"
select select
checkbox input "false"
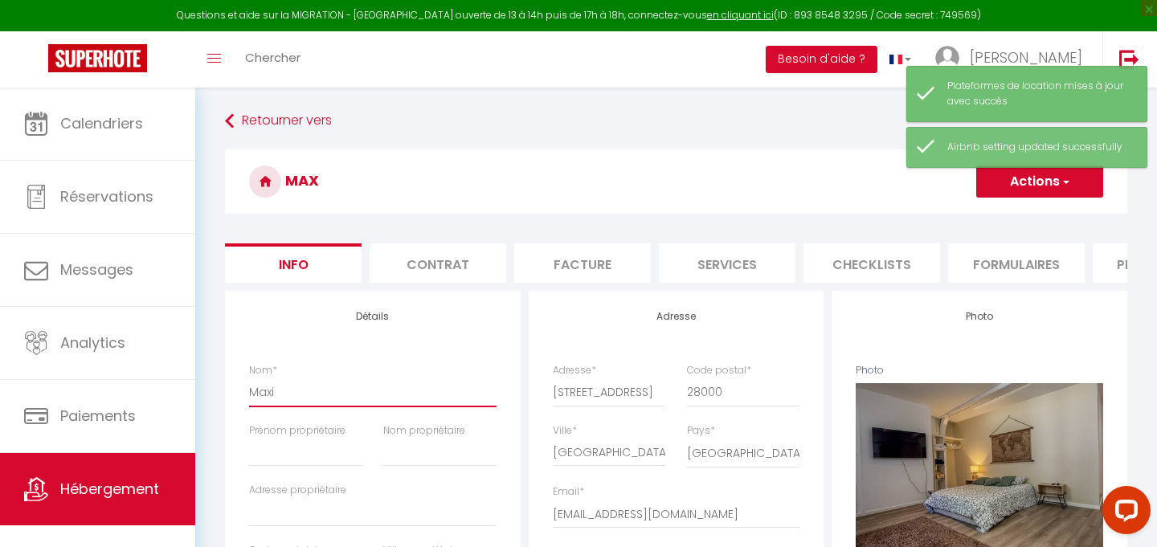
checkbox input "false"
type input "Maxim"
select select
checkbox input "false"
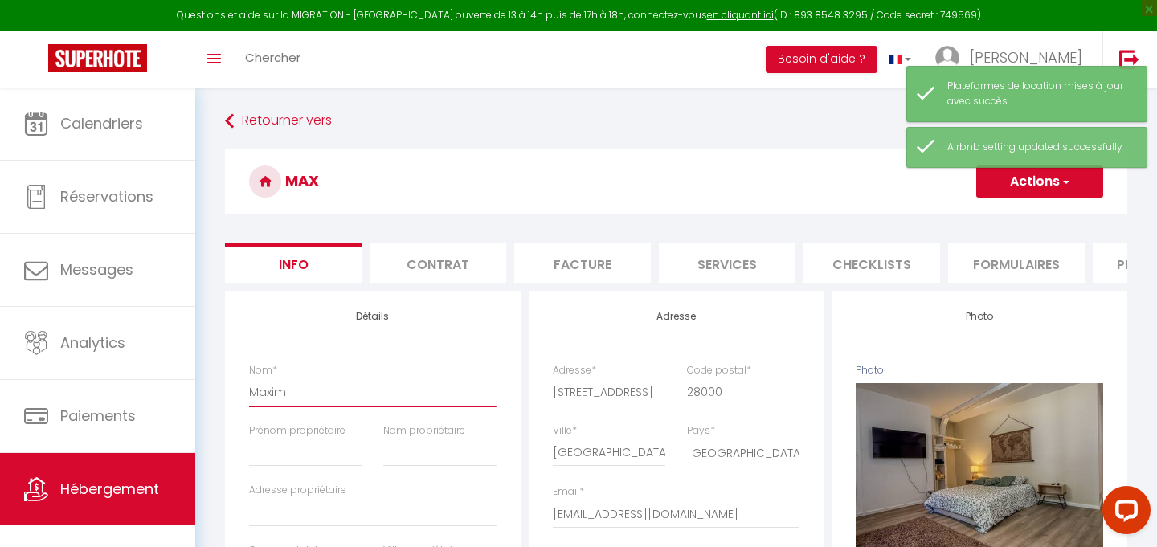
checkbox input "false"
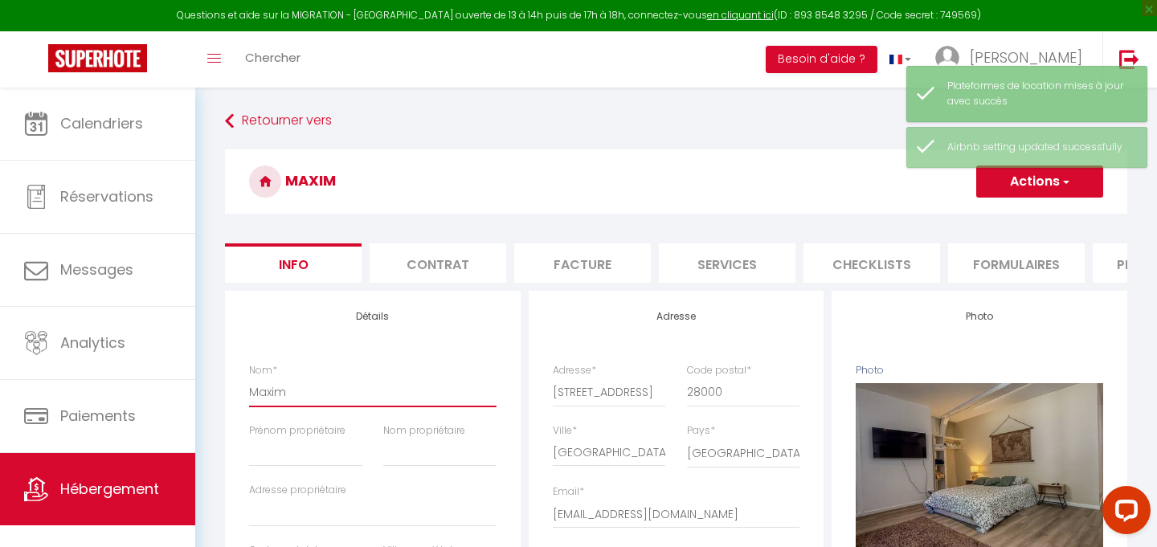
type input "Maximi"
select select
checkbox input "false"
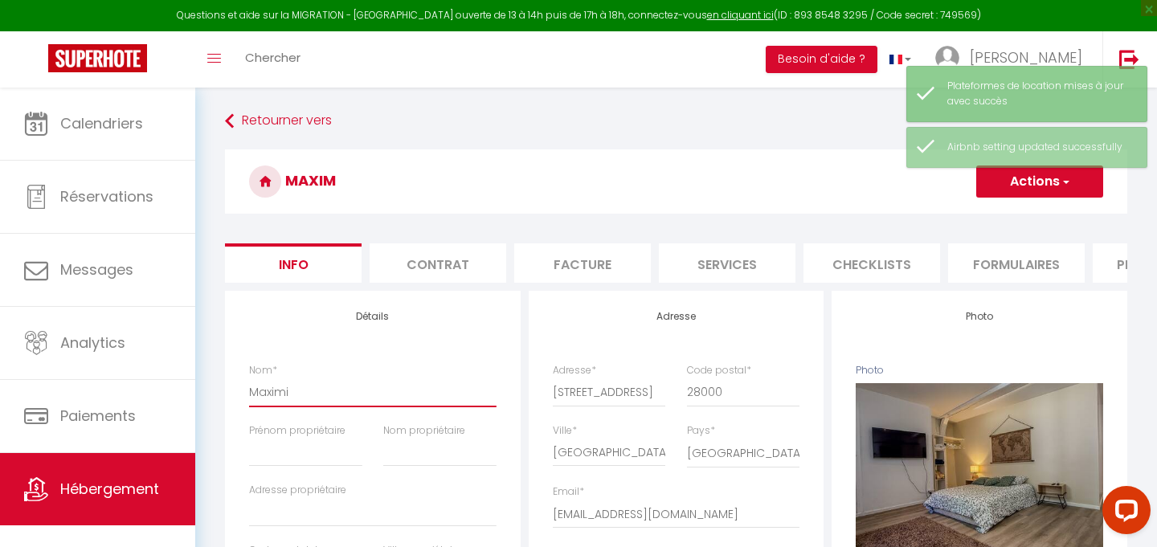
checkbox input "false"
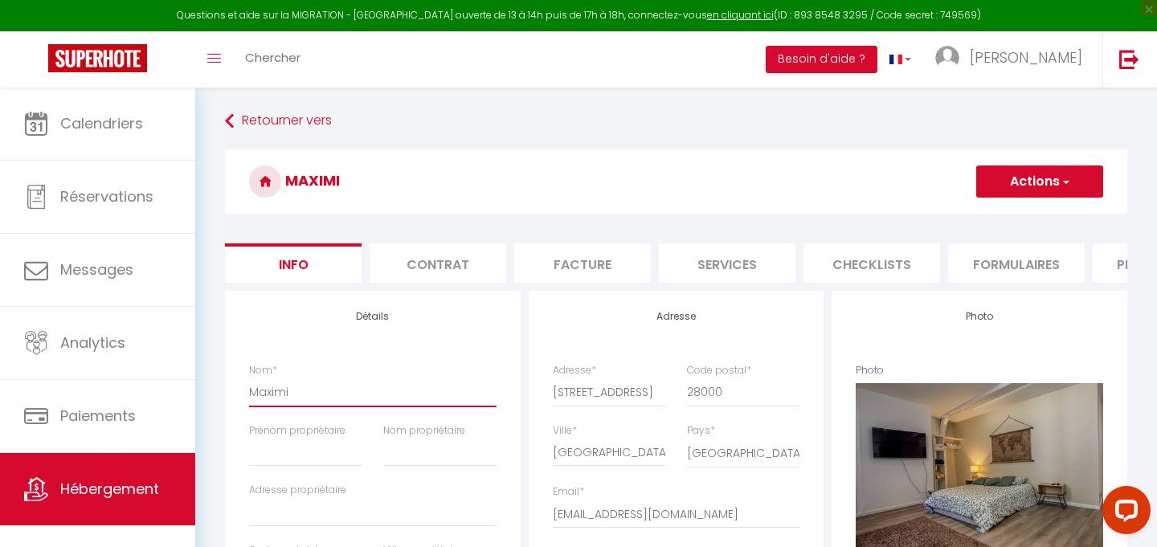
type input "Maximim"
select select
checkbox input "false"
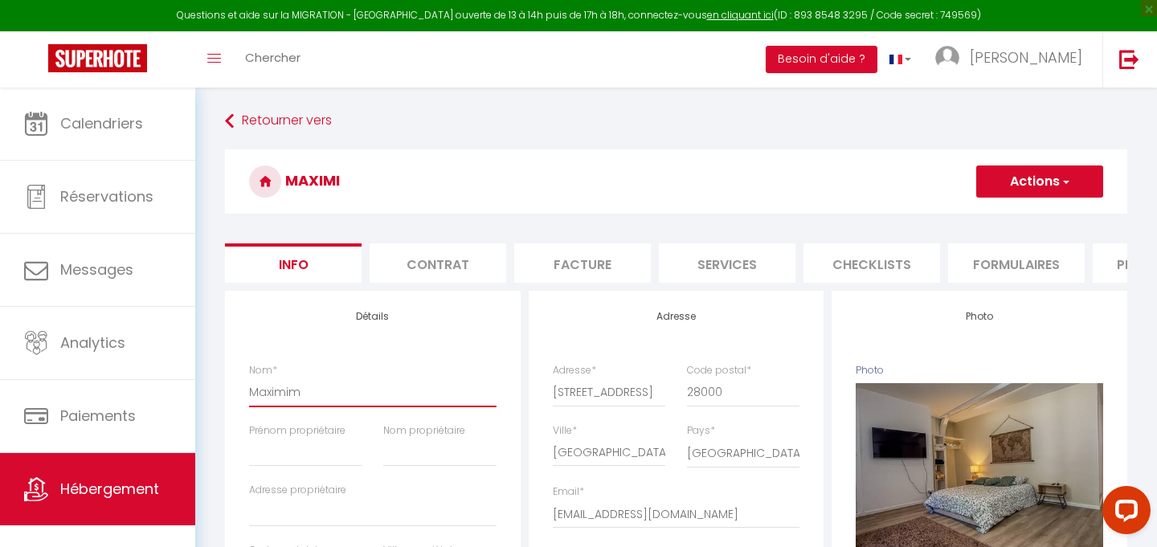
checkbox input "false"
type input "Maximimi"
select select
checkbox input "false"
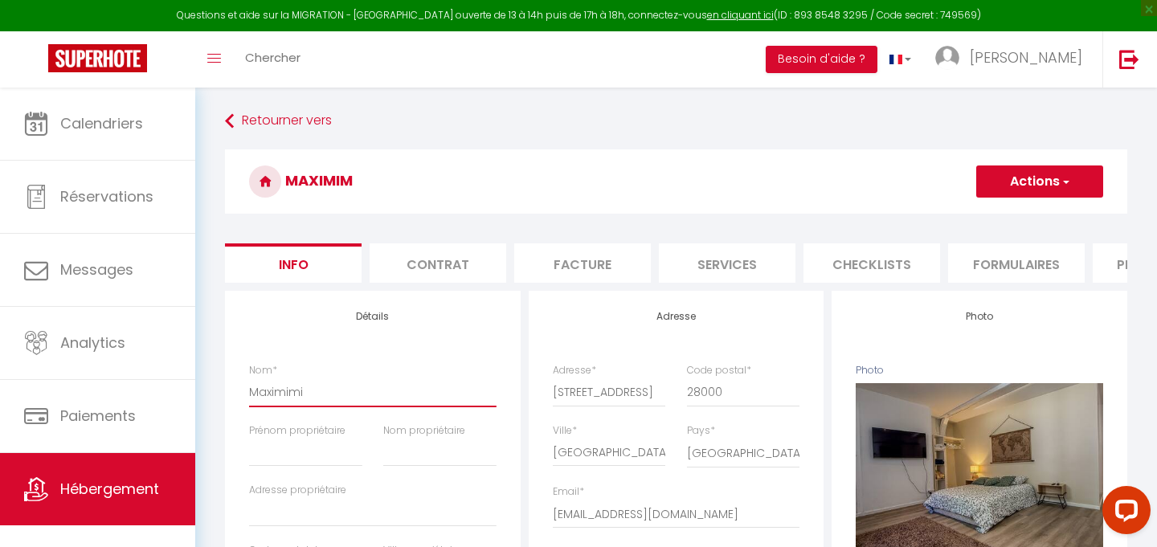
checkbox input "false"
type input "Maximim"
select select
checkbox input "false"
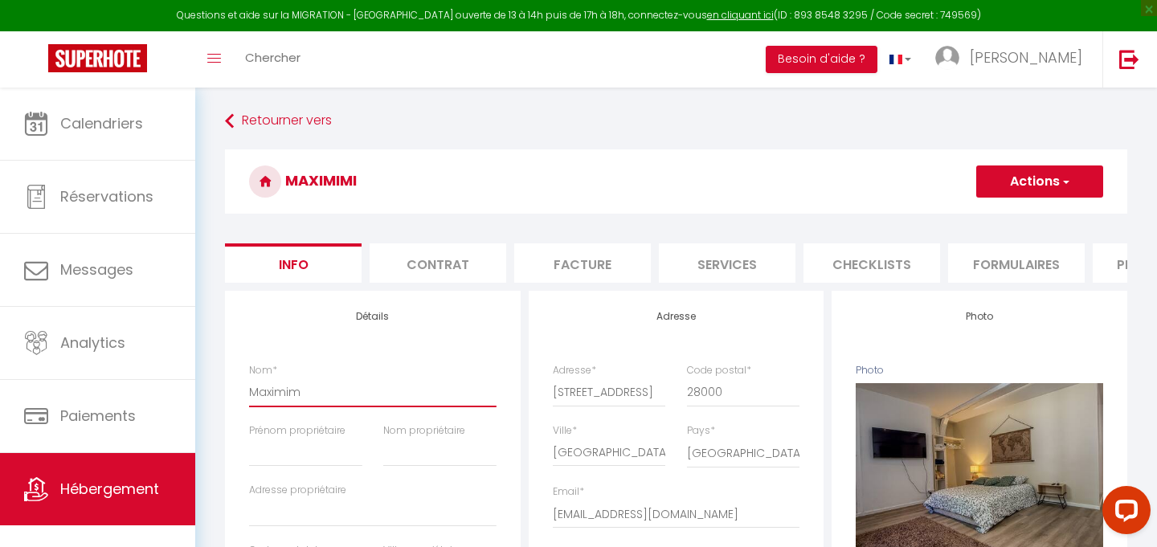
checkbox input "false"
type input "Maximi"
select select
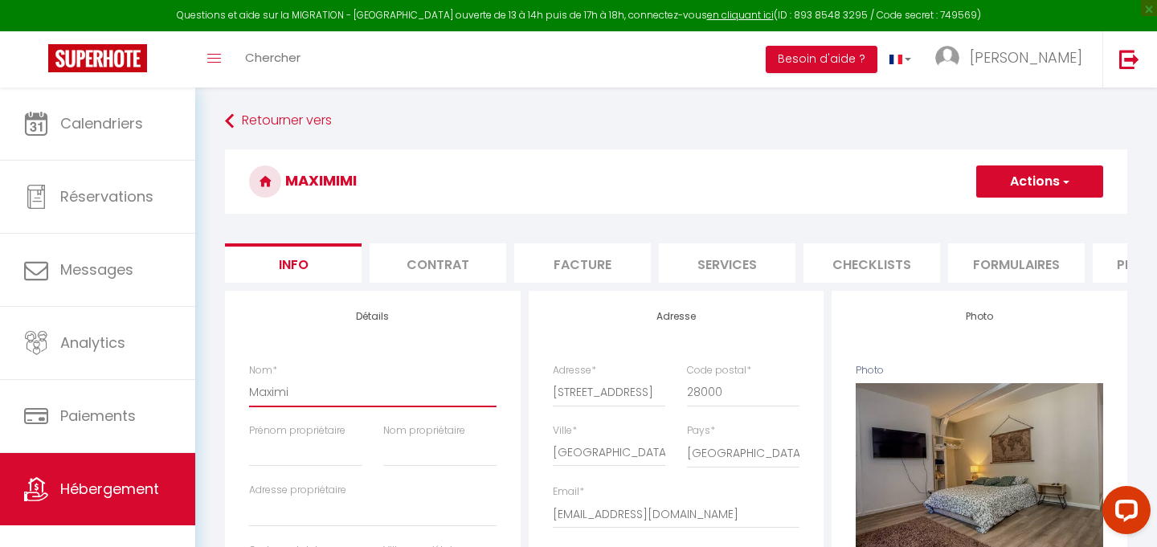
checkbox input "false"
type input "Maximim"
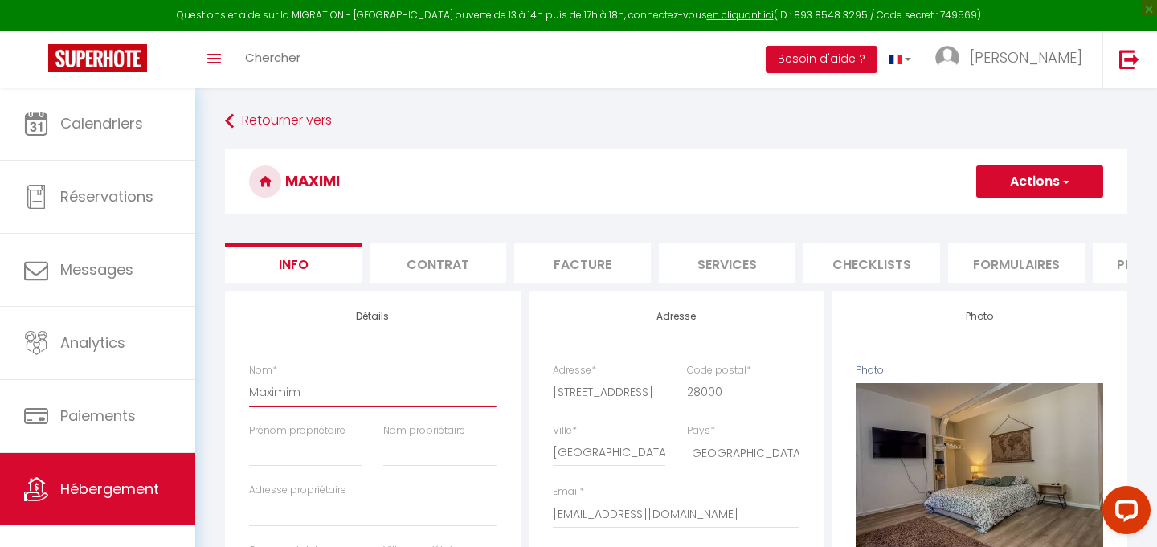
select select
checkbox input "false"
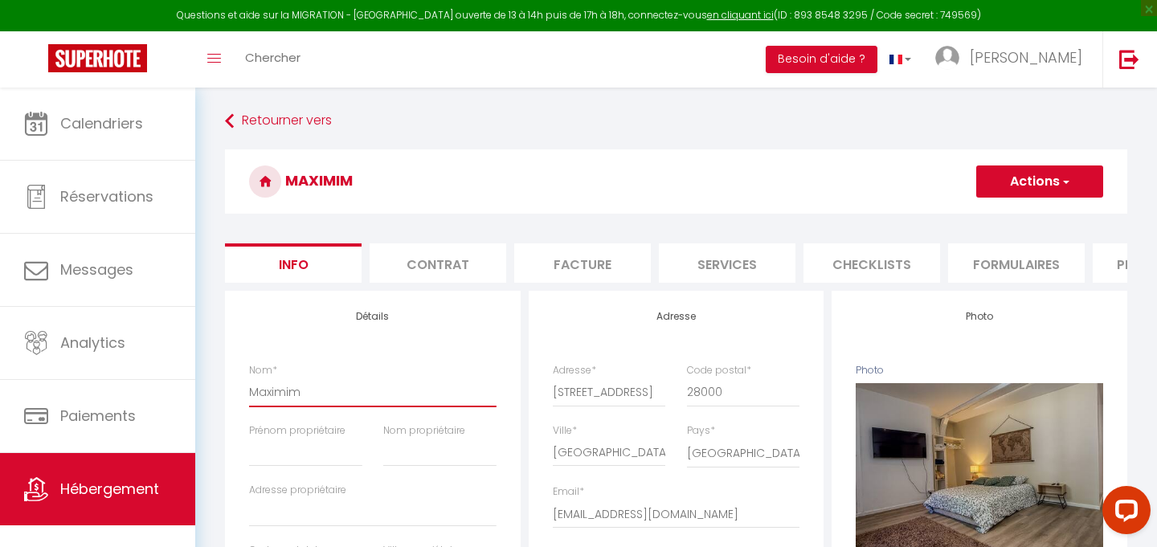
type input "Maximimi"
select select
checkbox input "false"
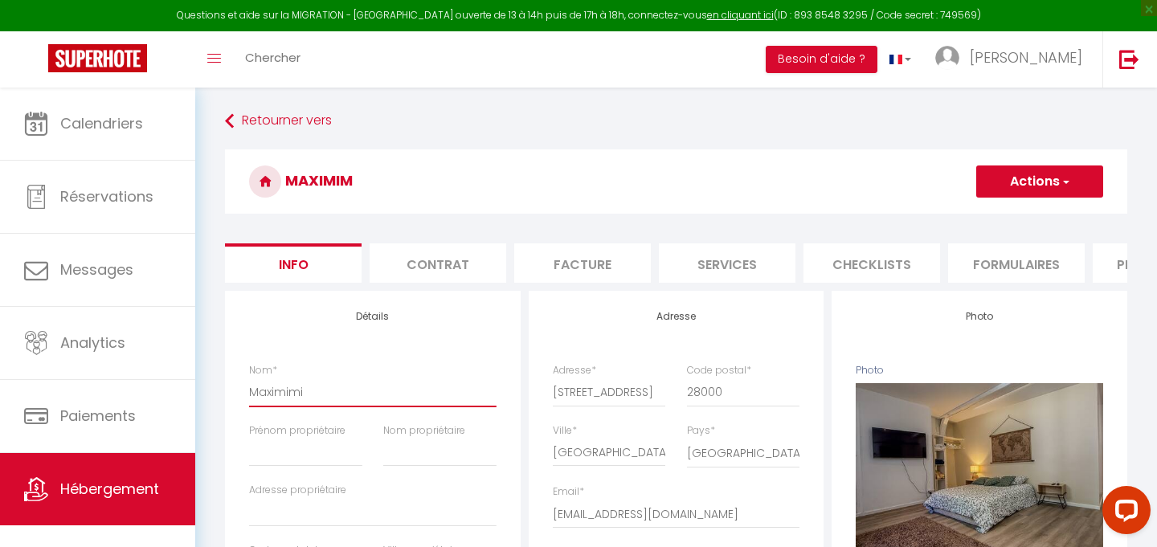
checkbox input "false"
type input "Maximim"
select select
checkbox input "false"
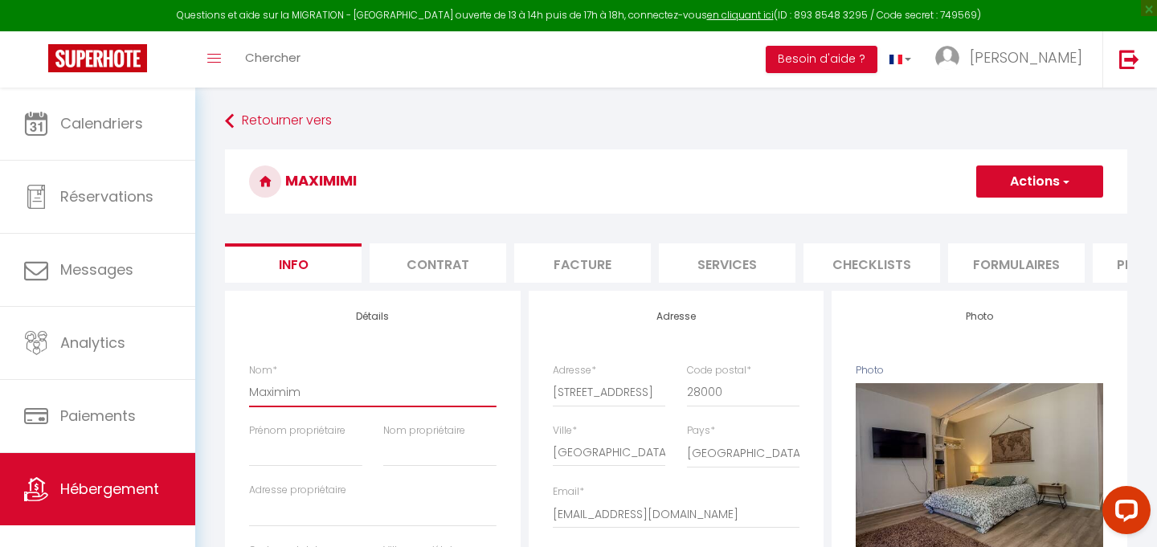
checkbox input "false"
type input "Maximi"
select select
checkbox input "false"
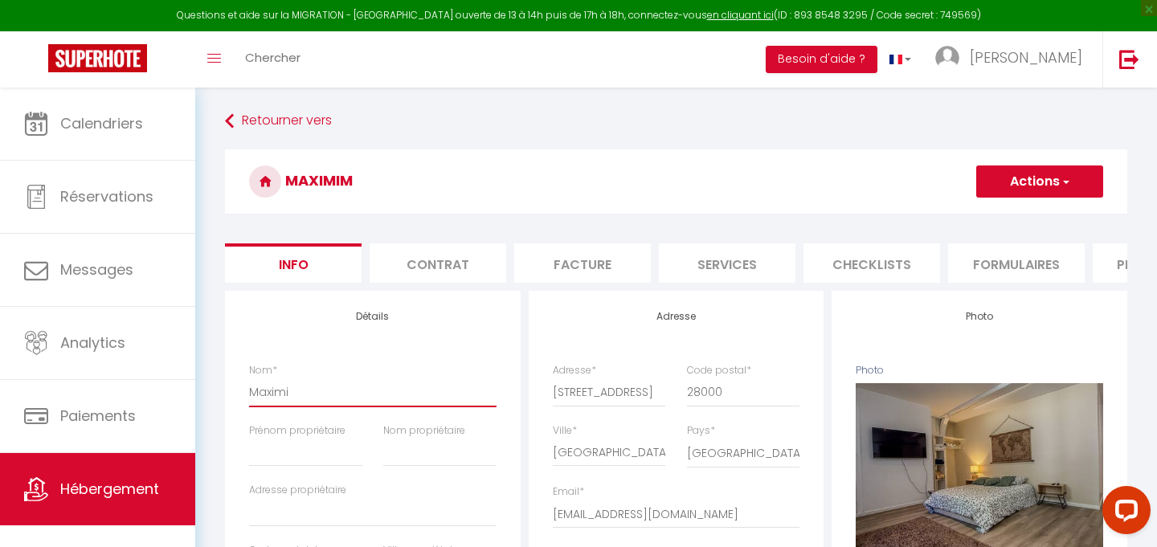
checkbox input "false"
click at [1066, 170] on button "Actions" at bounding box center [1039, 182] width 127 height 32
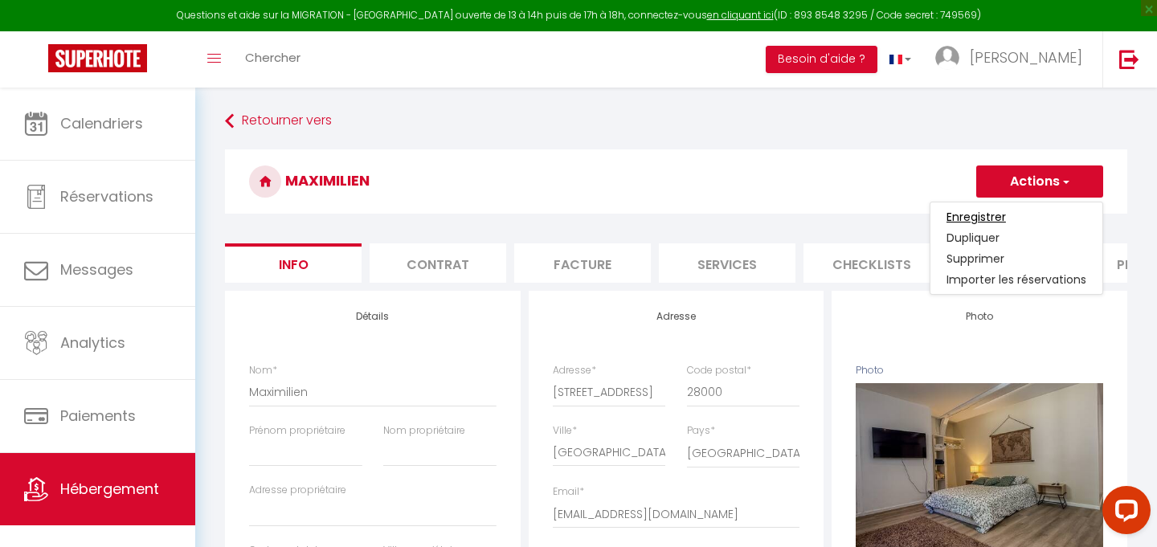
click at [995, 214] on input "Enregistrer" at bounding box center [976, 217] width 59 height 16
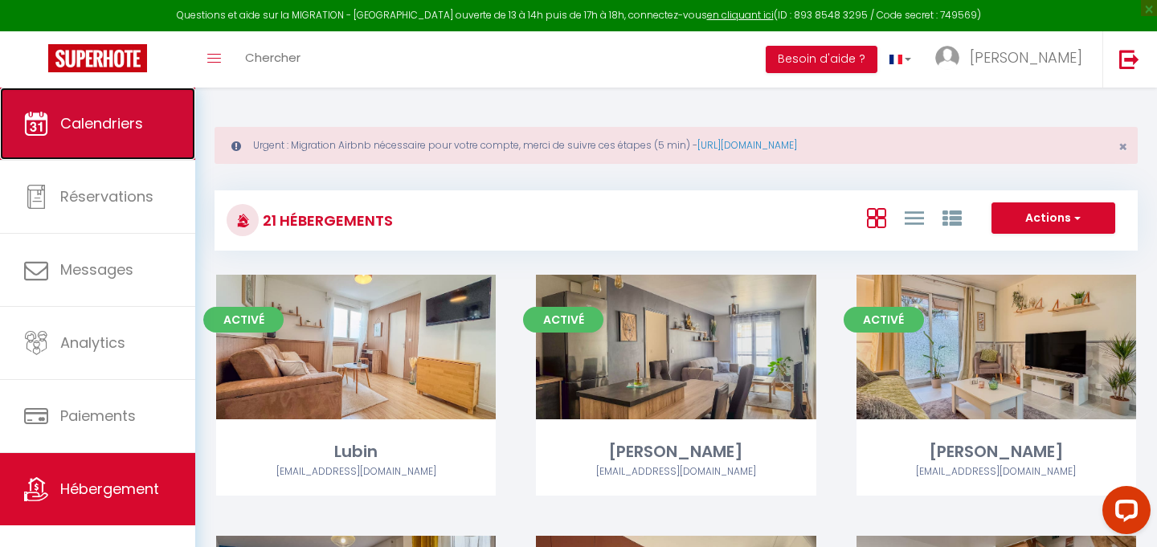
click at [112, 153] on link "Calendriers" at bounding box center [97, 124] width 195 height 72
